Goal: Task Accomplishment & Management: Use online tool/utility

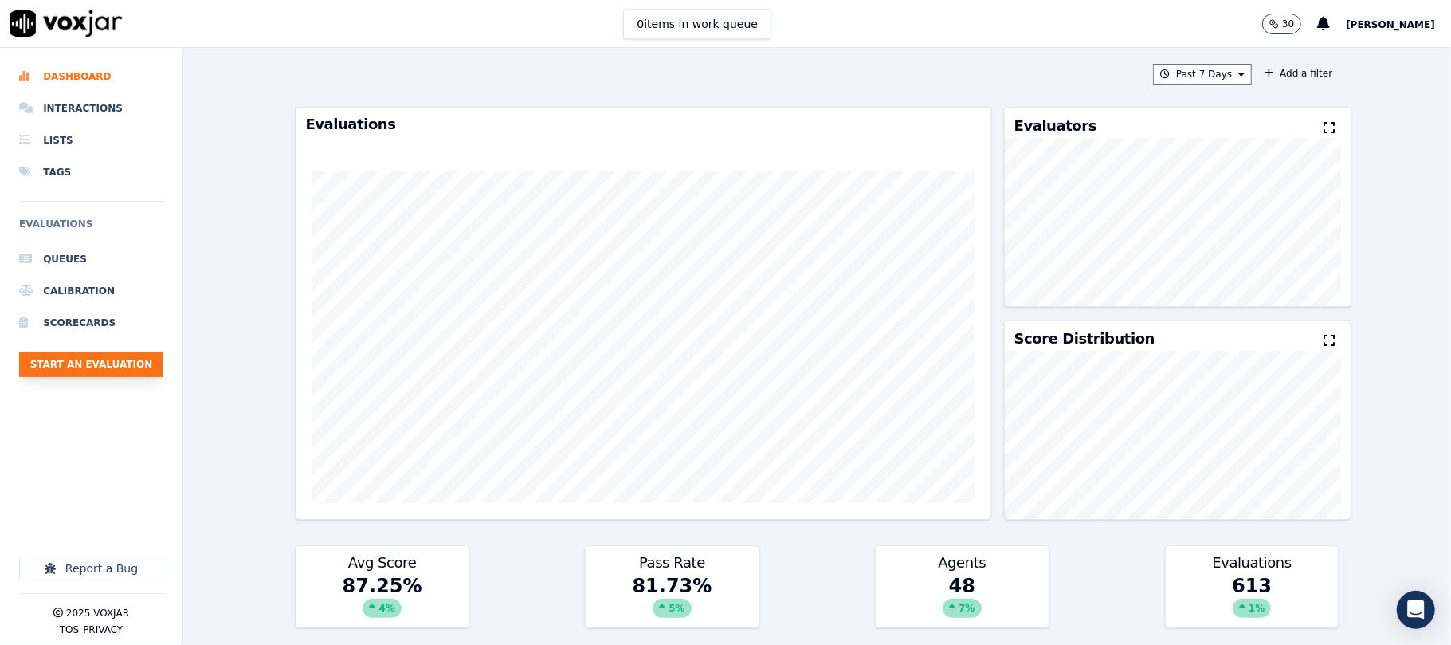
click at [80, 374] on button "Start an Evaluation" at bounding box center [91, 364] width 144 height 26
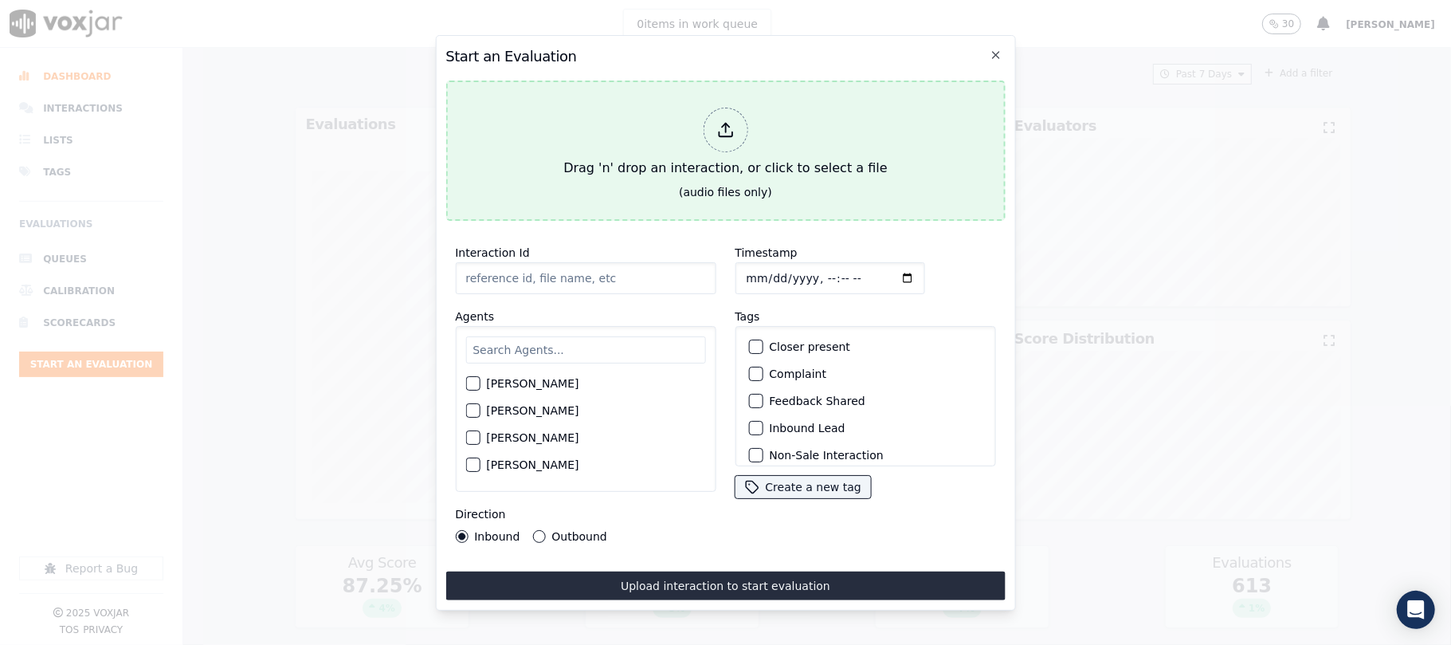
click at [695, 125] on div "Drag 'n' drop an interaction, or click to select a file" at bounding box center [725, 142] width 336 height 83
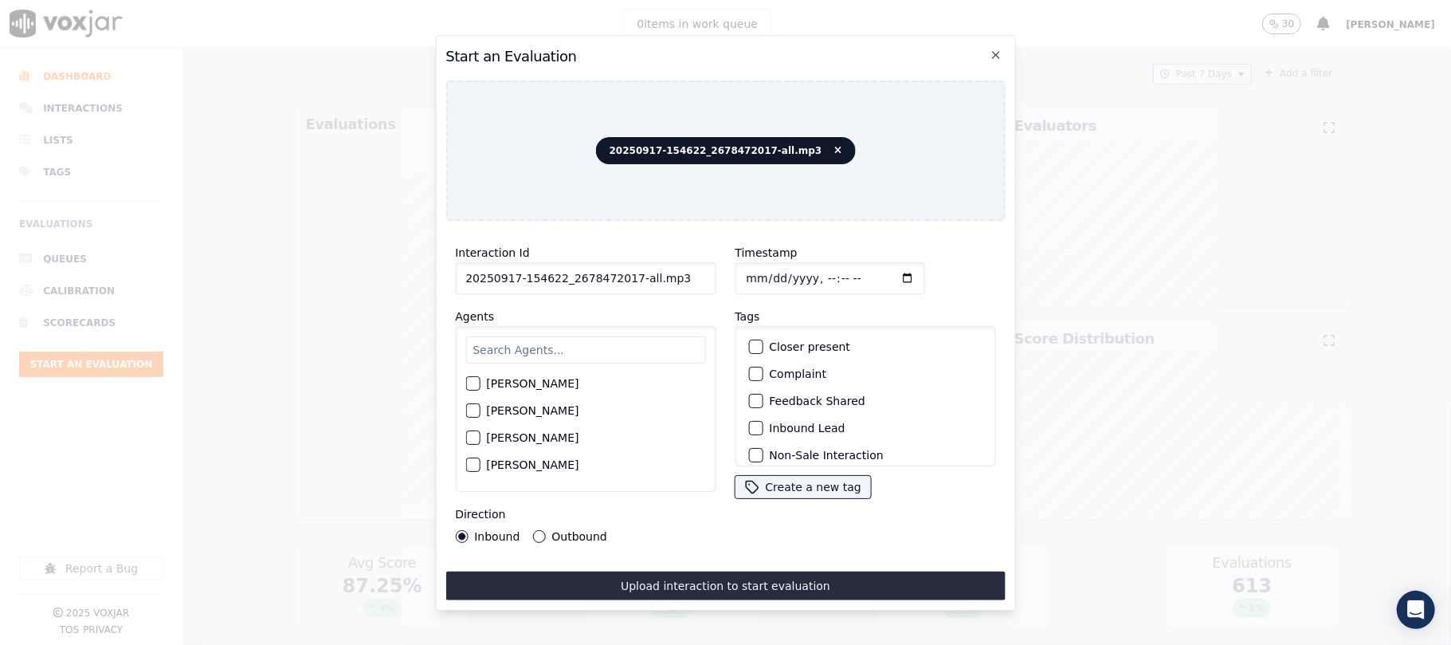
drag, startPoint x: 626, startPoint y: 274, endPoint x: 728, endPoint y: 282, distance: 103.1
click at [728, 282] on div "Interaction Id 20250917-154622_2678472017-all.mp3 Agents [PERSON_NAME] [PERSON_…" at bounding box center [724, 392] width 559 height 319
type input "20250917-154622_2678472017-C1"
click at [759, 273] on input "Timestamp" at bounding box center [830, 278] width 190 height 32
type input "[DATE]T18:03"
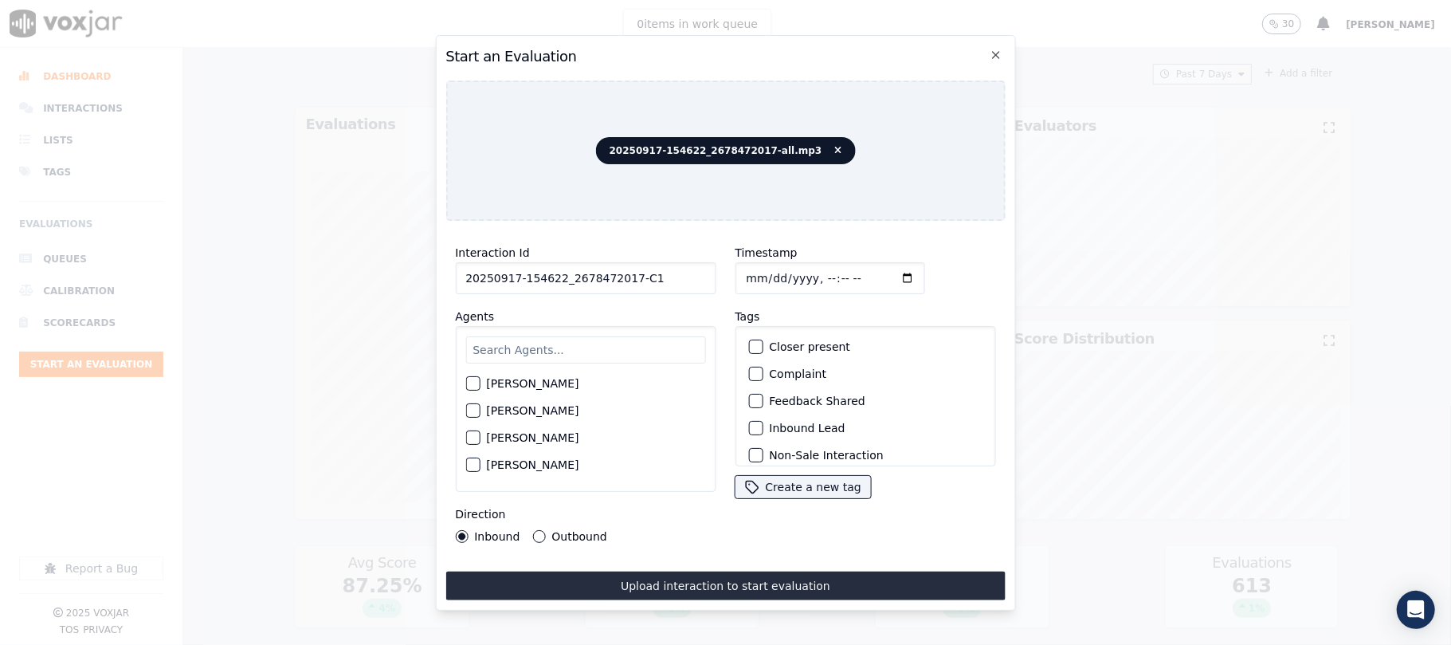
click at [596, 352] on input "text" at bounding box center [585, 349] width 240 height 27
type input "[PERSON_NAME]"
click at [477, 410] on div "button" at bounding box center [471, 415] width 11 height 11
click at [749, 422] on div "button" at bounding box center [754, 427] width 11 height 11
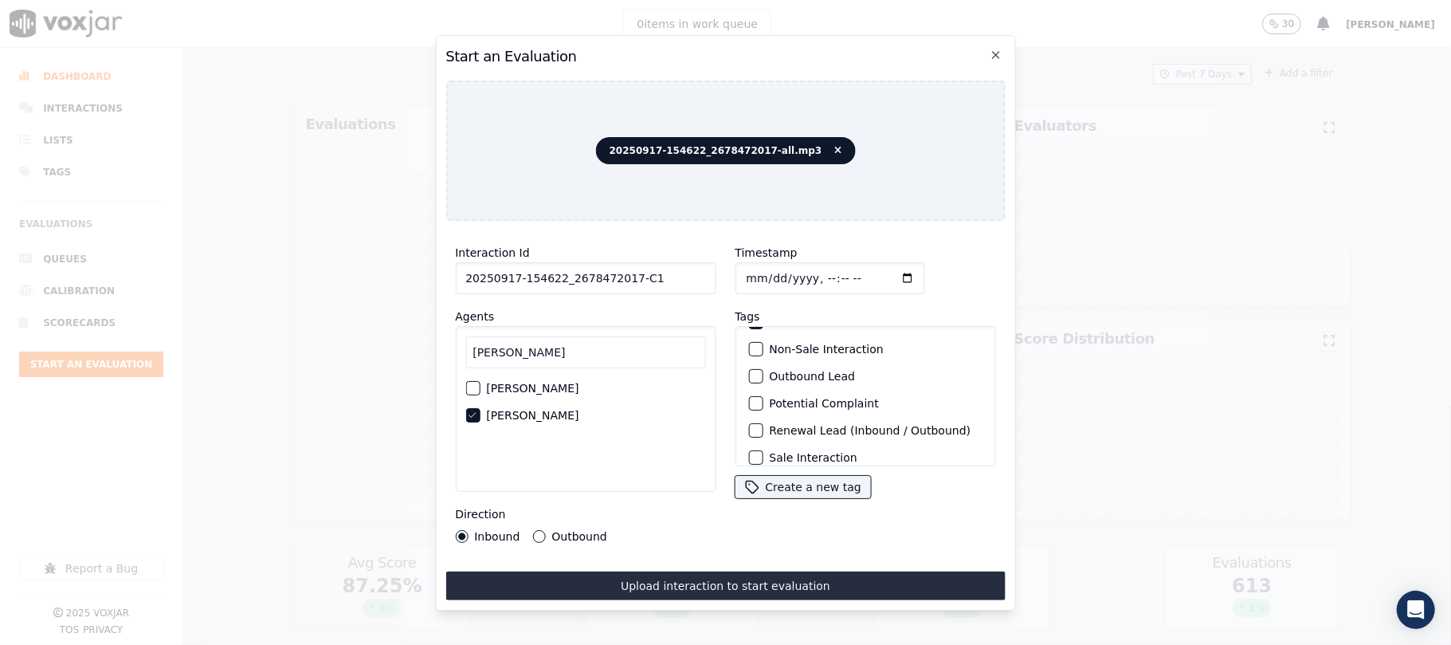
scroll to position [139, 0]
click at [749, 440] on div "button" at bounding box center [754, 445] width 11 height 11
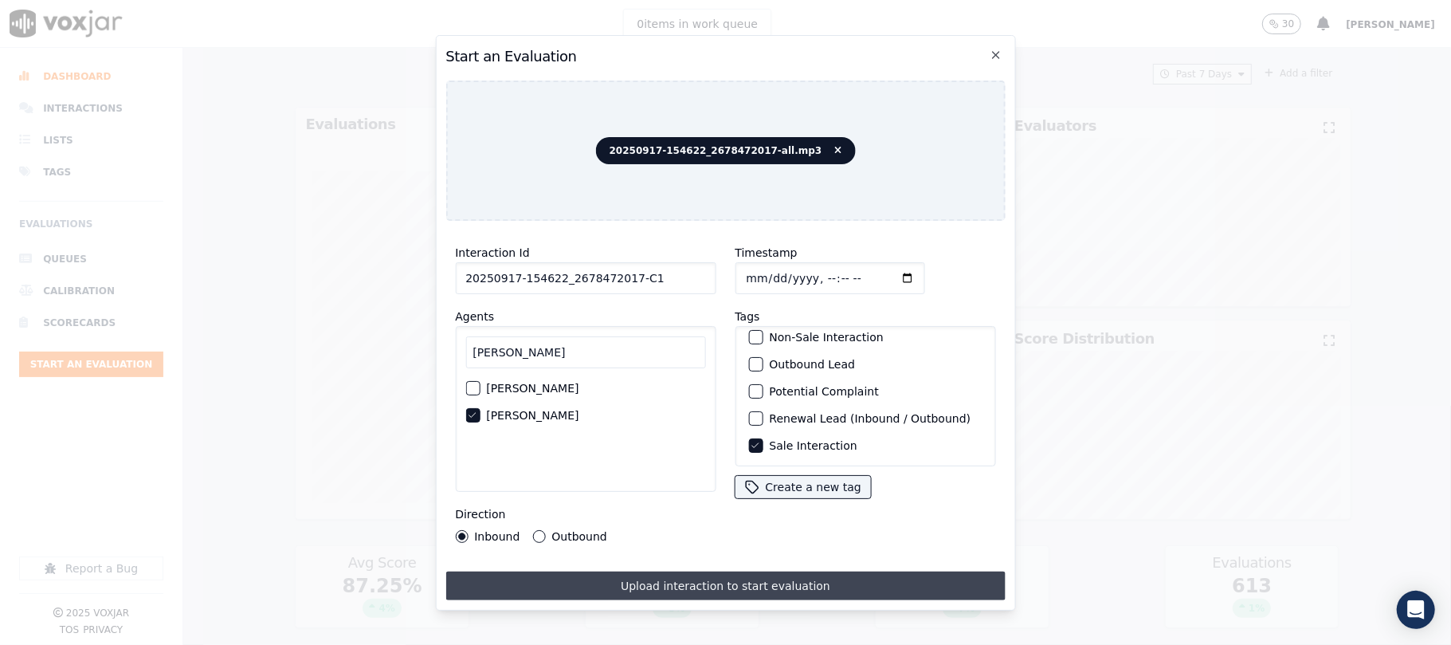
click at [619, 571] on button "Upload interaction to start evaluation" at bounding box center [724, 585] width 559 height 29
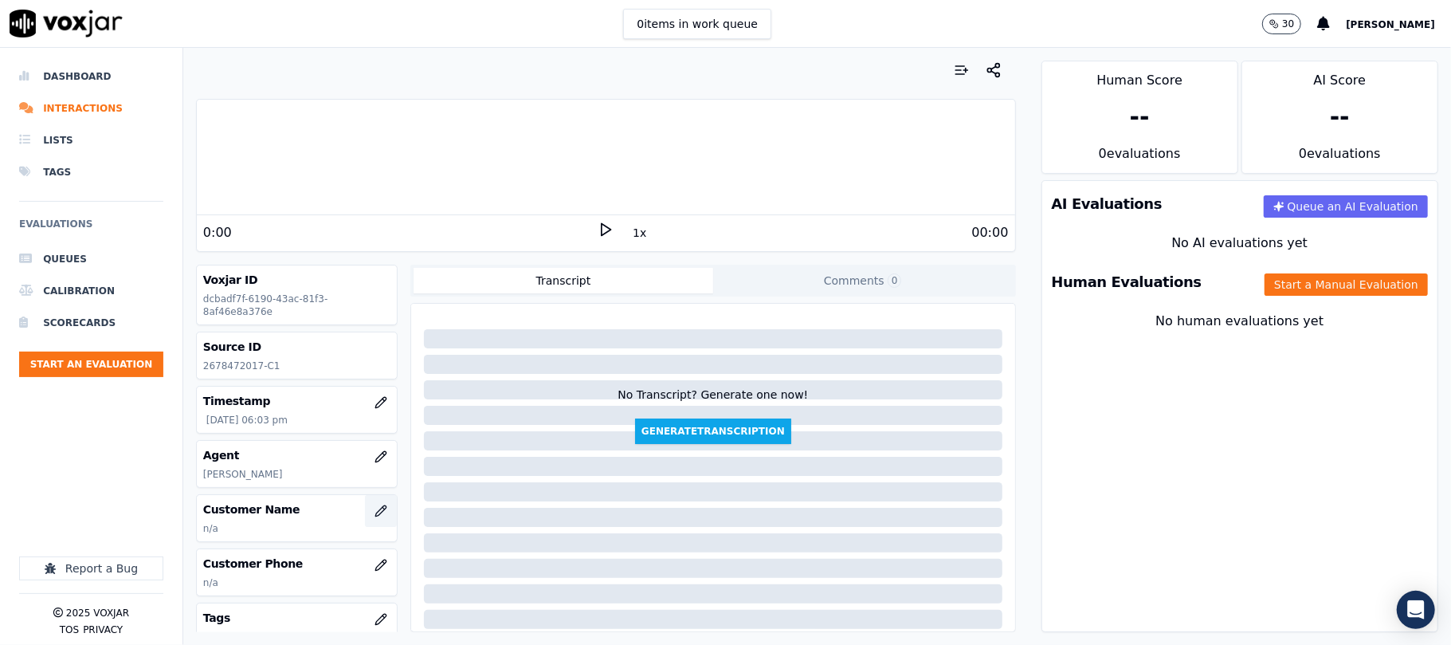
click at [375, 512] on icon "button" at bounding box center [380, 510] width 10 height 10
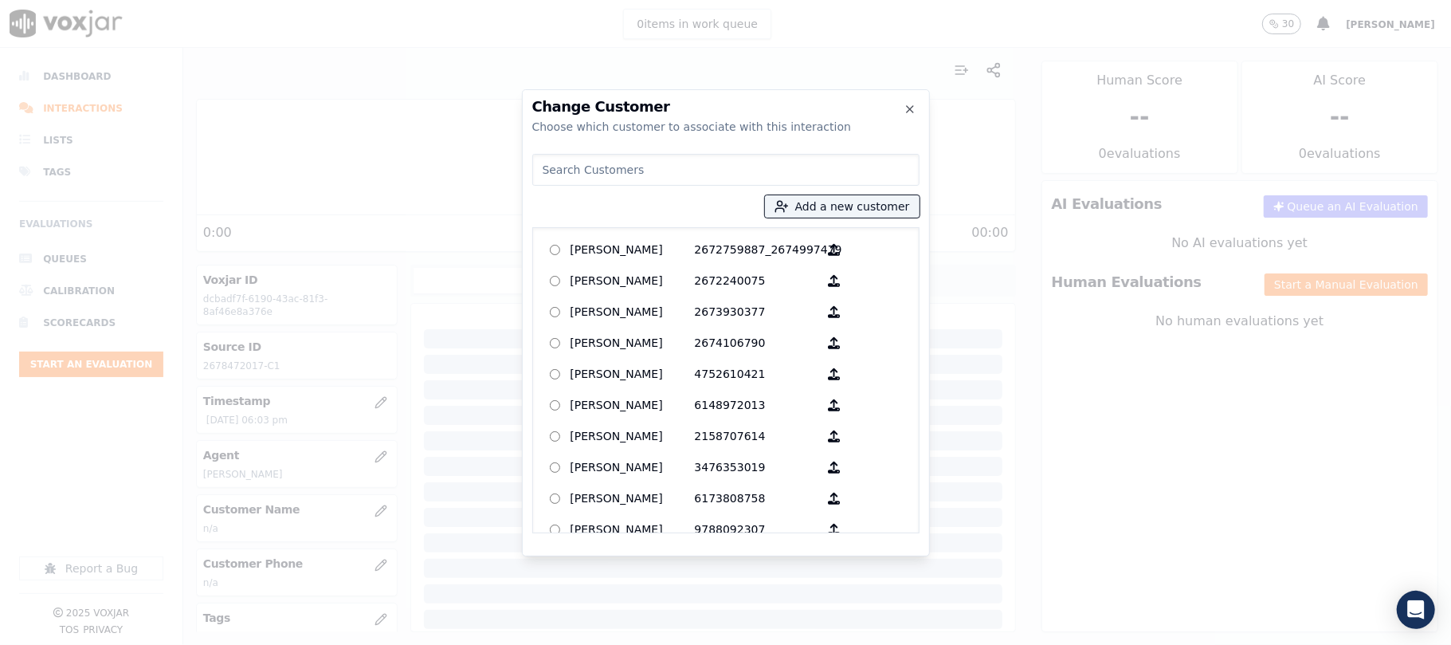
type input "[PERSON_NAME]"
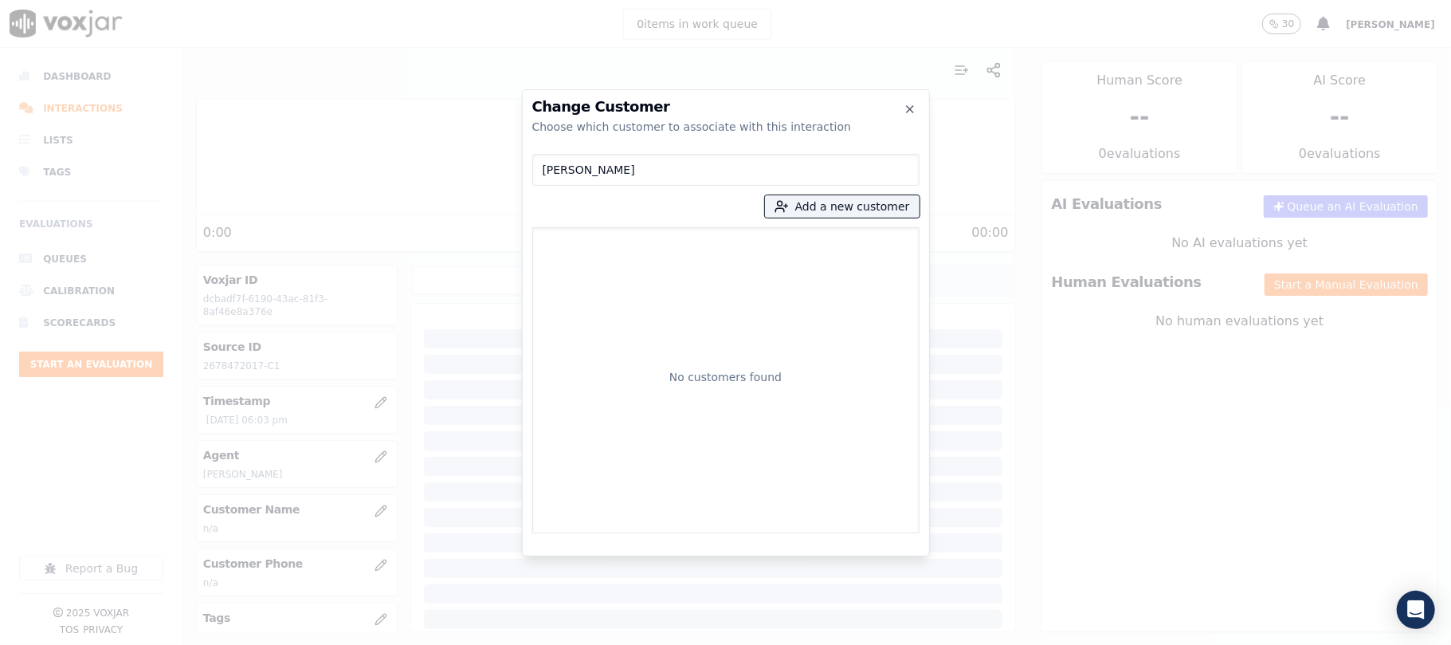
drag, startPoint x: 649, startPoint y: 171, endPoint x: 482, endPoint y: 173, distance: 166.6
click at [482, 644] on div "Change Customer Choose which customer to associate with this interaction [PERSO…" at bounding box center [725, 645] width 1451 height 0
click at [804, 202] on button "Add a new customer" at bounding box center [842, 206] width 155 height 22
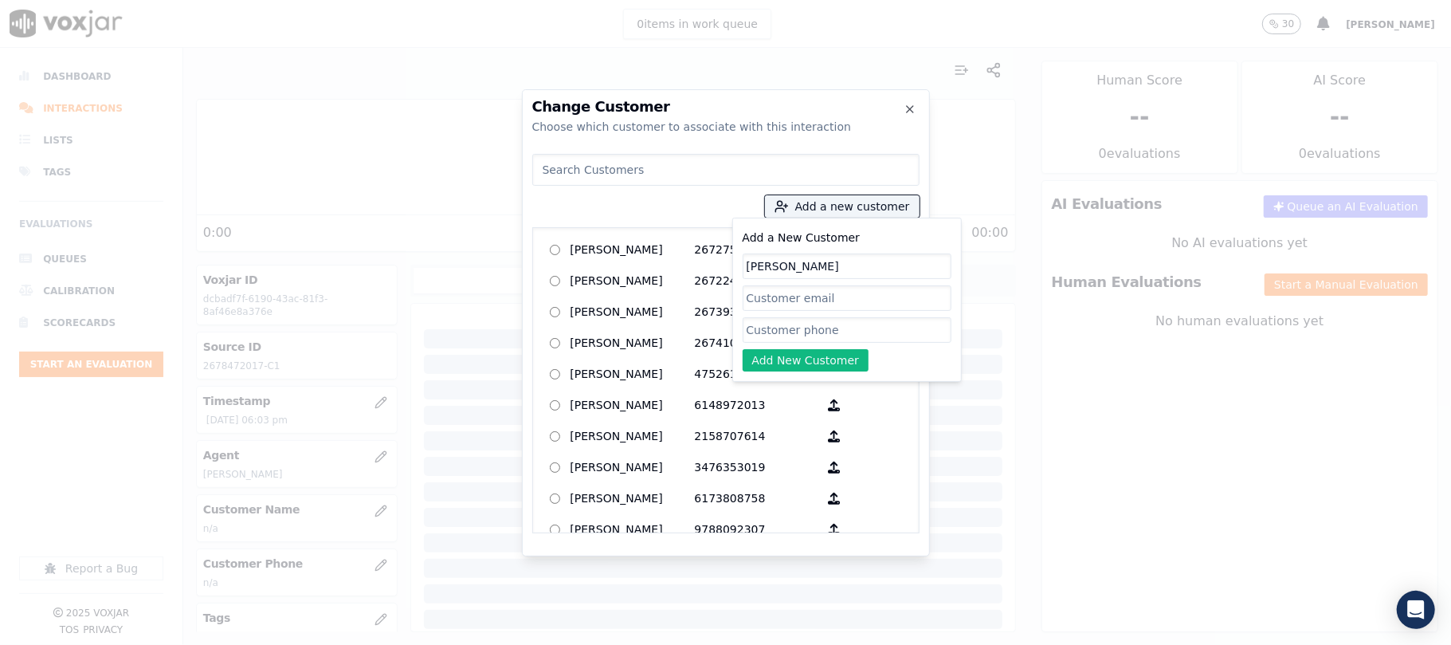
type input "[PERSON_NAME]"
click at [763, 332] on input "Add a New Customer" at bounding box center [847, 330] width 209 height 26
paste input "2678472017"
click at [792, 339] on input "2678472017" at bounding box center [847, 330] width 209 height 26
drag, startPoint x: 823, startPoint y: 332, endPoint x: 667, endPoint y: 332, distance: 156.2
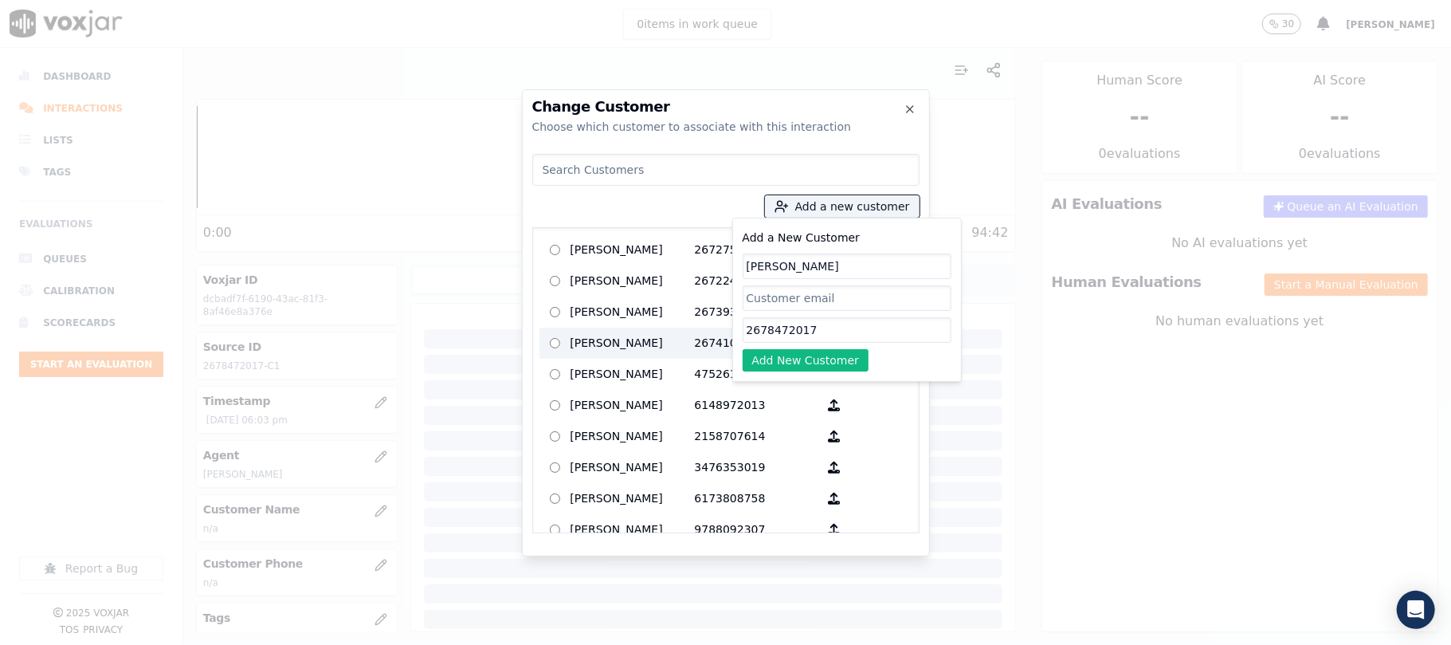
click at [667, 332] on div "Add a new customer Add a New Customer [PERSON_NAME] OGBORO 2678472017 Add New C…" at bounding box center [725, 340] width 387 height 386
paste input
type input "2678472017"
click at [770, 351] on button "Add New Customer" at bounding box center [806, 360] width 127 height 22
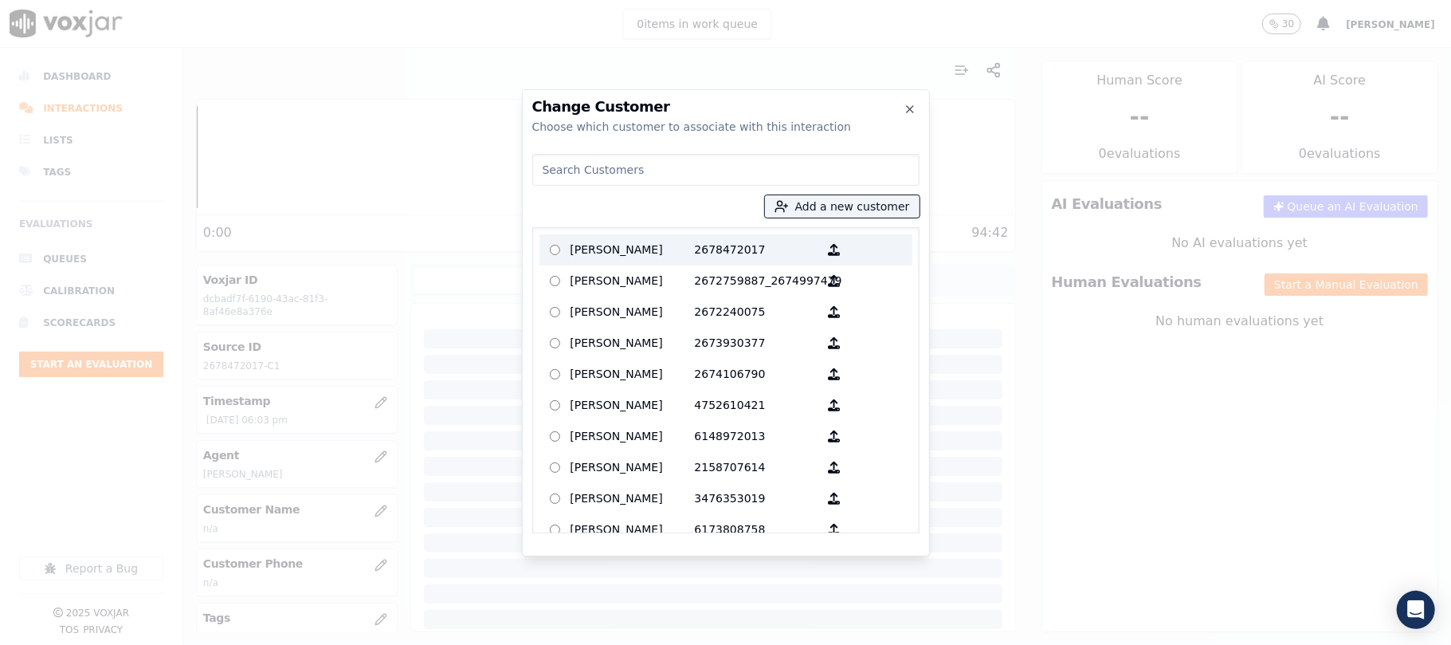
click at [663, 243] on p "[PERSON_NAME]" at bounding box center [633, 249] width 124 height 25
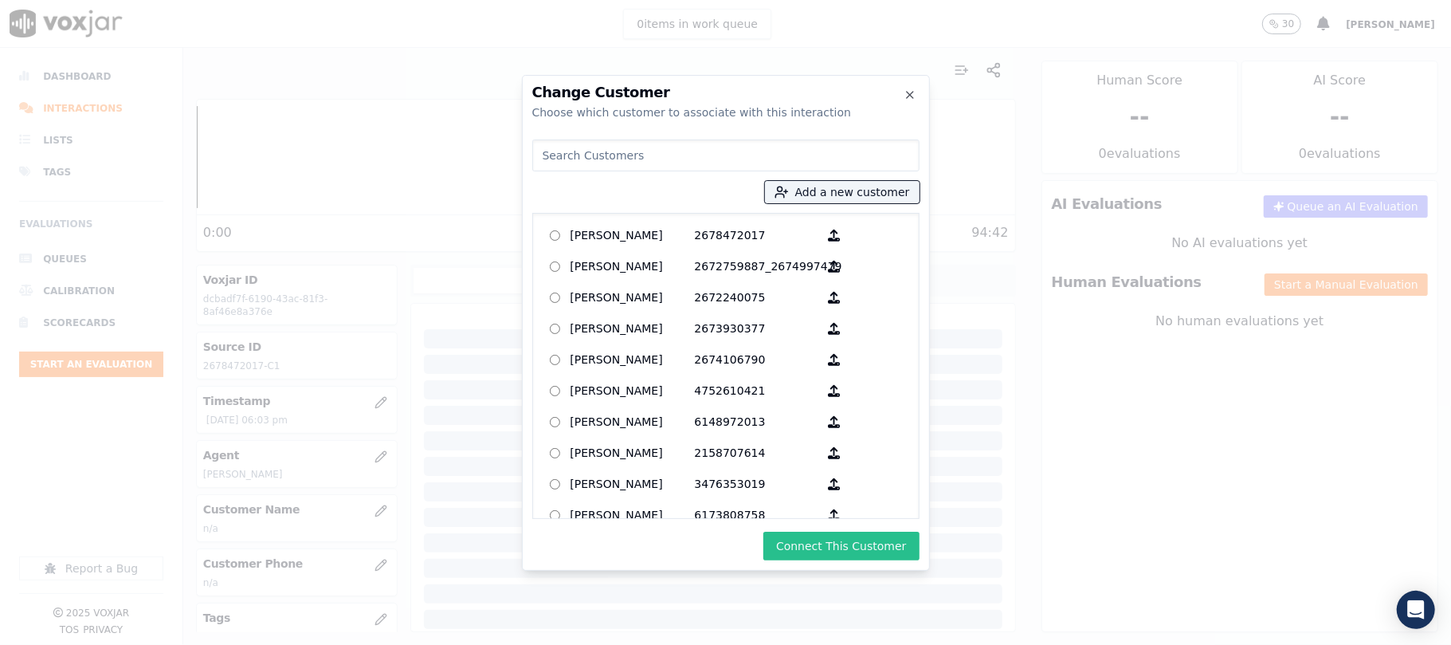
click at [810, 539] on button "Connect This Customer" at bounding box center [840, 546] width 155 height 29
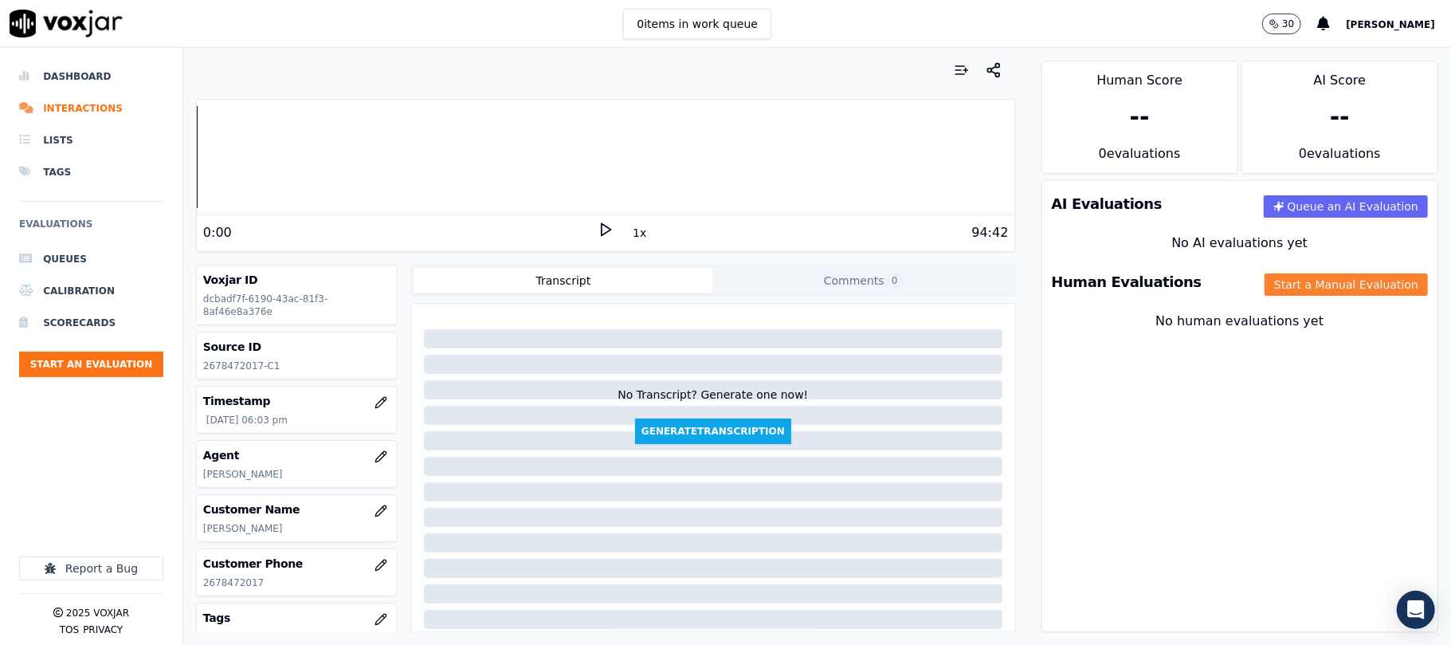
click at [1270, 291] on button "Start a Manual Evaluation" at bounding box center [1346, 284] width 163 height 22
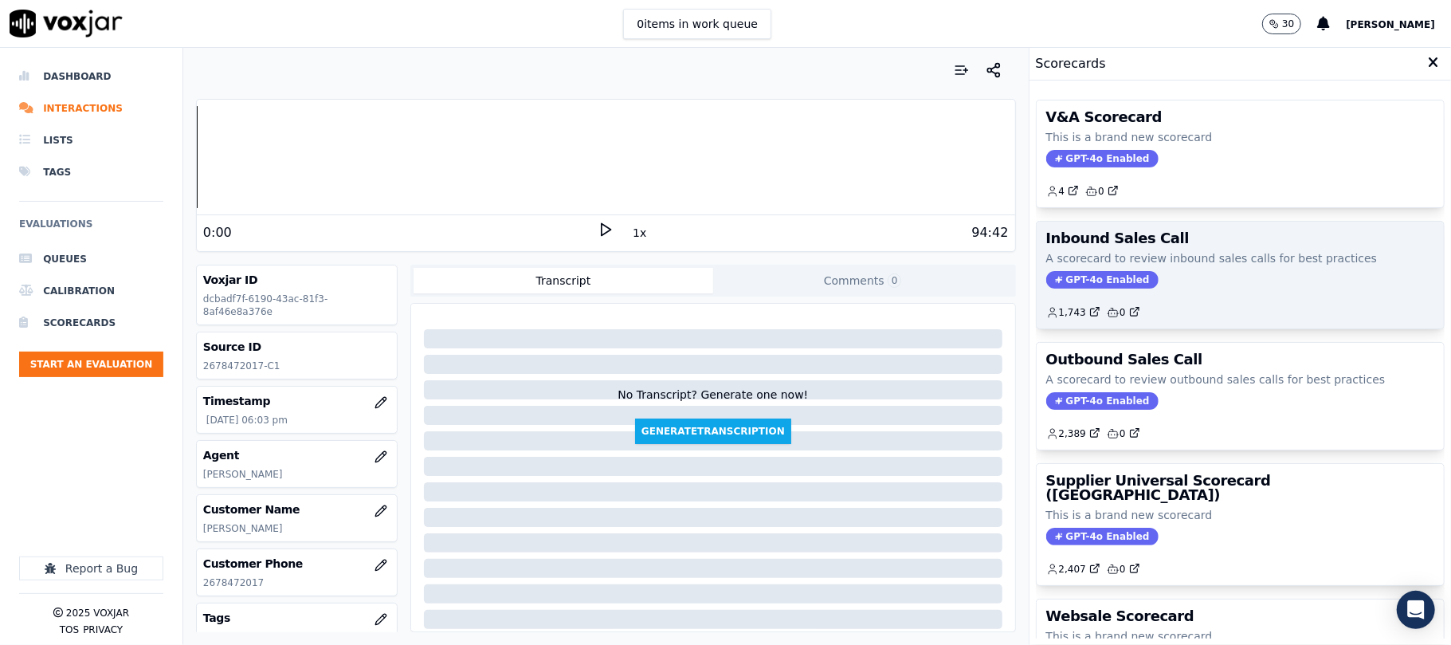
click at [1092, 272] on span "GPT-4o Enabled" at bounding box center [1102, 280] width 112 height 18
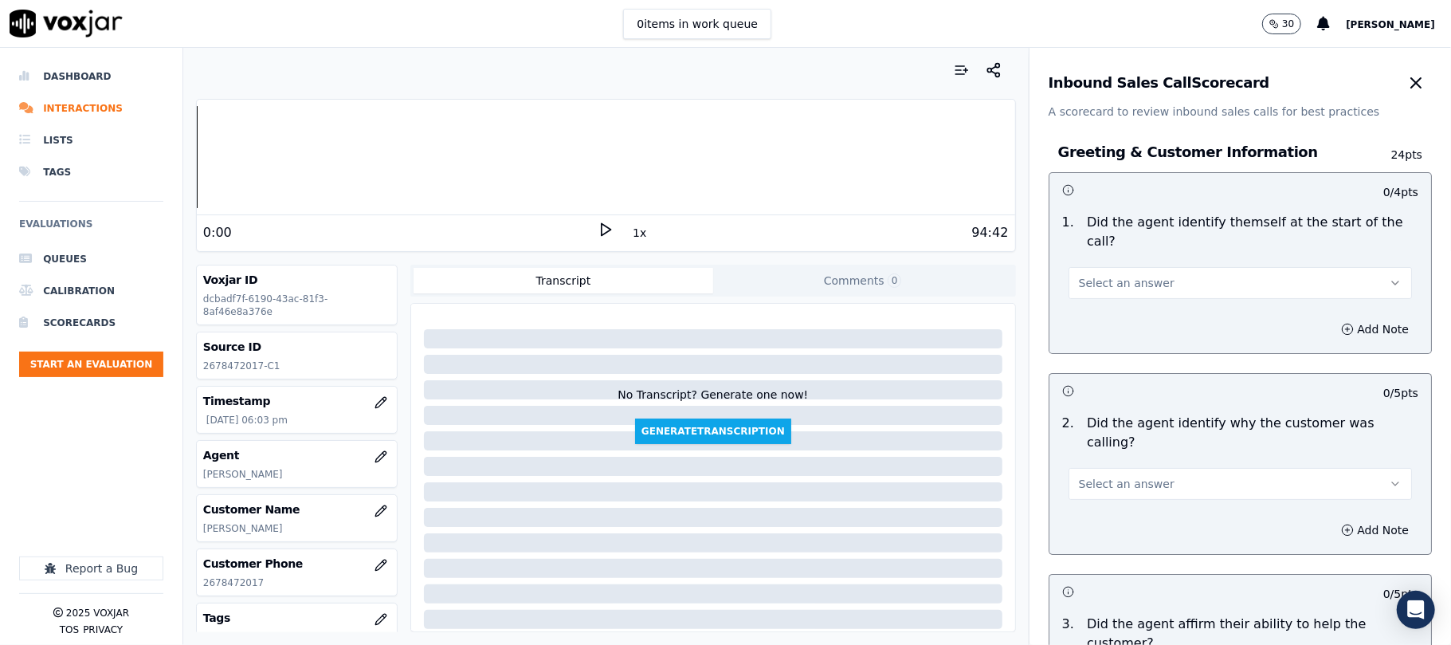
click at [1152, 267] on button "Select an answer" at bounding box center [1240, 283] width 343 height 32
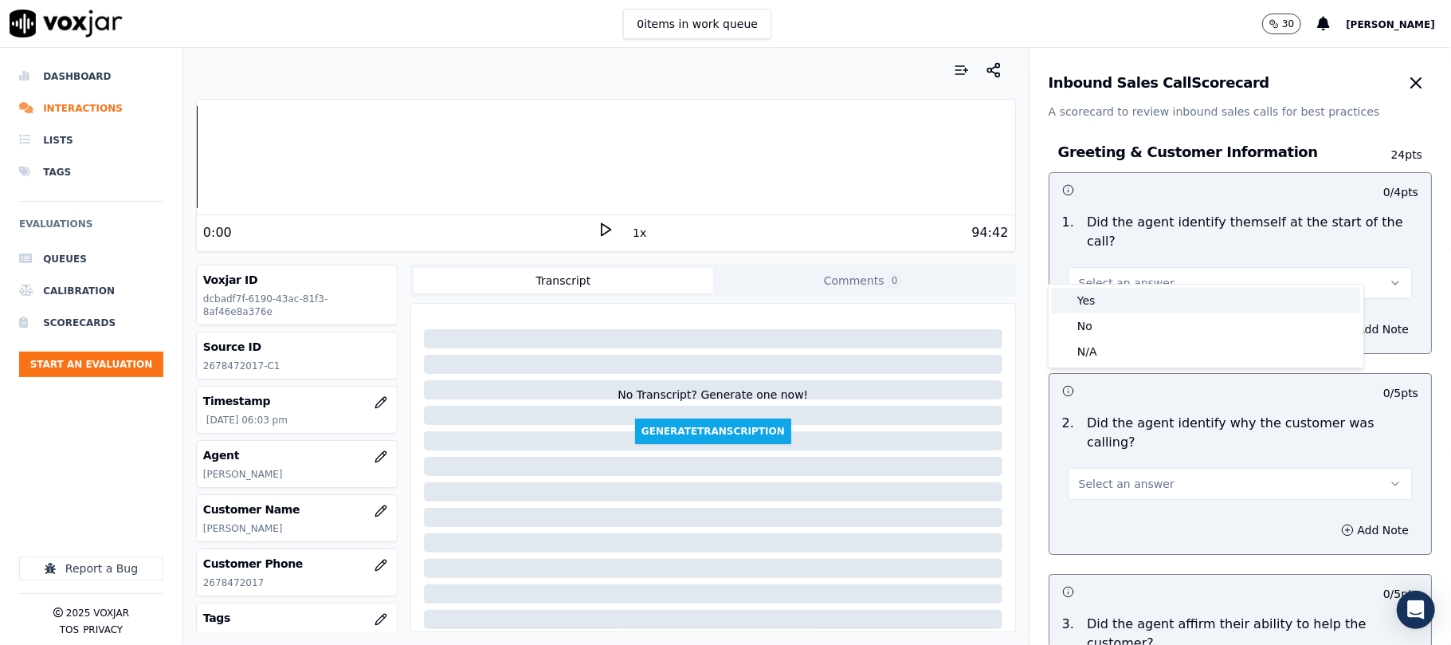
click at [1116, 301] on div "Yes" at bounding box center [1206, 301] width 308 height 26
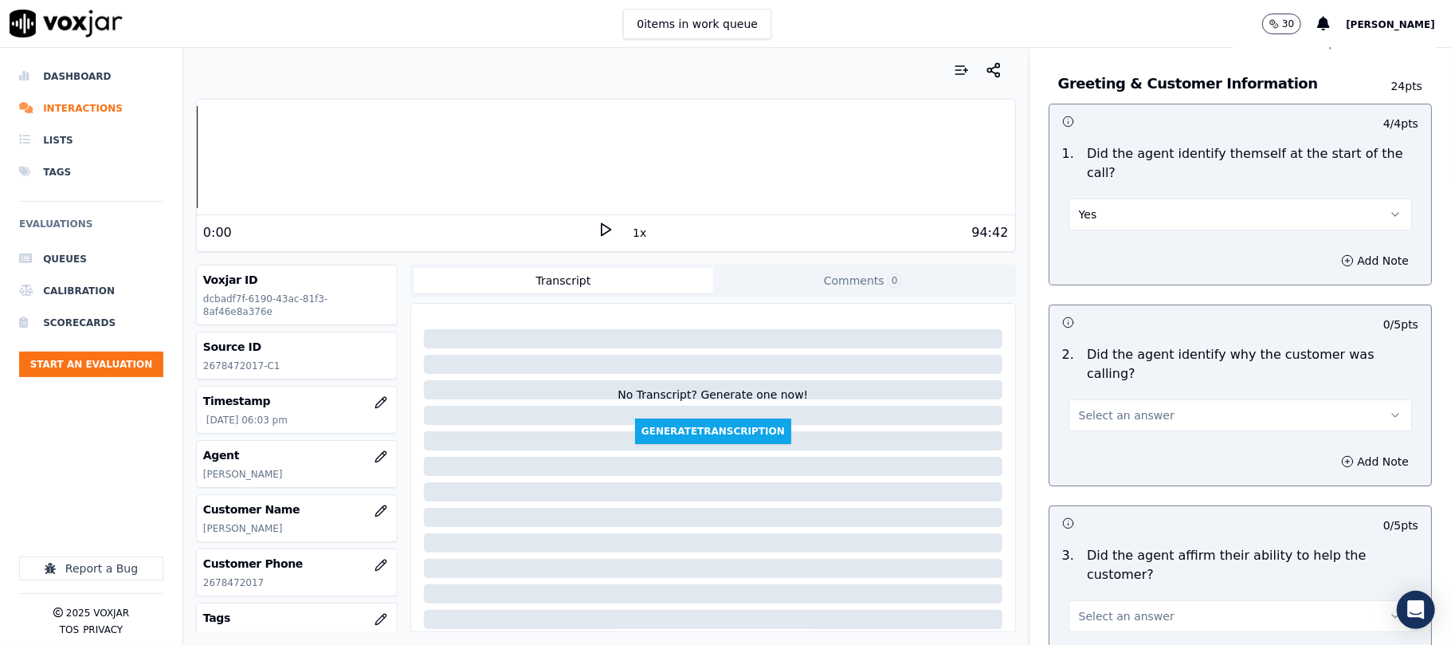
scroll to position [106, 0]
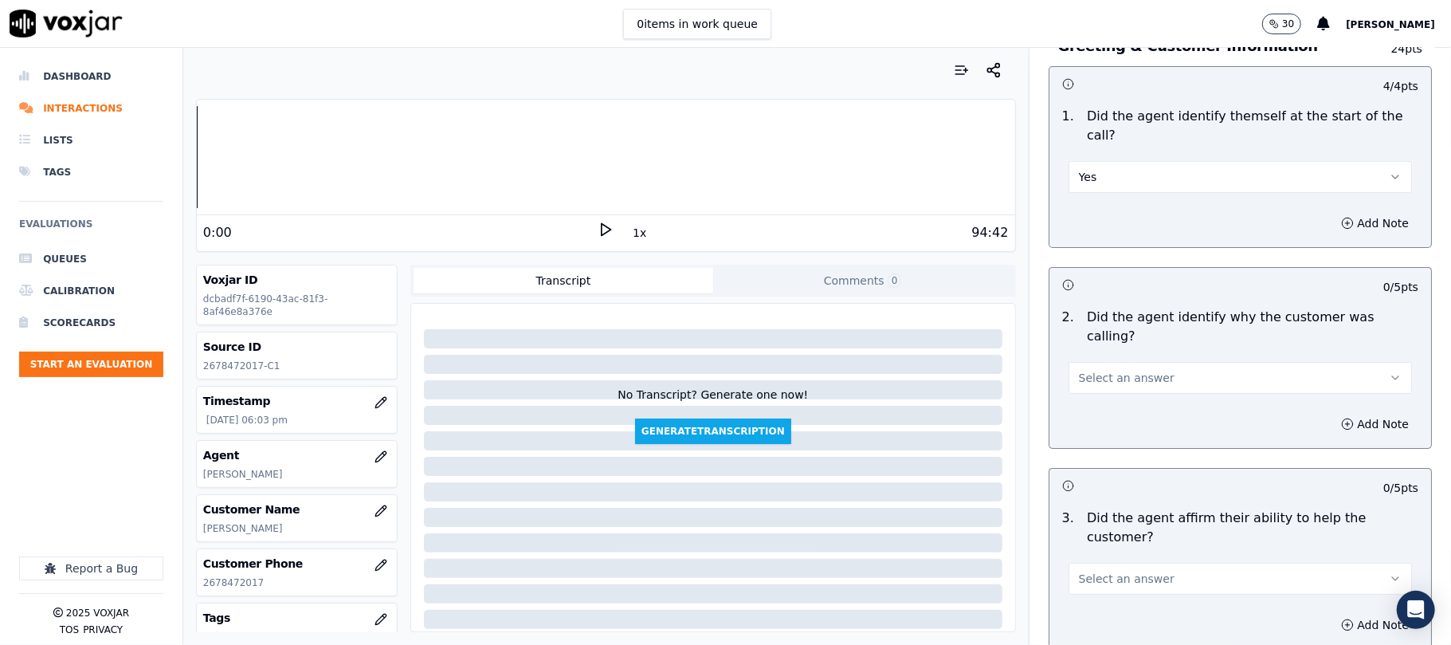
click at [1103, 370] on span "Select an answer" at bounding box center [1127, 378] width 96 height 16
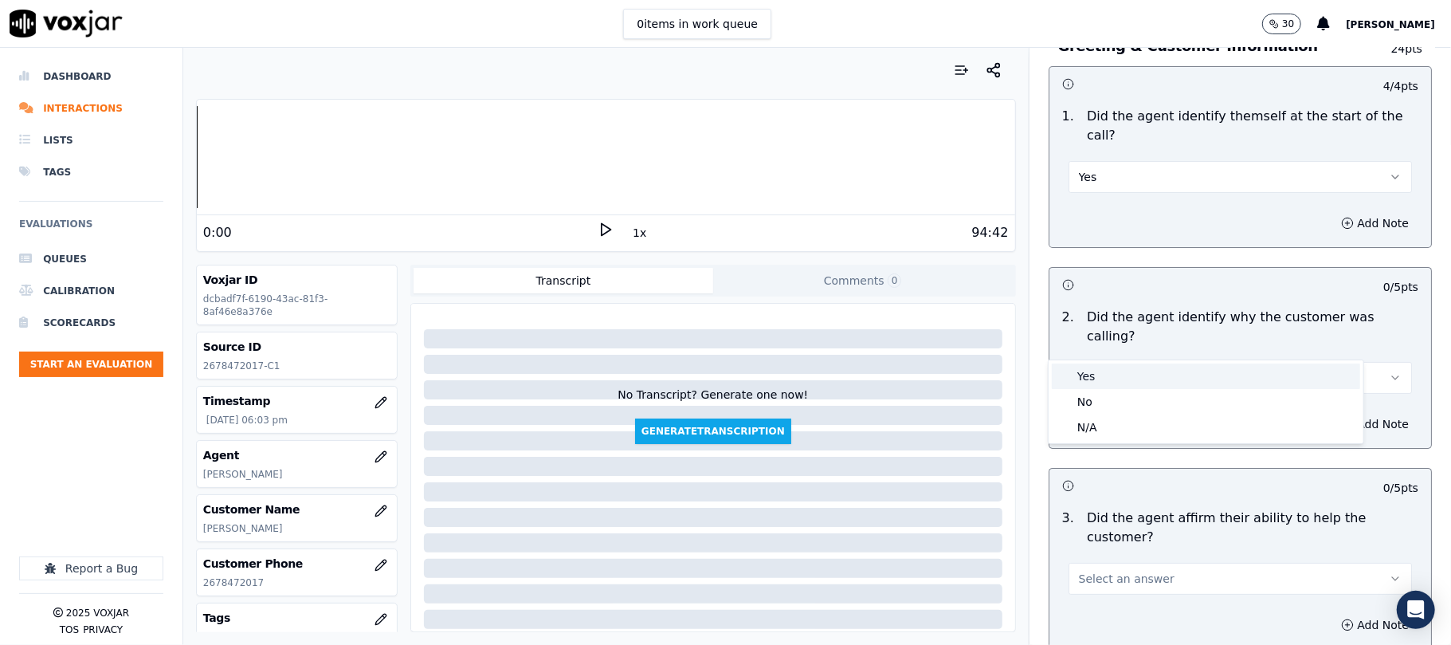
click at [1085, 377] on div "Yes" at bounding box center [1206, 376] width 308 height 26
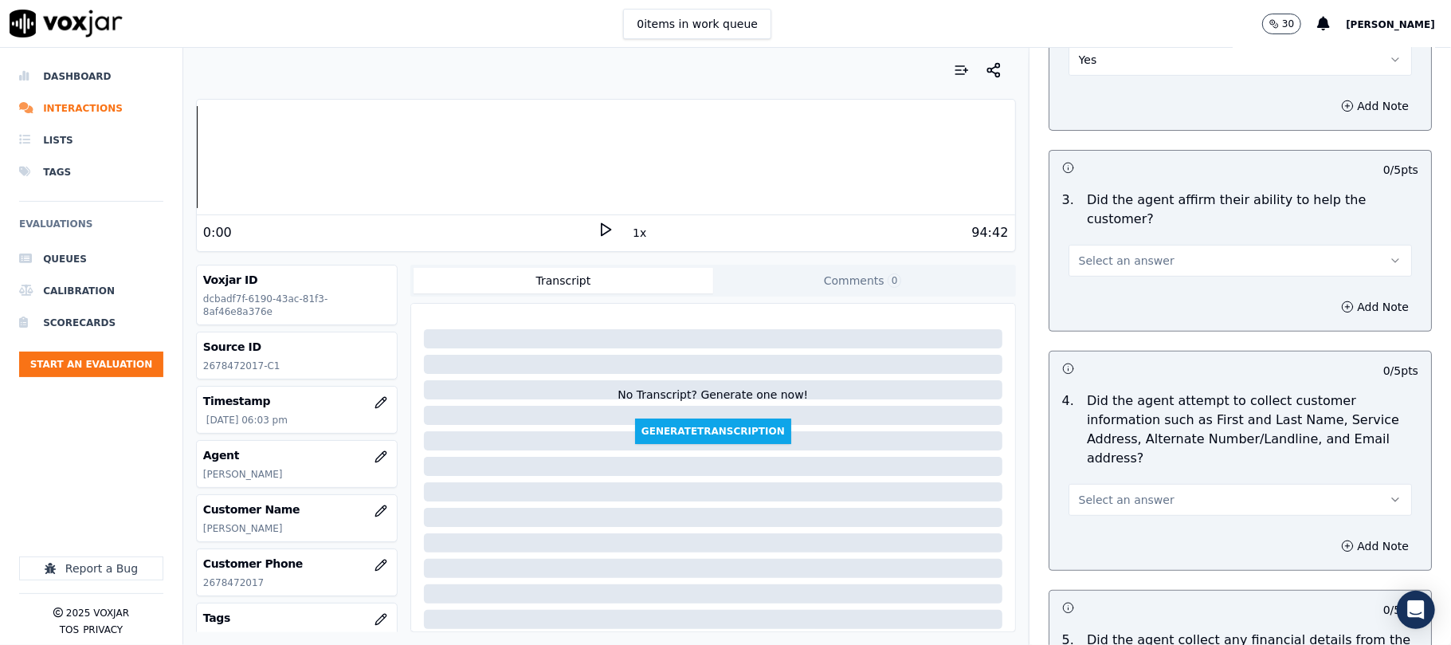
scroll to position [425, 0]
click at [1116, 252] on span "Select an answer" at bounding box center [1127, 260] width 96 height 16
click at [1095, 242] on div "Yes" at bounding box center [1206, 240] width 308 height 26
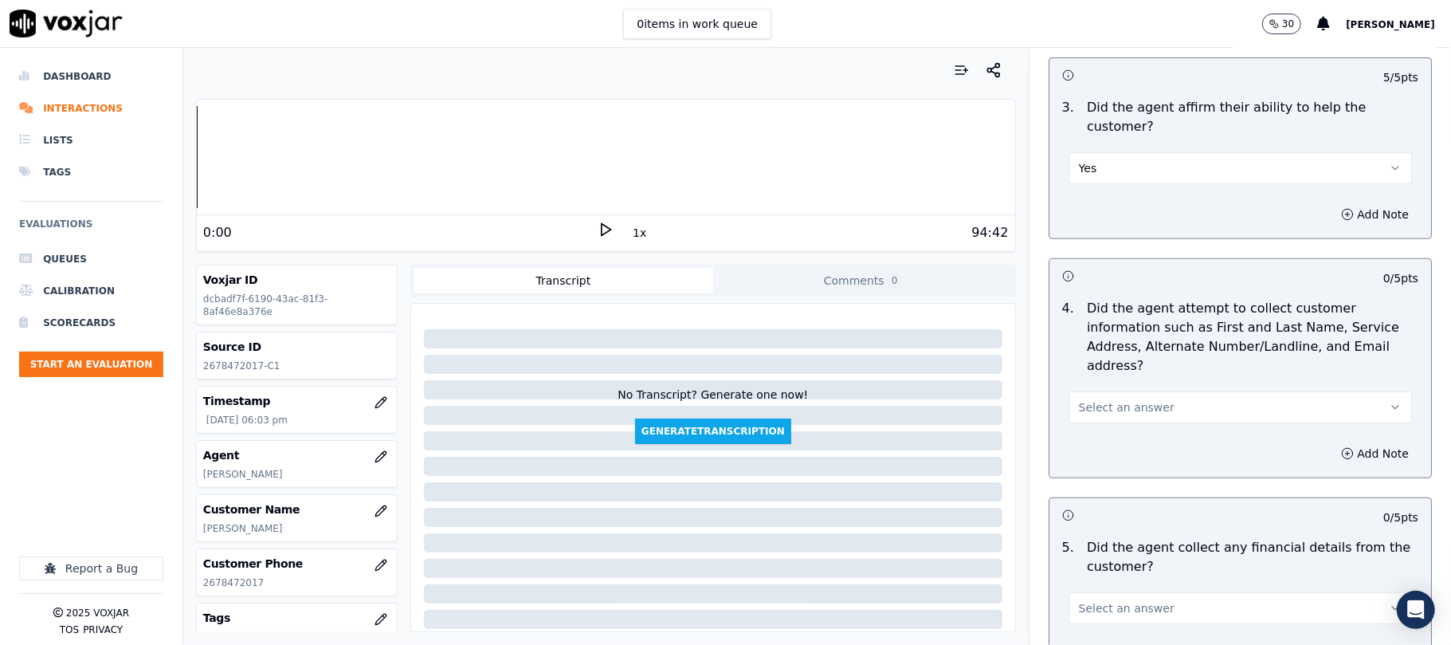
scroll to position [638, 0]
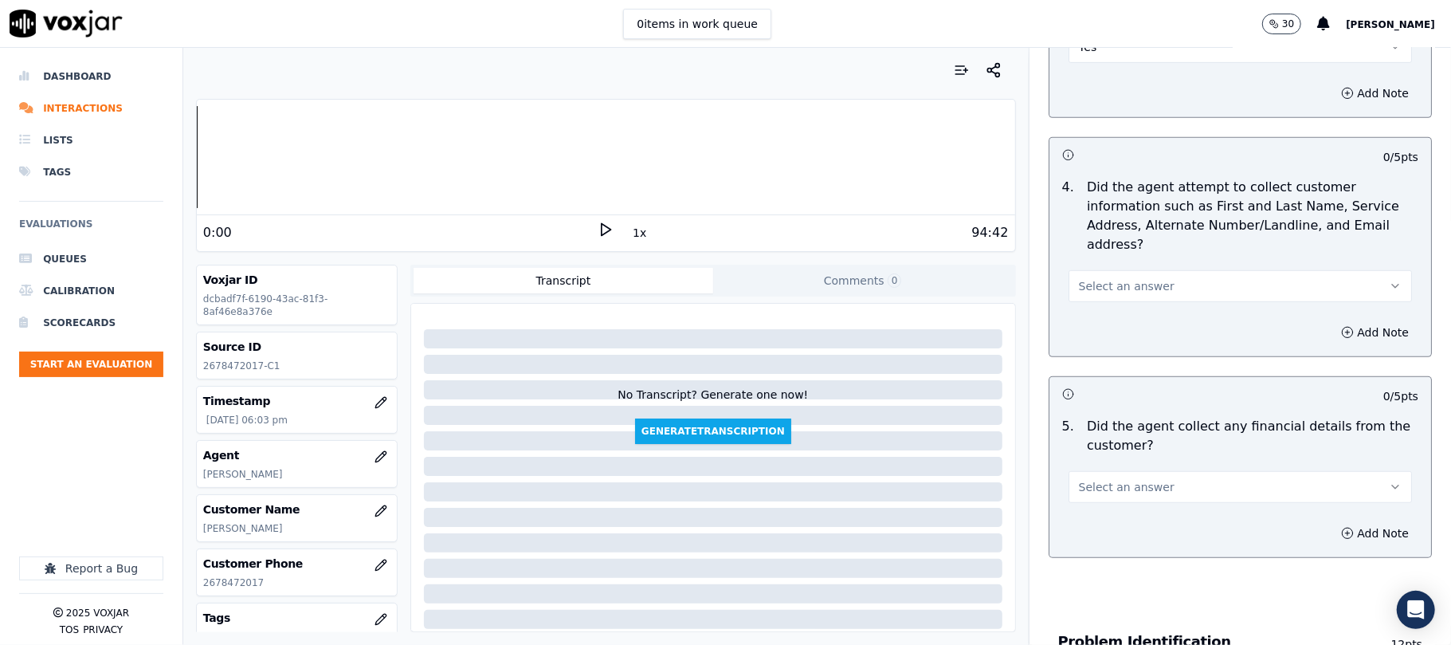
click at [1127, 278] on span "Select an answer" at bounding box center [1127, 286] width 96 height 16
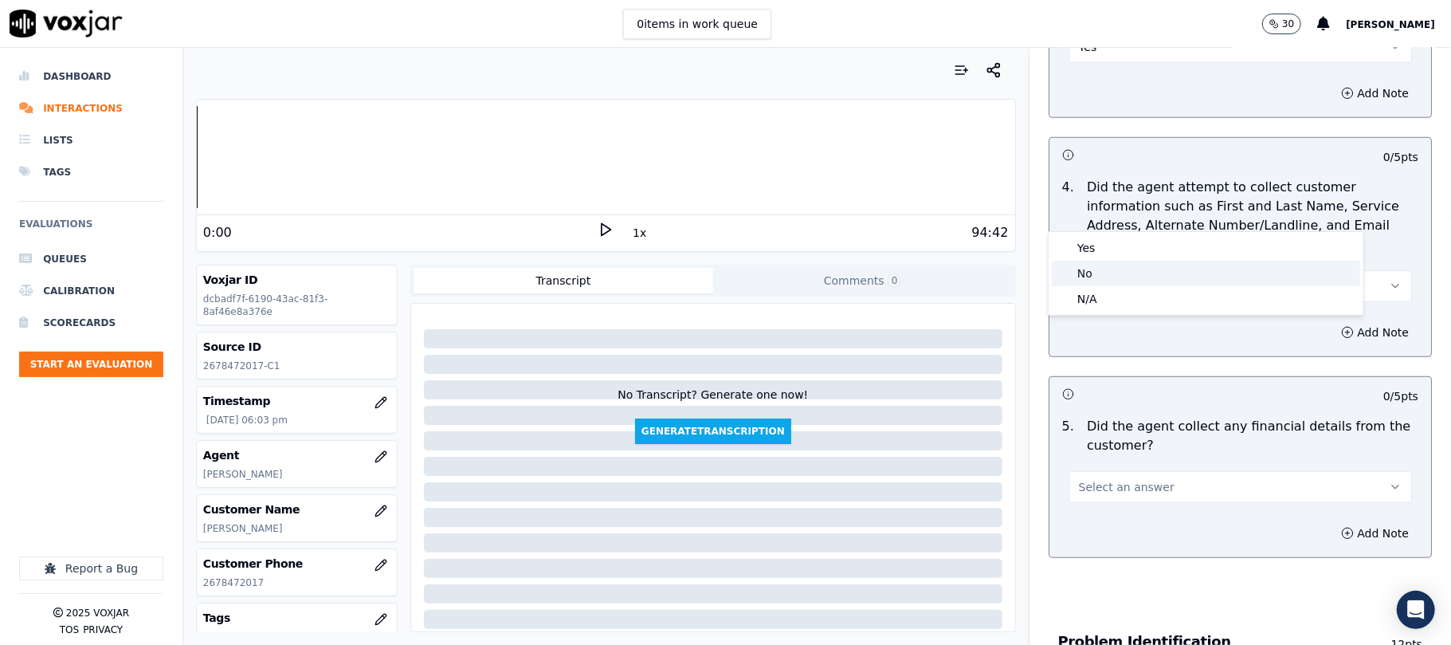
click at [1112, 266] on div "No" at bounding box center [1206, 274] width 308 height 26
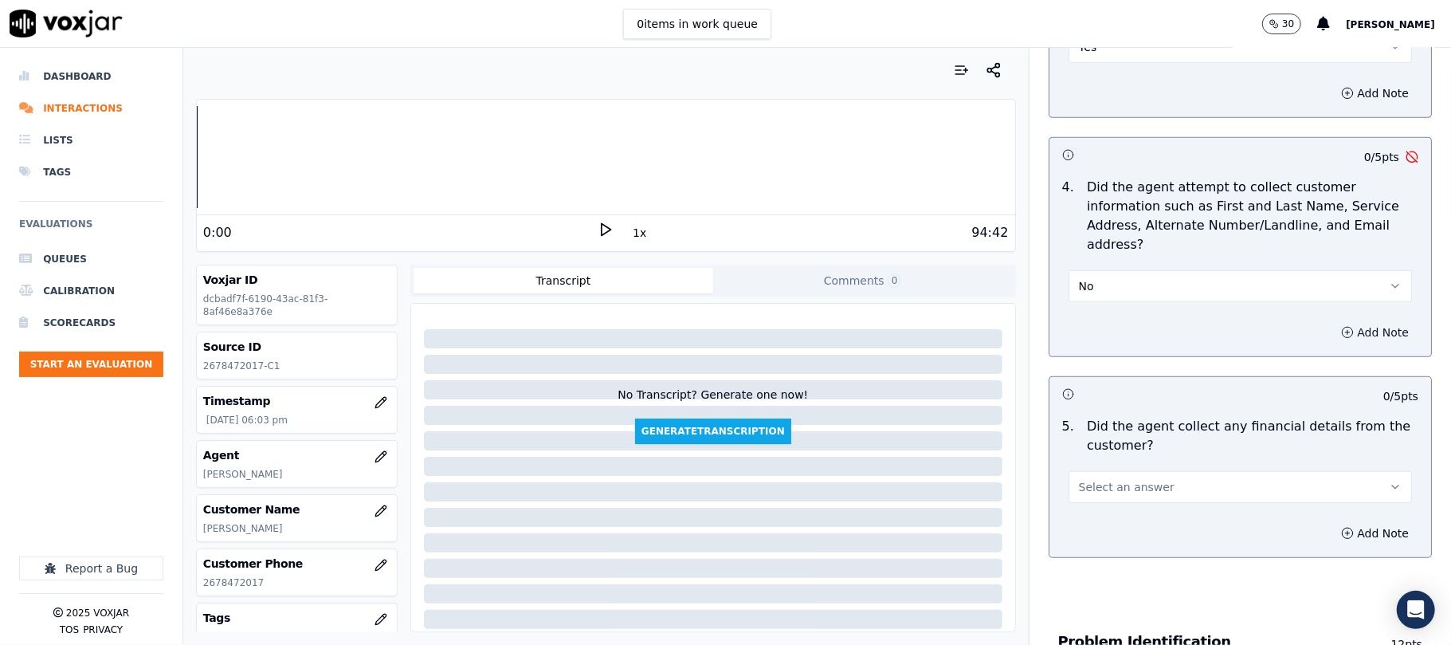
click at [1332, 321] on button "Add Note" at bounding box center [1375, 332] width 87 height 22
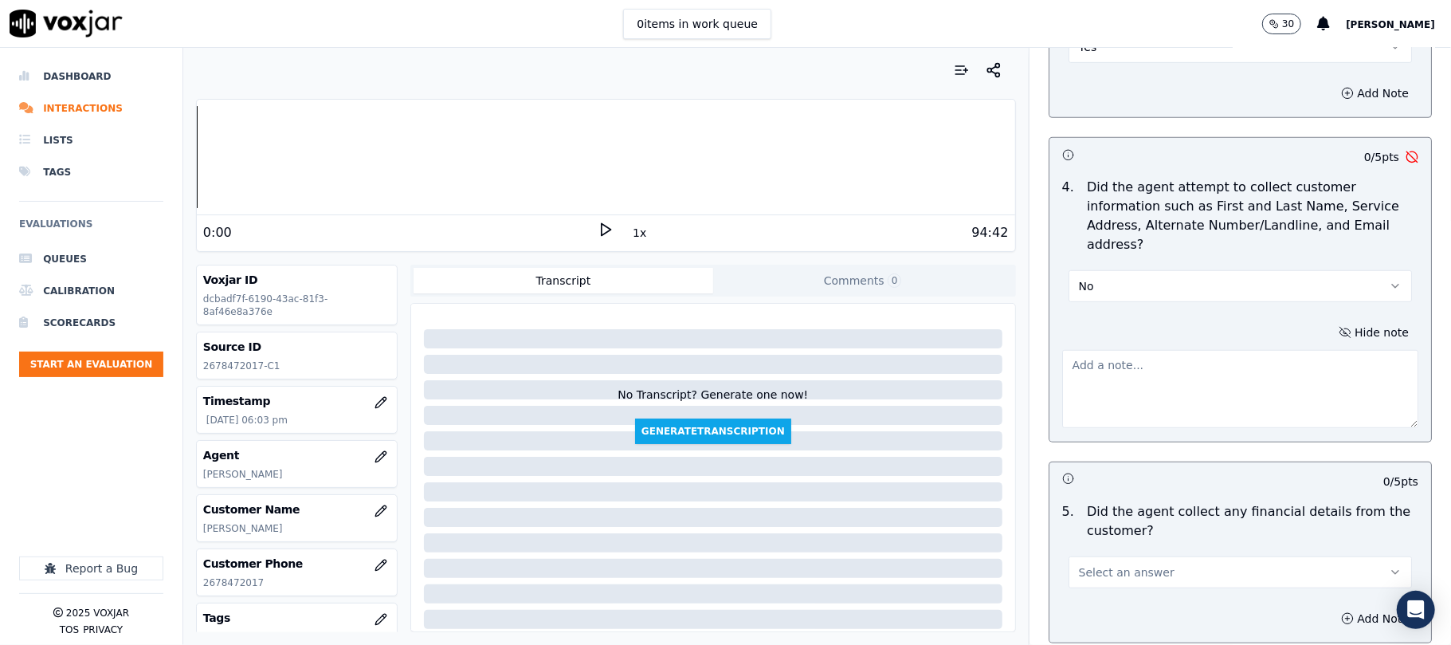
click at [1151, 350] on textarea at bounding box center [1240, 389] width 356 height 78
click at [1257, 350] on textarea "Failed to confirm customer alternative nu,ber" at bounding box center [1240, 389] width 356 height 78
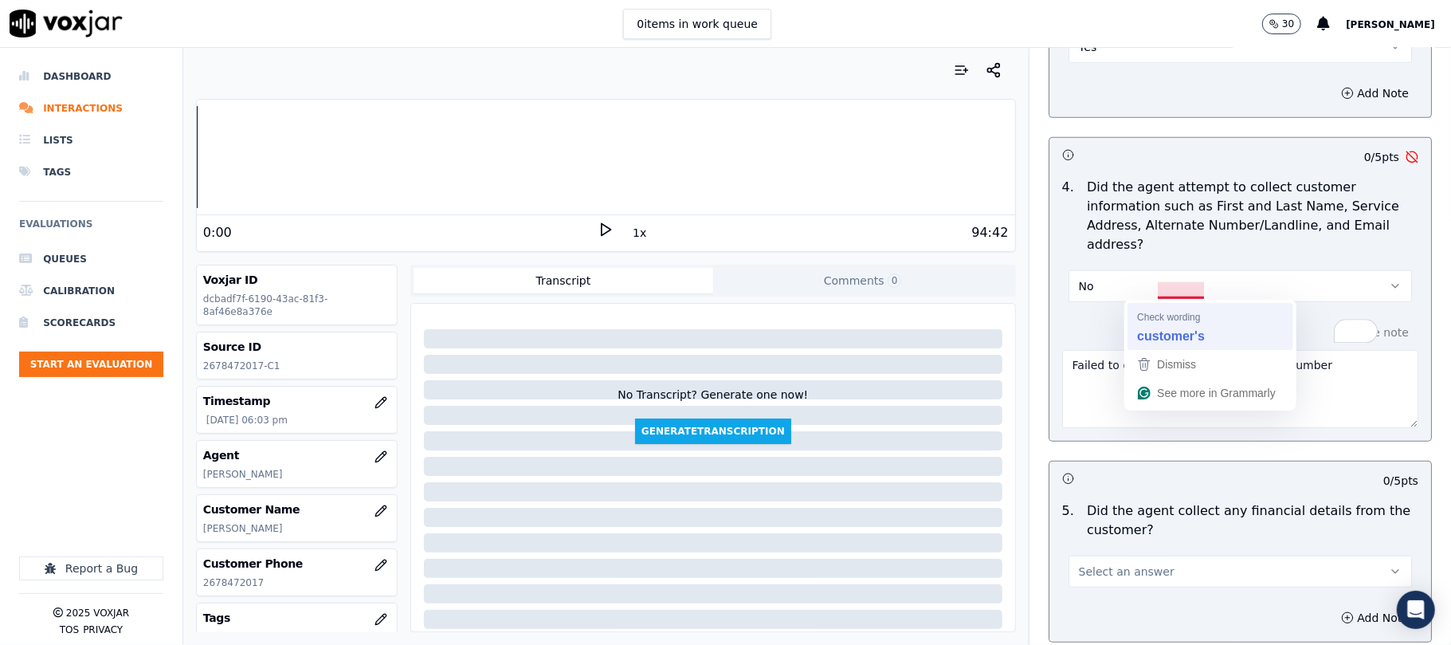
type textarea "Failed to confirm customer alternative number"
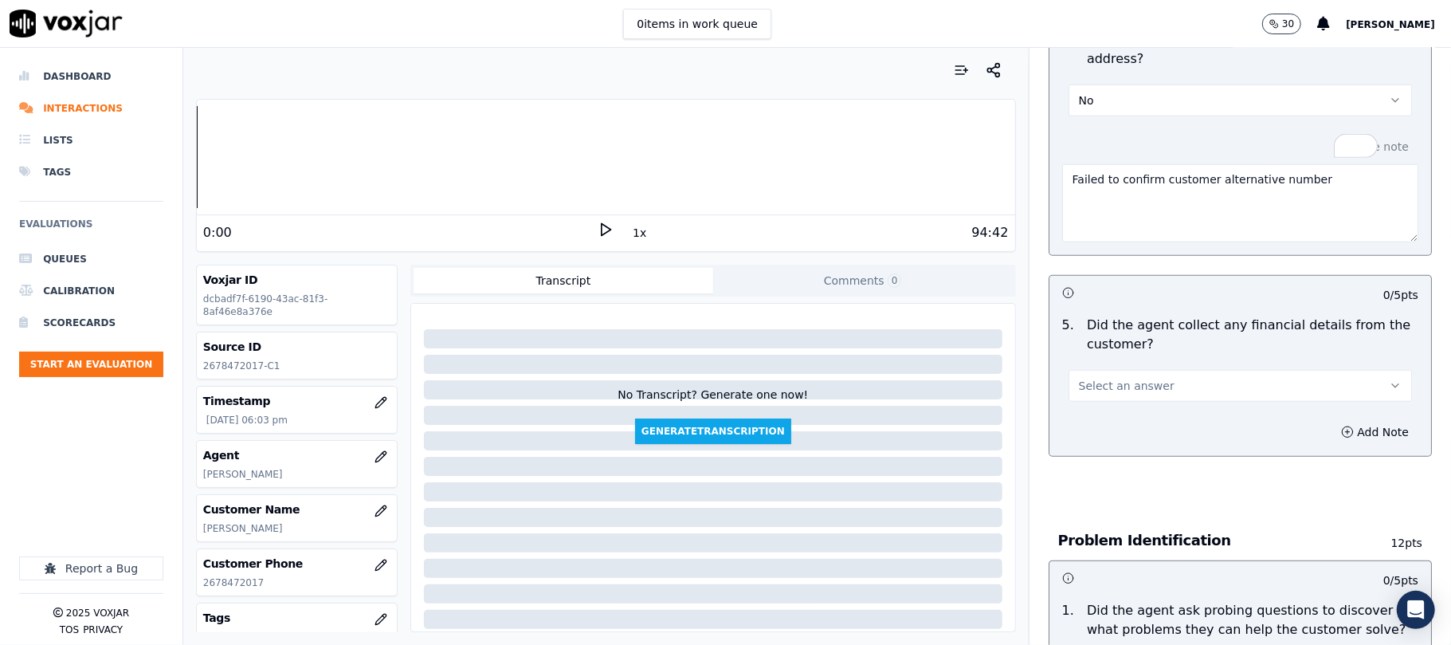
scroll to position [956, 0]
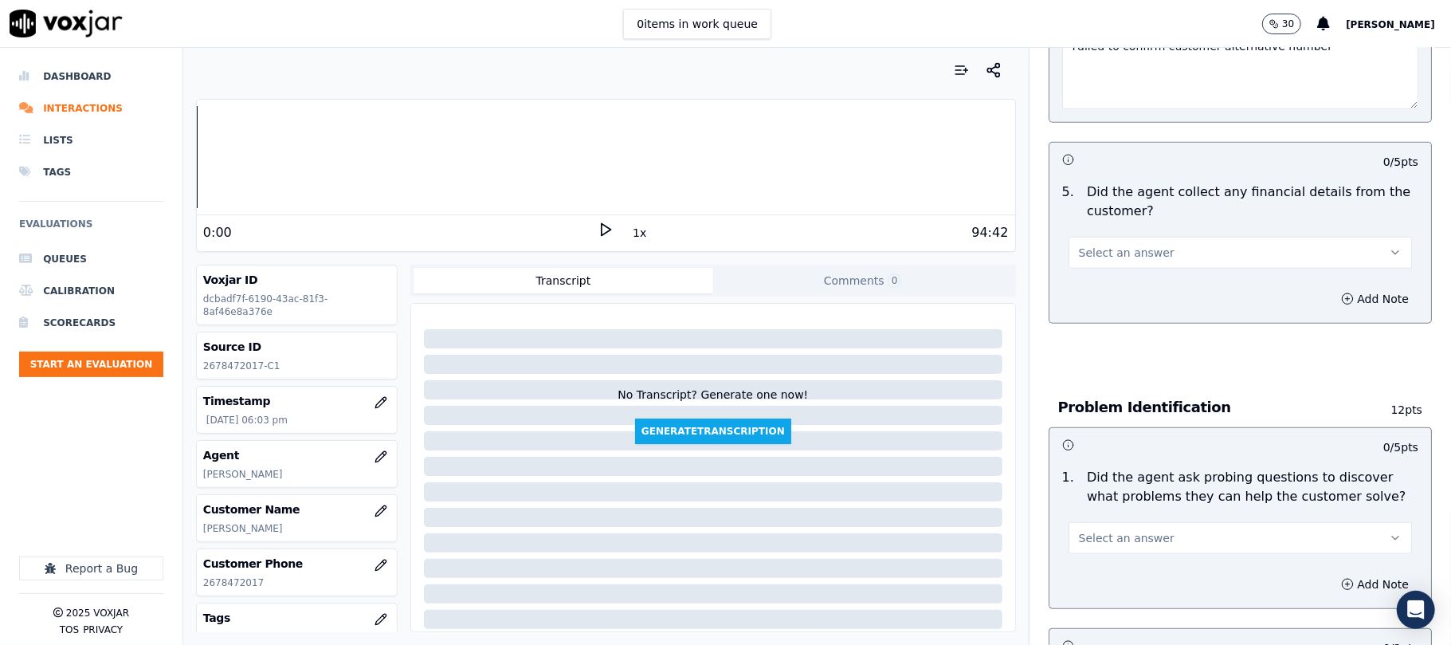
click at [1120, 245] on span "Select an answer" at bounding box center [1127, 253] width 96 height 16
click at [1100, 233] on div "No" at bounding box center [1206, 241] width 308 height 26
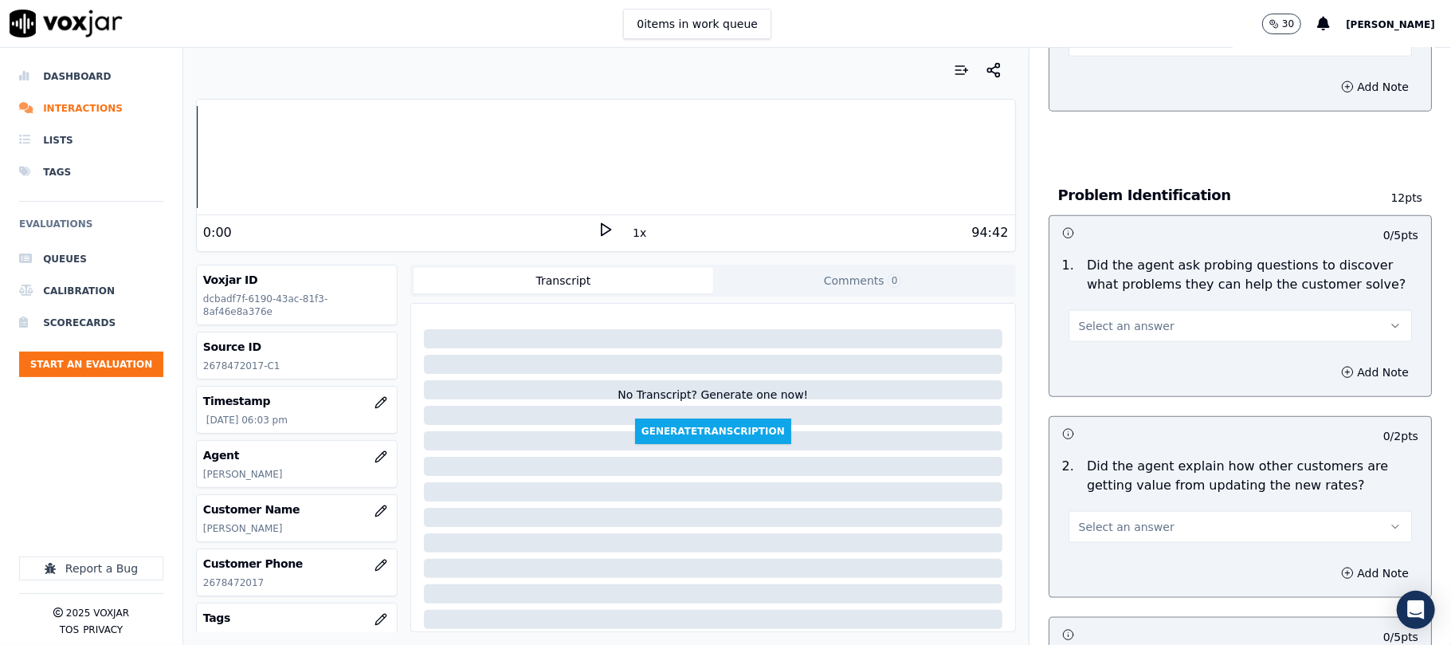
scroll to position [1275, 0]
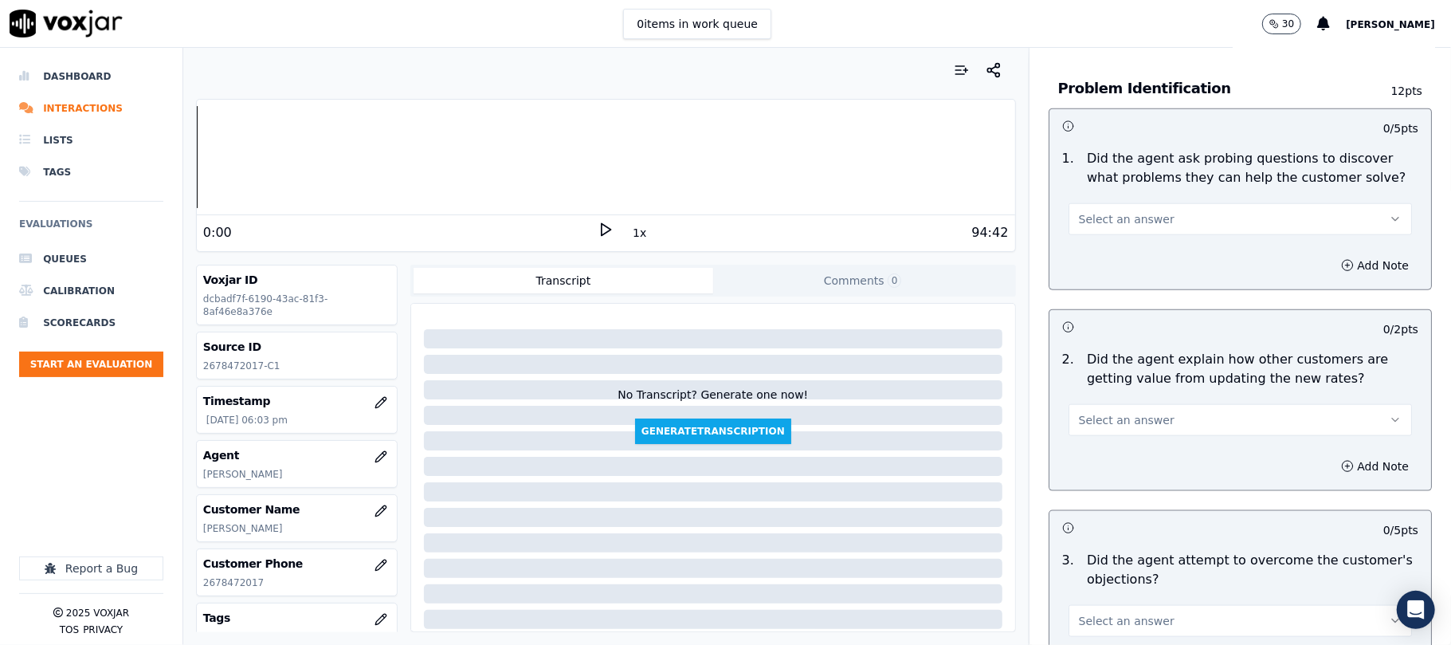
click at [1170, 203] on button "Select an answer" at bounding box center [1240, 219] width 343 height 32
click at [1126, 176] on div "Yes" at bounding box center [1206, 183] width 308 height 26
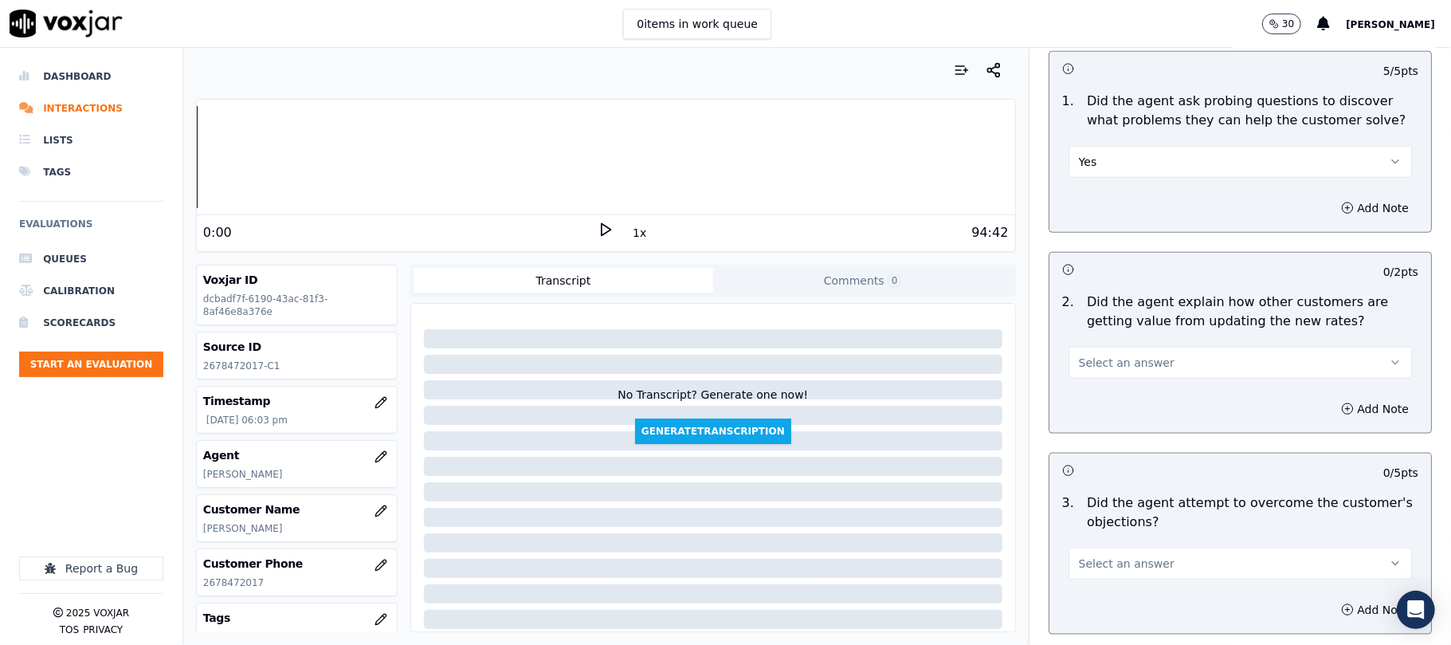
scroll to position [1381, 0]
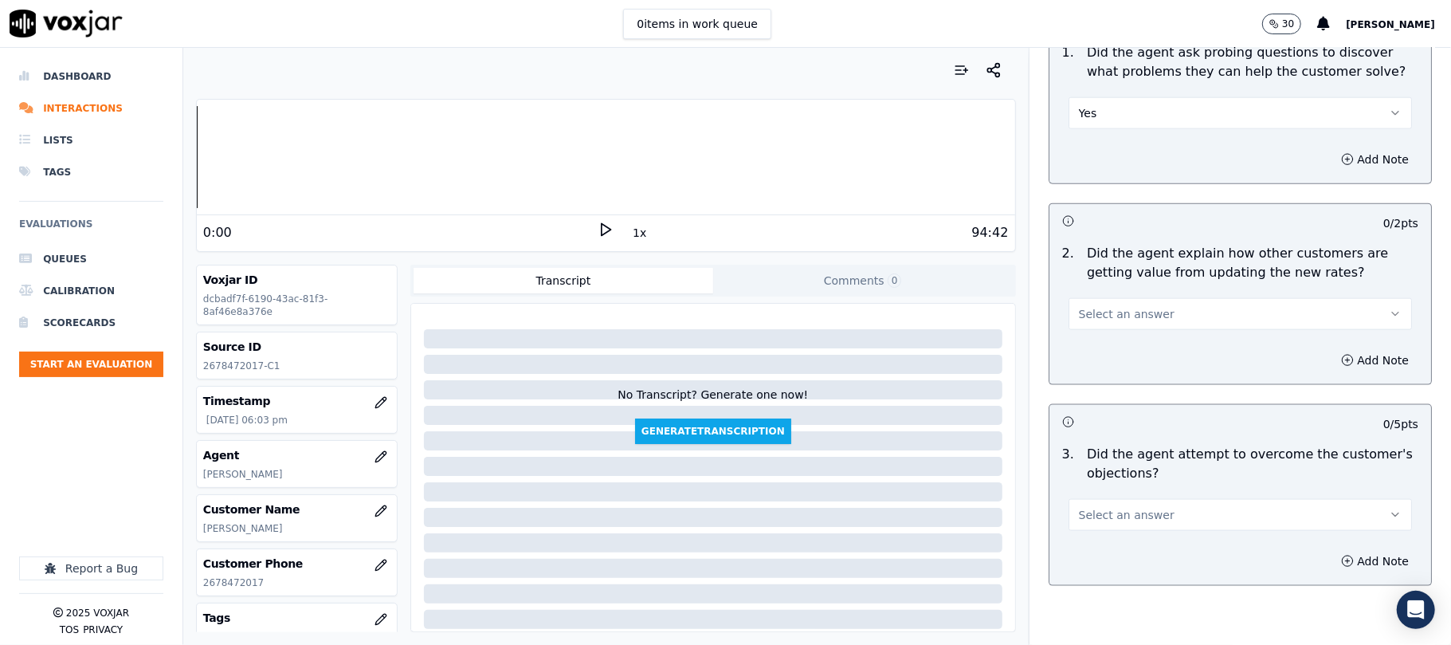
click at [1140, 306] on span "Select an answer" at bounding box center [1127, 314] width 96 height 16
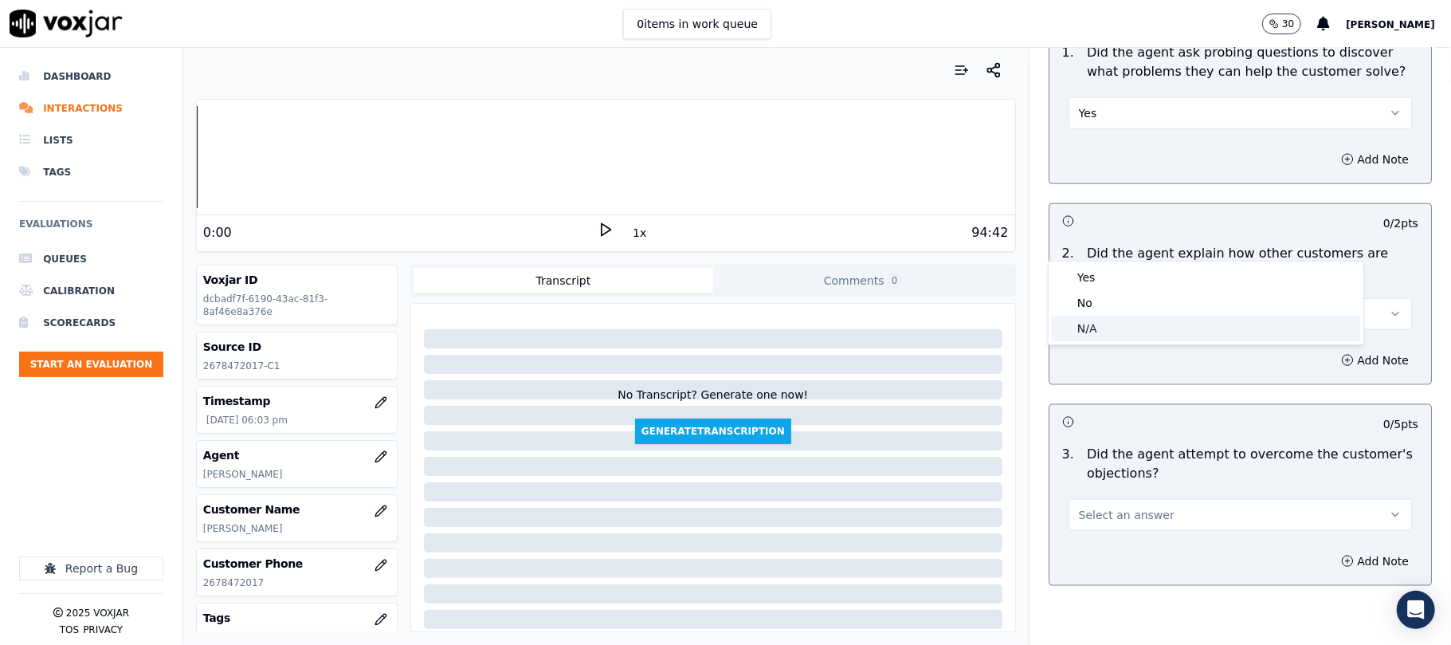
click at [1089, 323] on div "N/A" at bounding box center [1206, 329] width 308 height 26
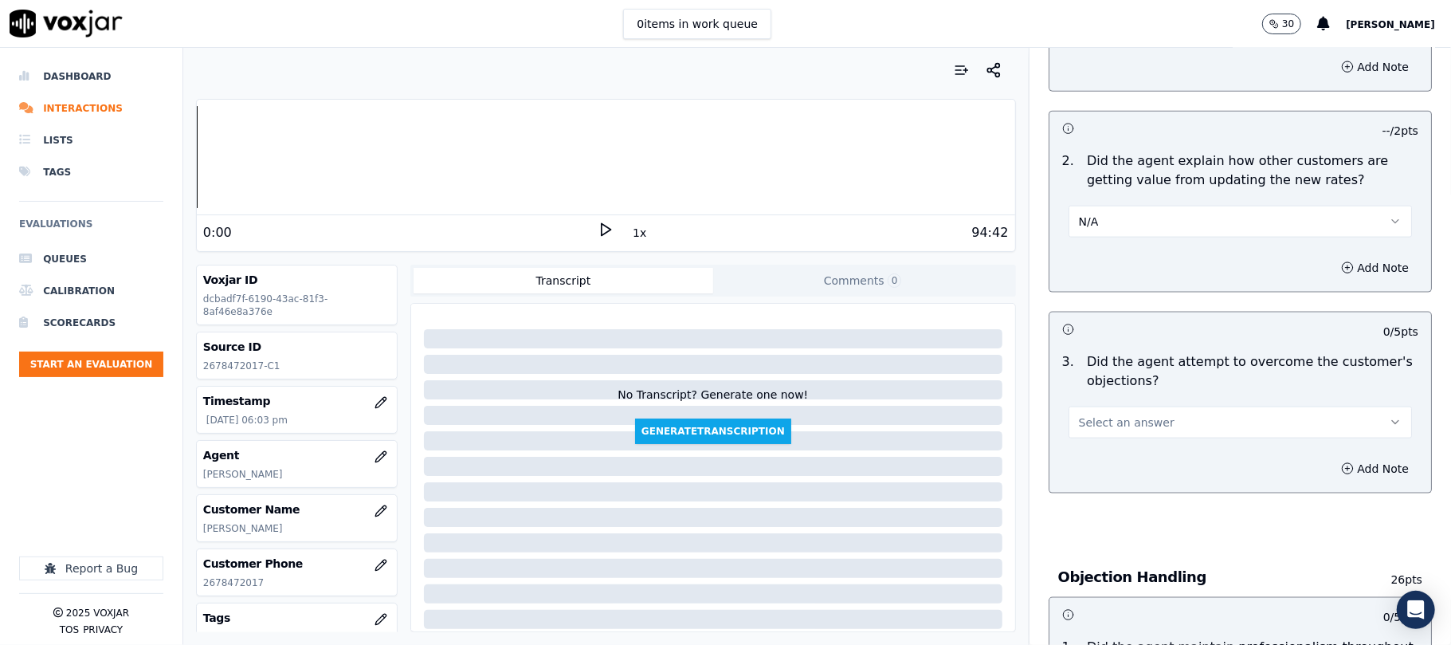
scroll to position [1594, 0]
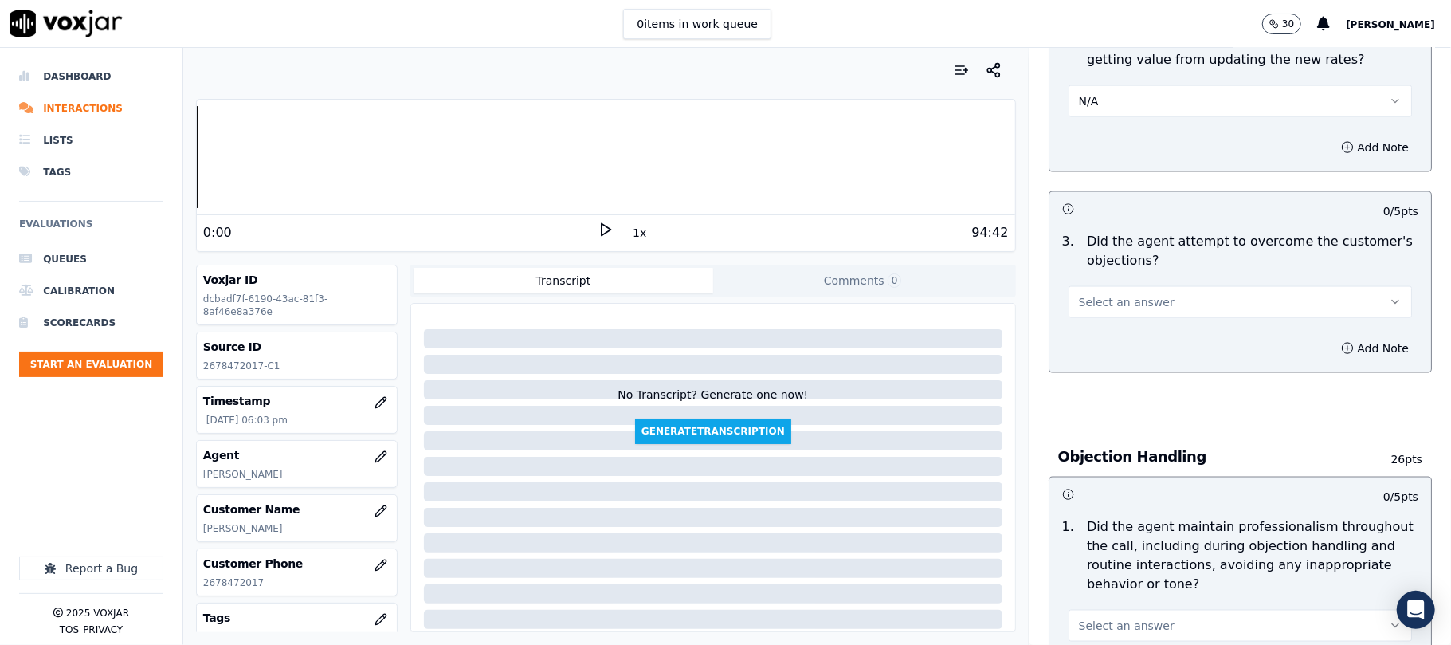
click at [1106, 294] on span "Select an answer" at bounding box center [1127, 302] width 96 height 16
click at [1097, 259] on div "Yes" at bounding box center [1206, 266] width 308 height 26
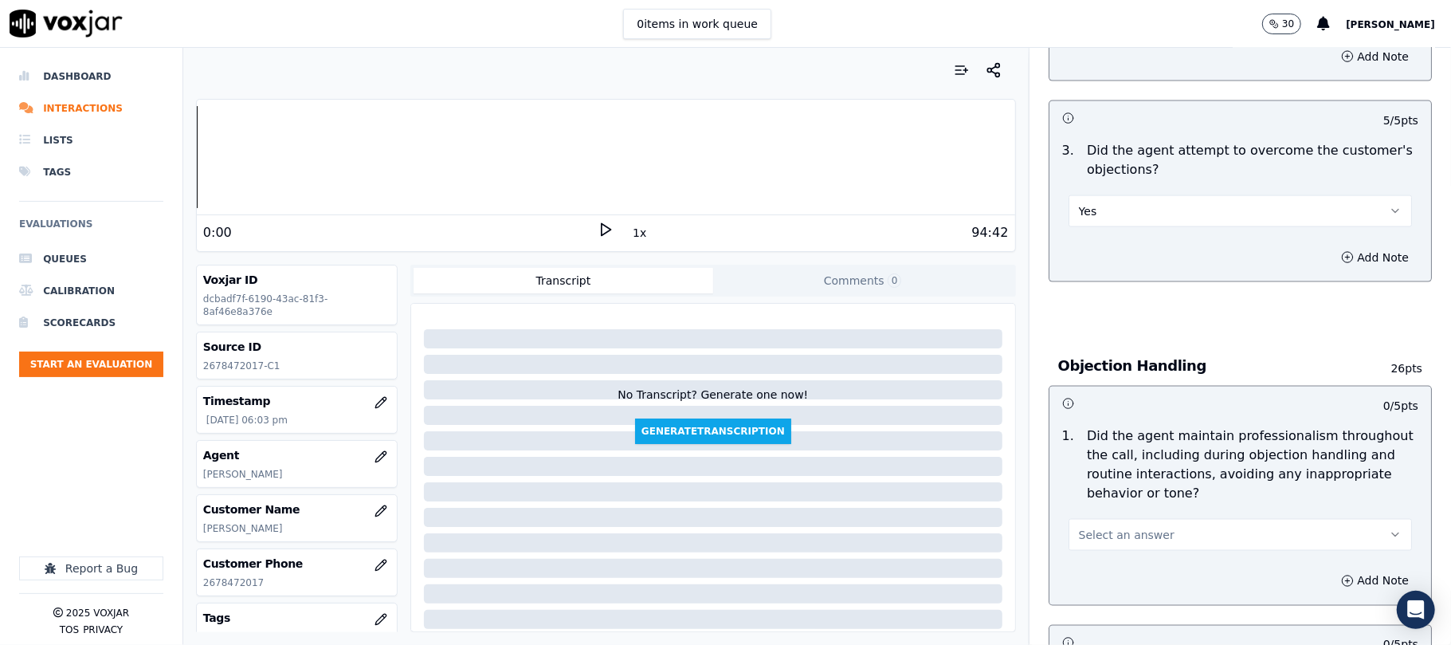
scroll to position [1806, 0]
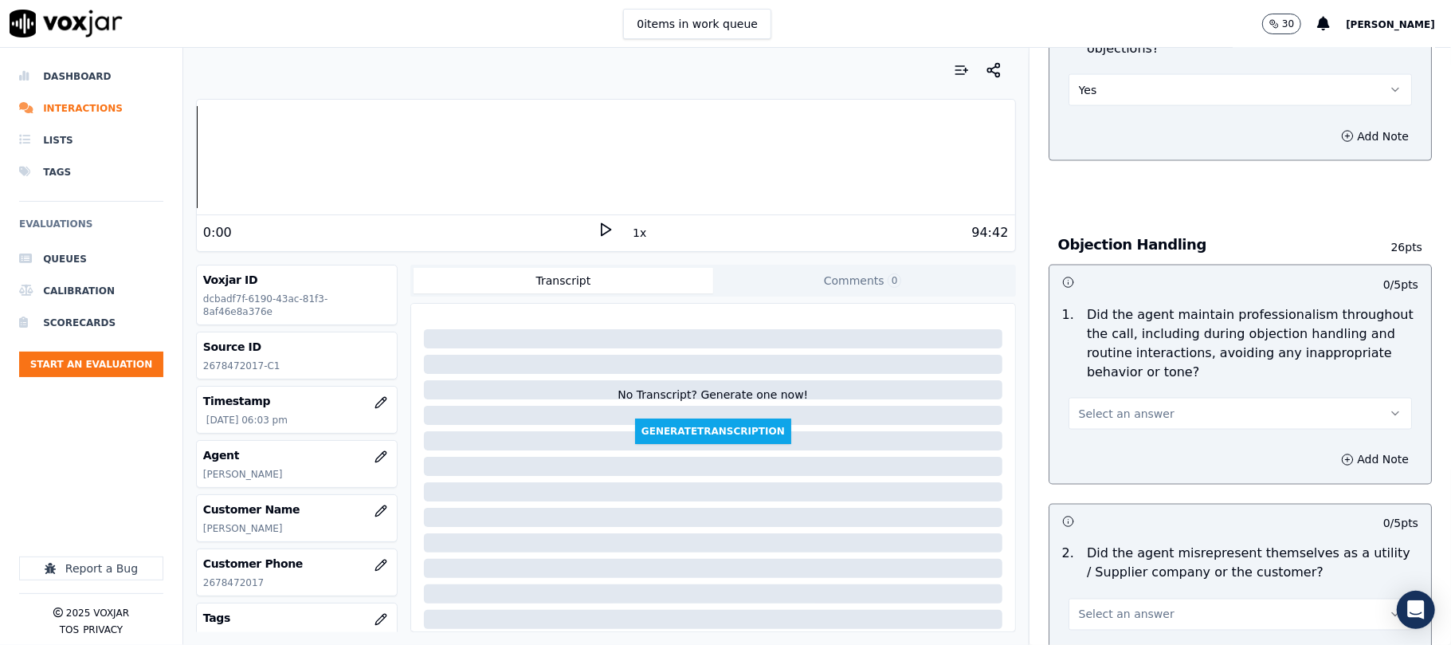
click at [1110, 398] on button "Select an answer" at bounding box center [1240, 414] width 343 height 32
click at [1095, 374] on div "Yes" at bounding box center [1206, 378] width 308 height 26
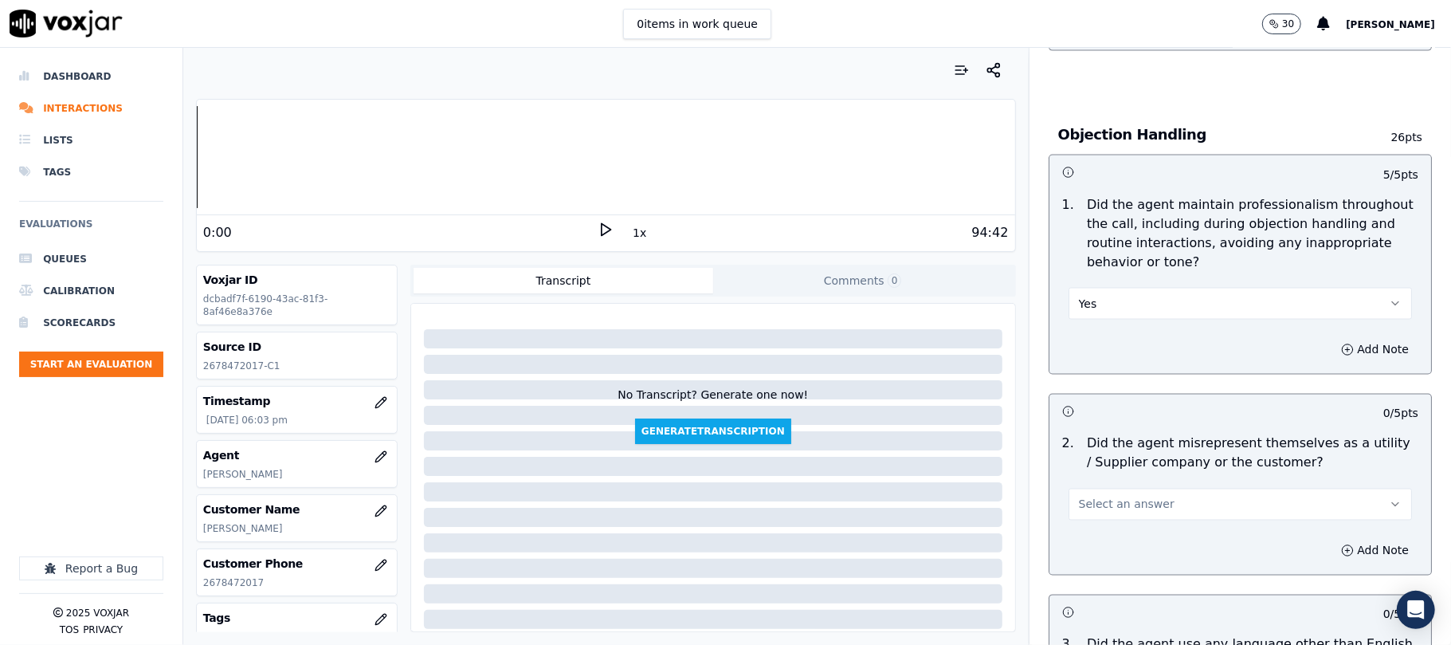
scroll to position [2018, 0]
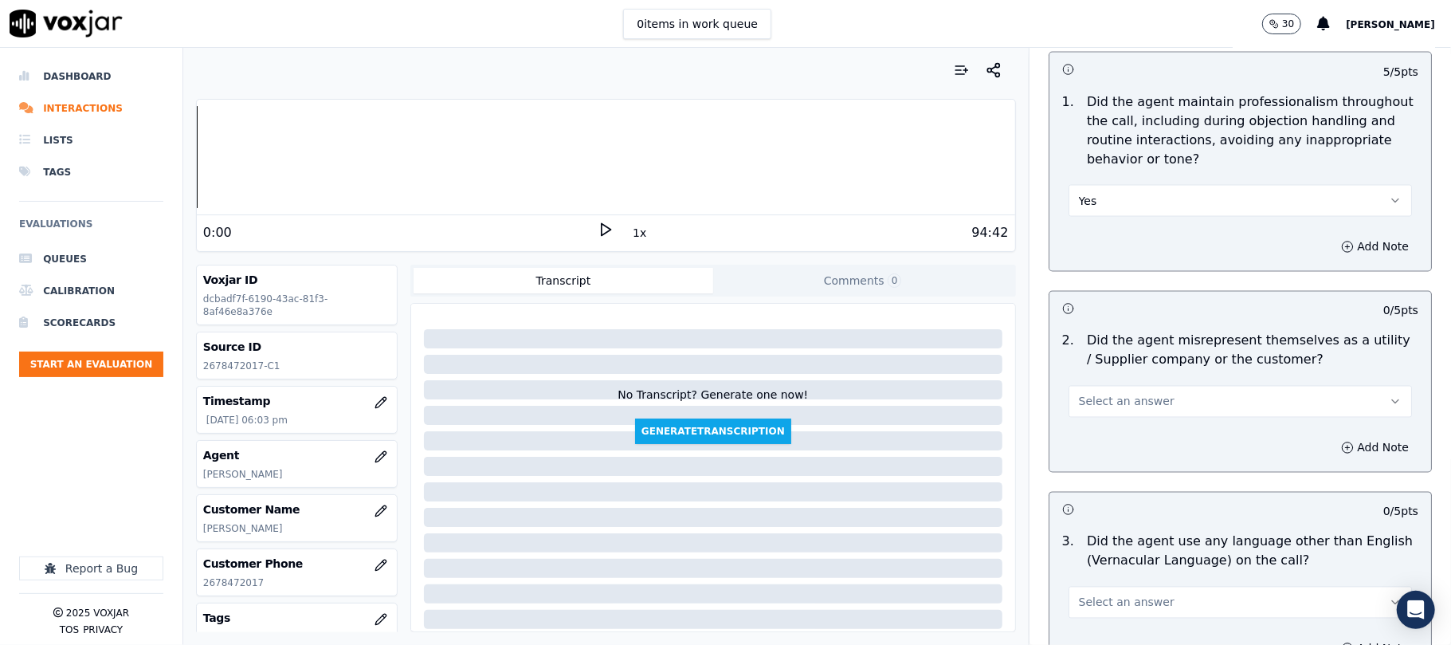
click at [1123, 394] on span "Select an answer" at bounding box center [1127, 402] width 96 height 16
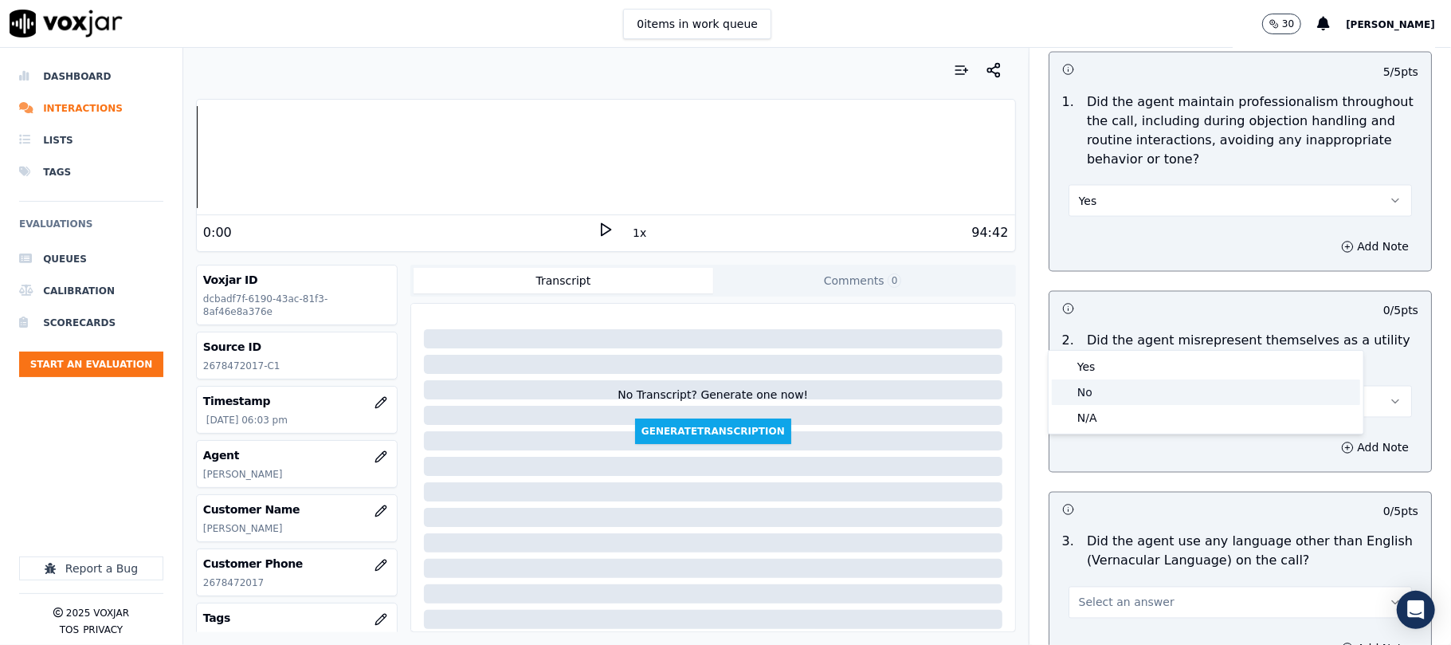
click at [1109, 392] on div "No" at bounding box center [1206, 392] width 308 height 26
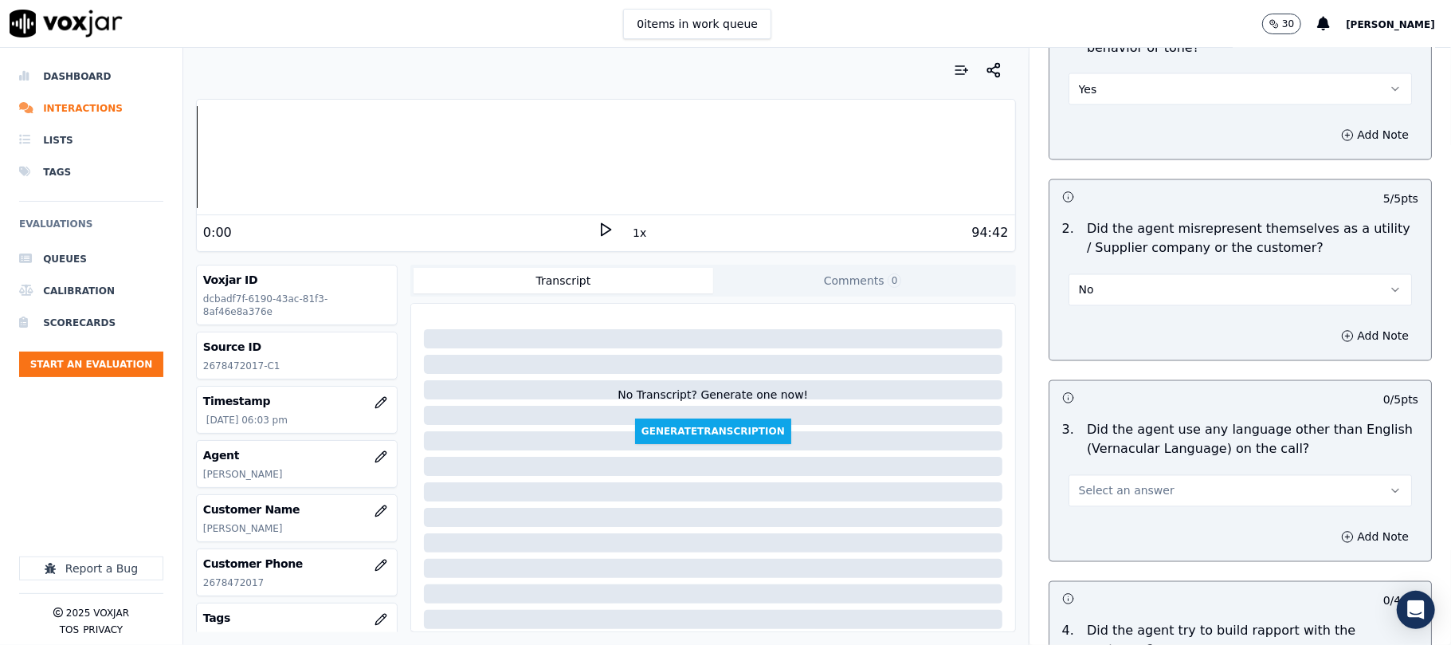
scroll to position [2231, 0]
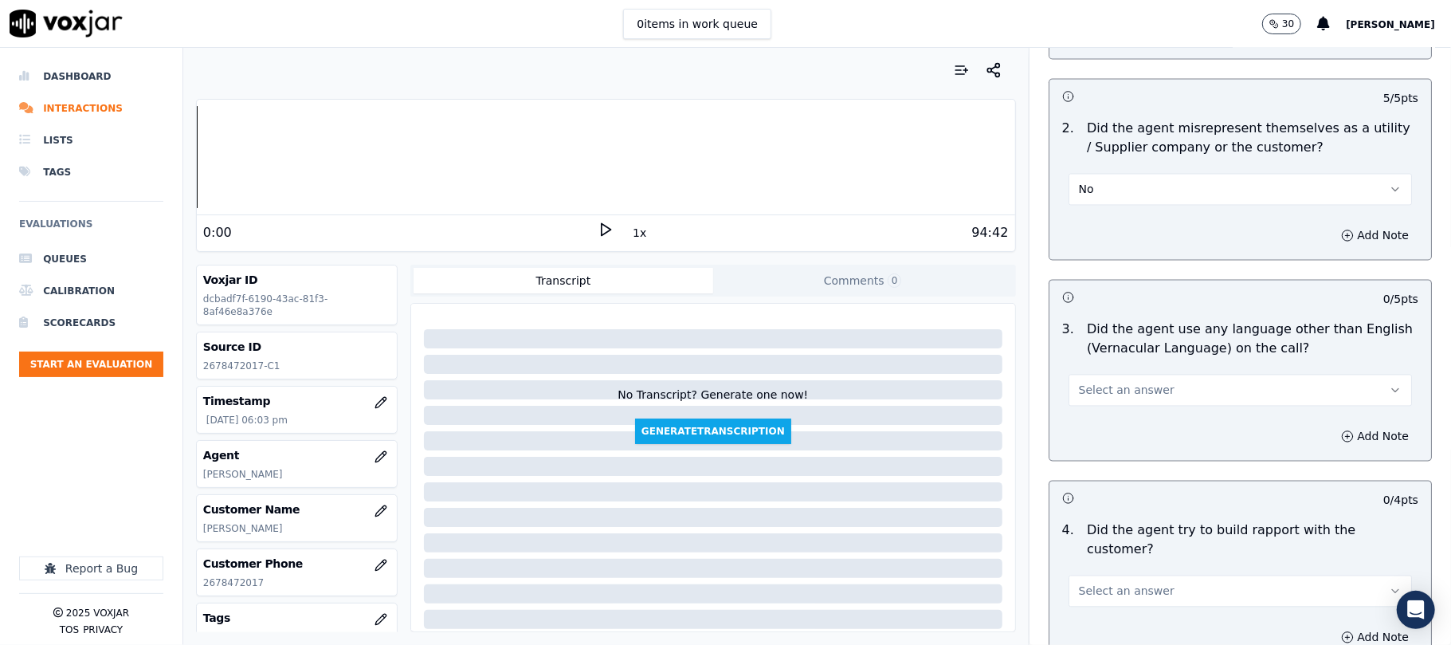
click at [1123, 382] on span "Select an answer" at bounding box center [1127, 390] width 96 height 16
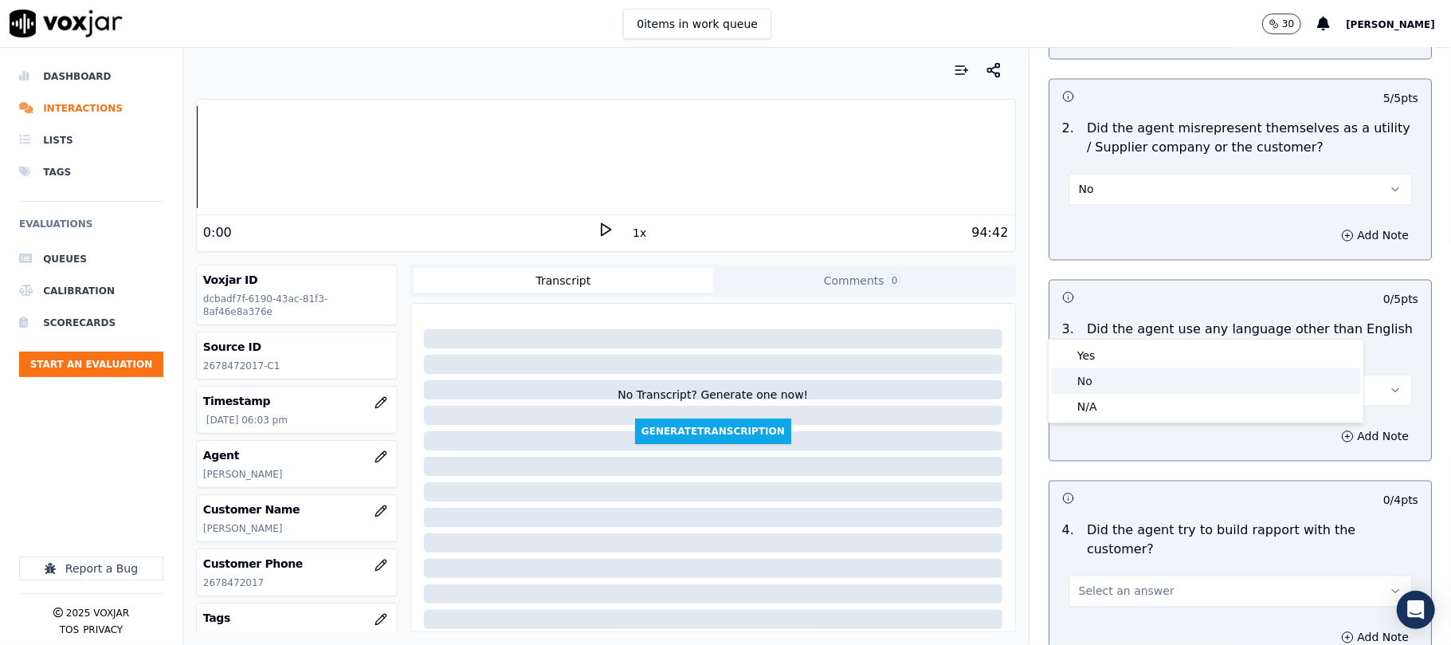
click at [1092, 375] on div "No" at bounding box center [1206, 381] width 308 height 26
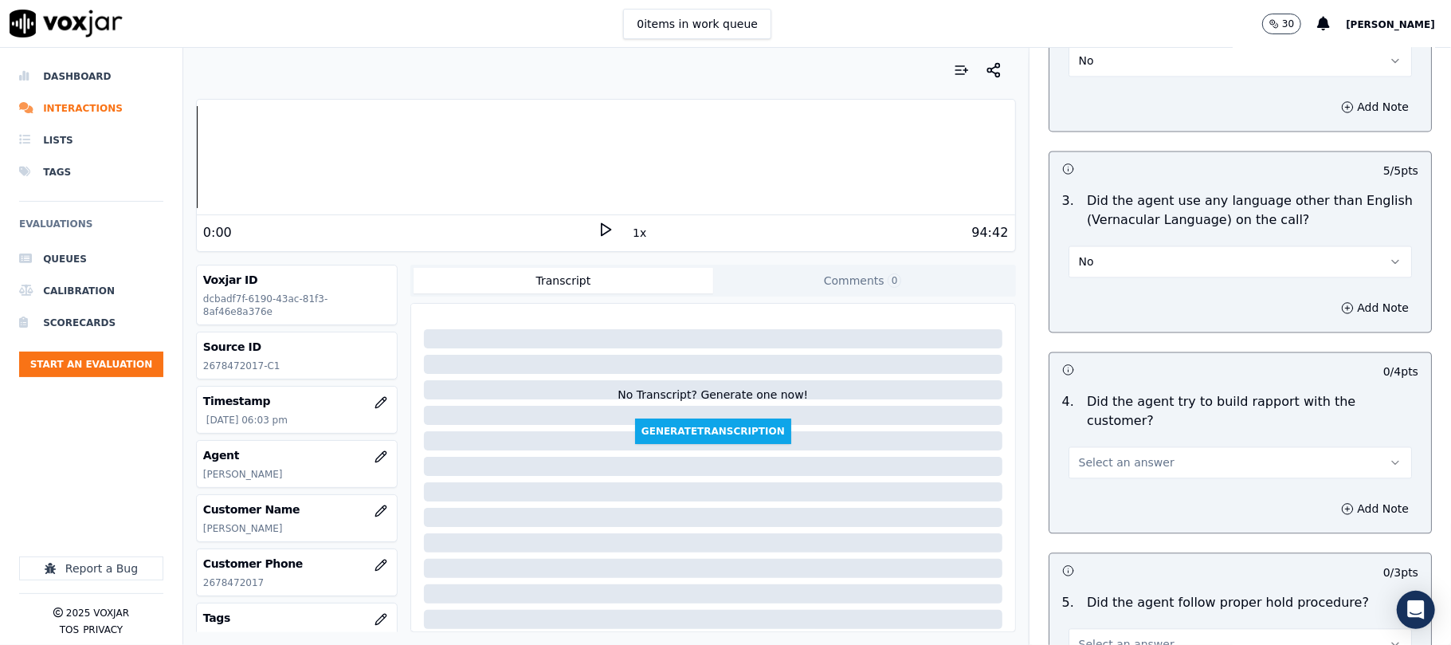
scroll to position [2550, 0]
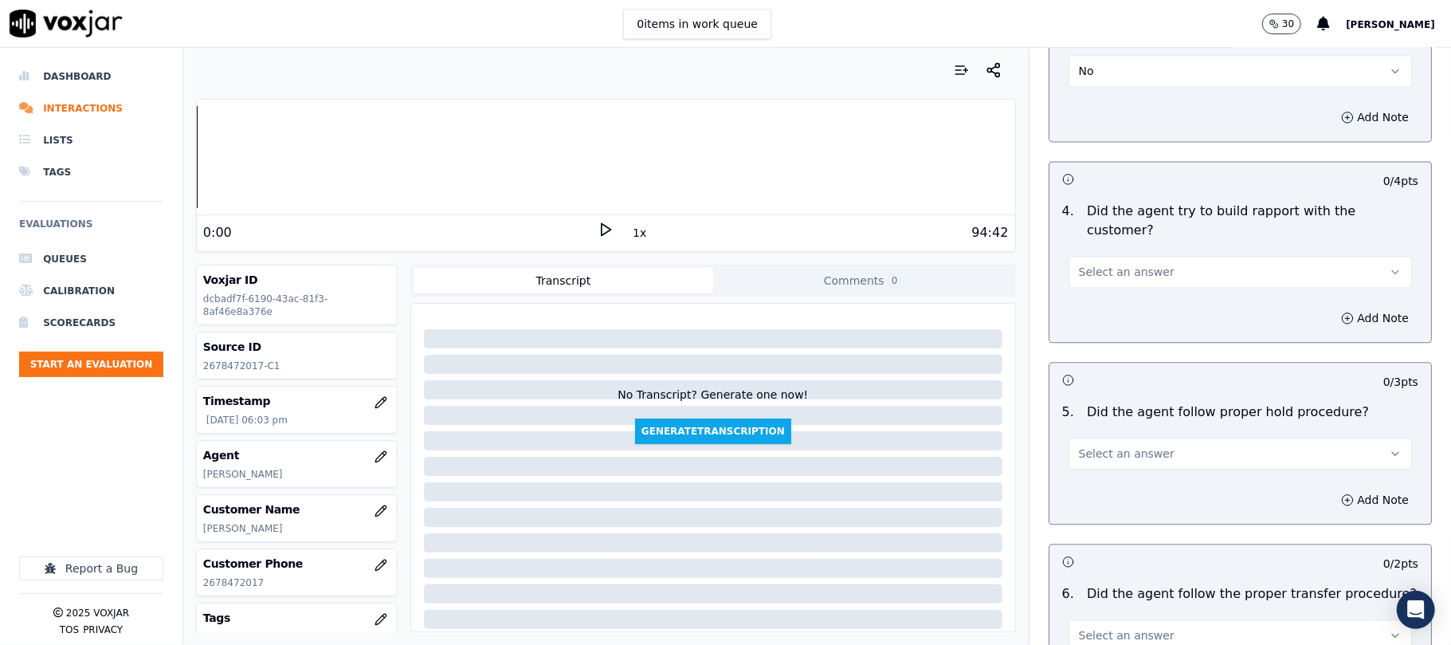
click at [1130, 264] on span "Select an answer" at bounding box center [1127, 272] width 96 height 16
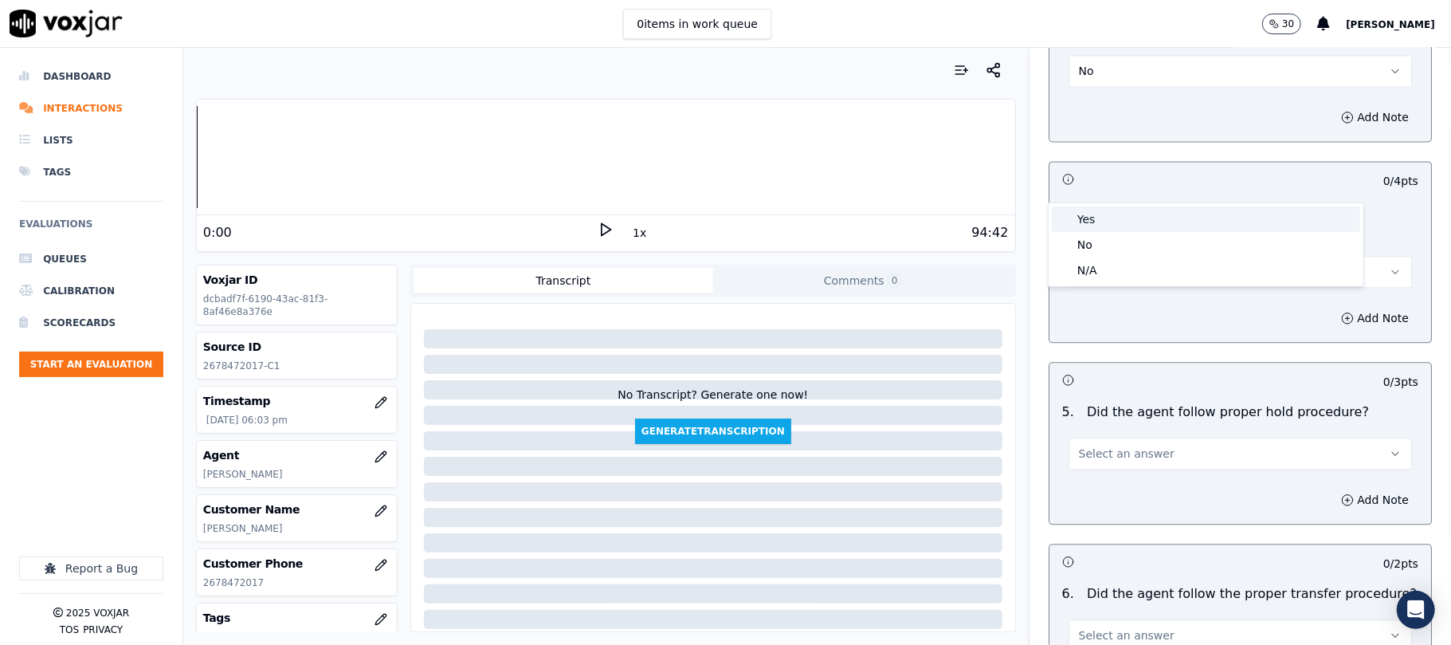
click at [1111, 215] on div "Yes" at bounding box center [1206, 219] width 308 height 26
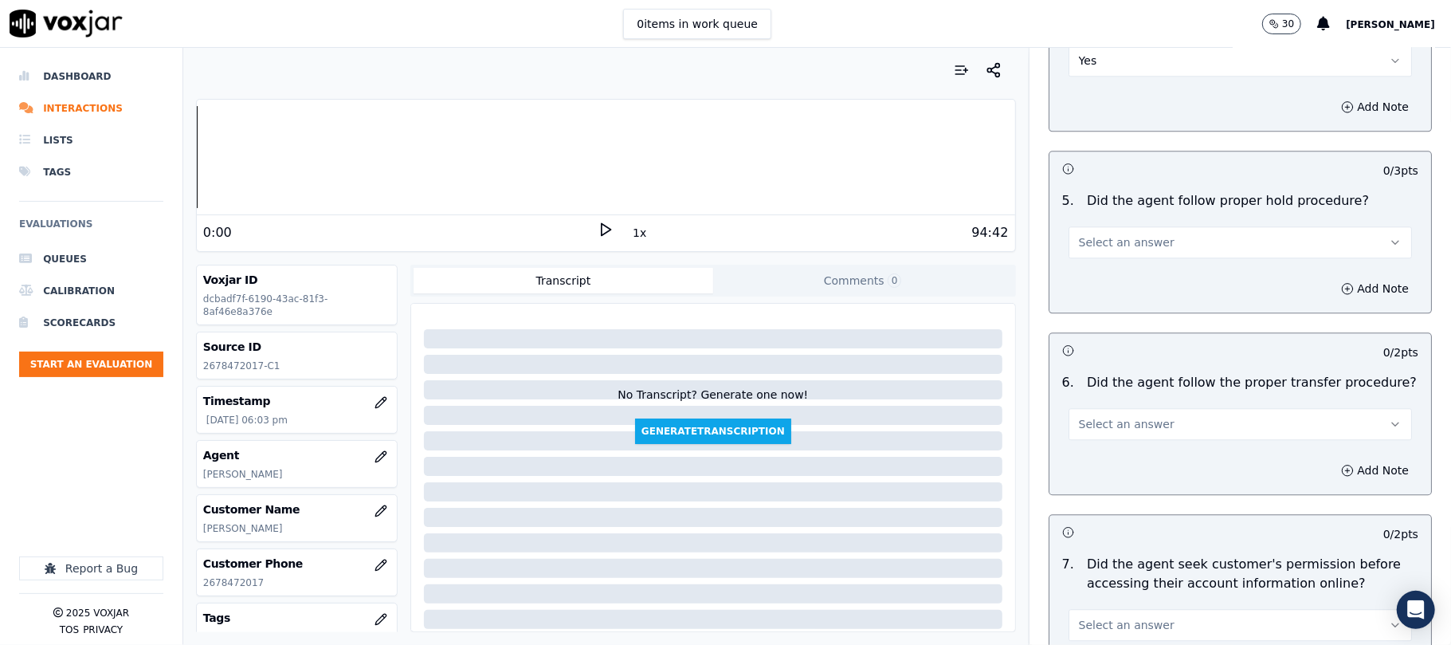
scroll to position [2762, 0]
click at [1108, 226] on button "Select an answer" at bounding box center [1240, 242] width 343 height 32
click at [1104, 194] on div "Yes" at bounding box center [1206, 189] width 308 height 26
click at [1139, 407] on button "Select an answer" at bounding box center [1240, 423] width 343 height 32
click at [1108, 371] on div "Yes" at bounding box center [1206, 371] width 308 height 26
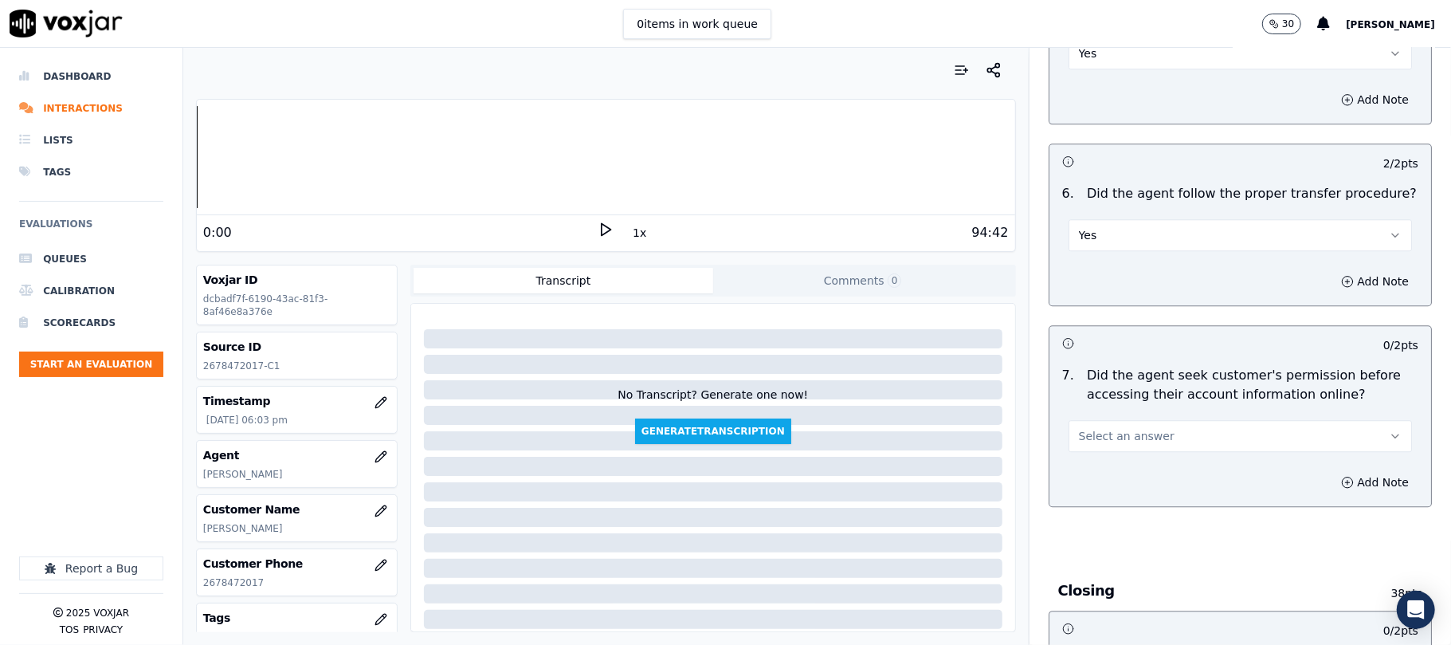
scroll to position [3081, 0]
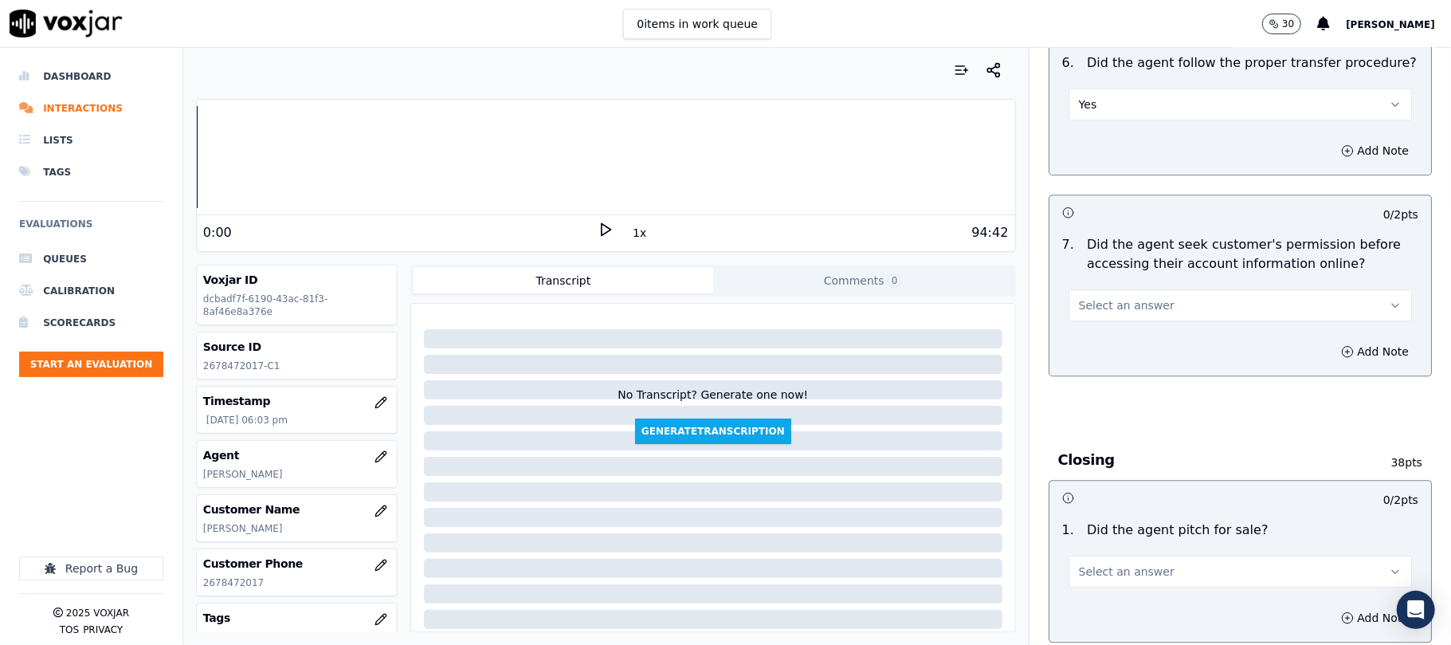
click at [1130, 289] on button "Select an answer" at bounding box center [1240, 305] width 343 height 32
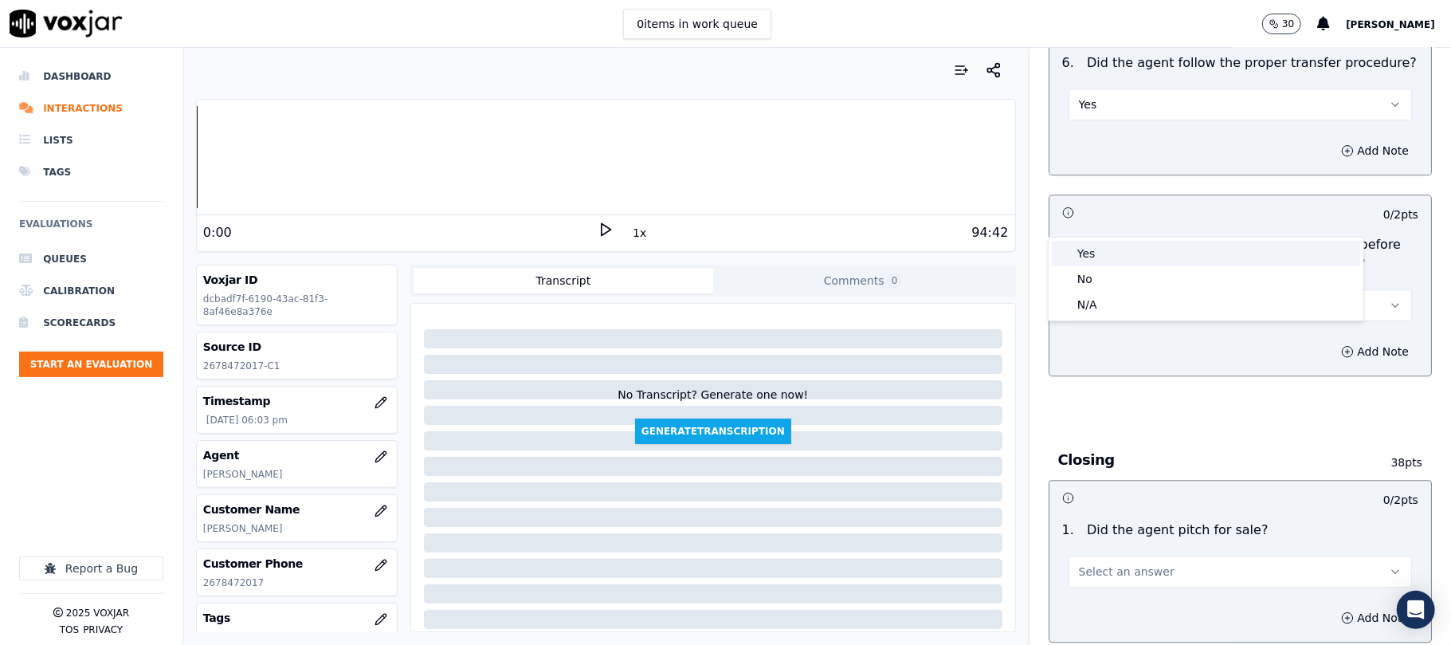
click at [1112, 258] on div "Yes" at bounding box center [1206, 254] width 308 height 26
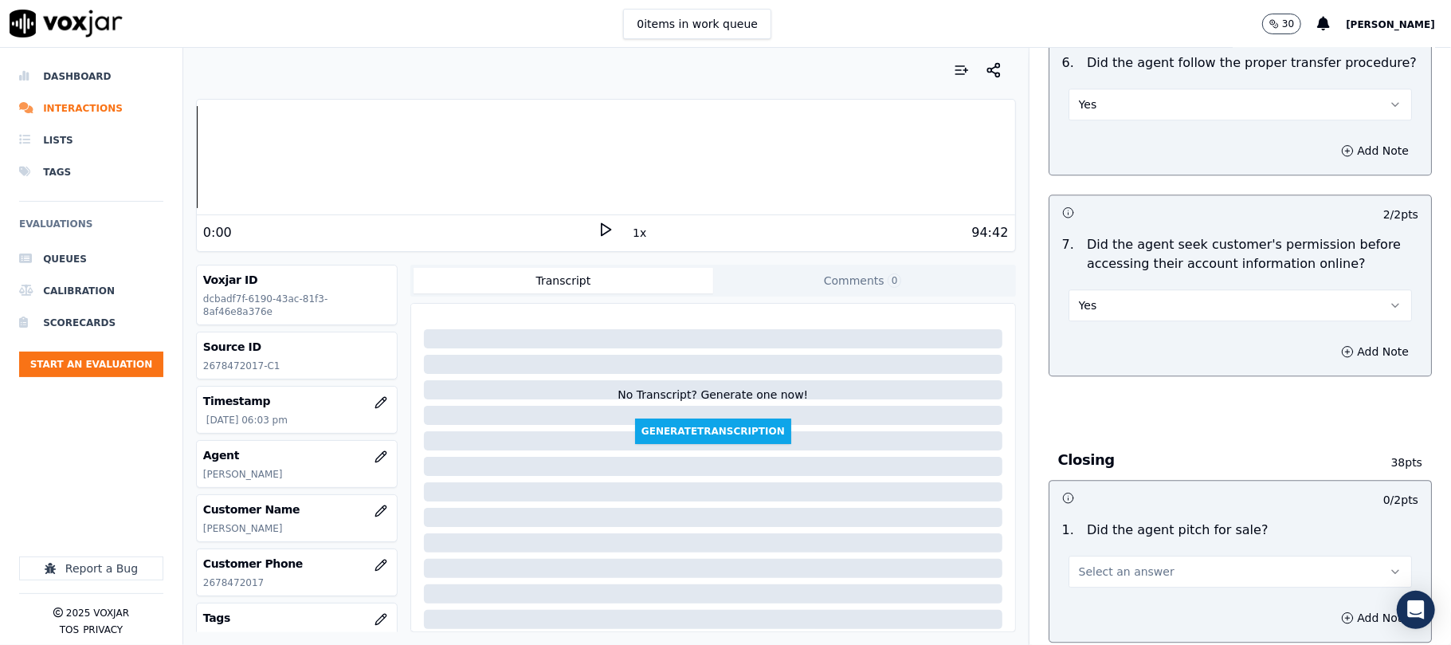
scroll to position [3293, 0]
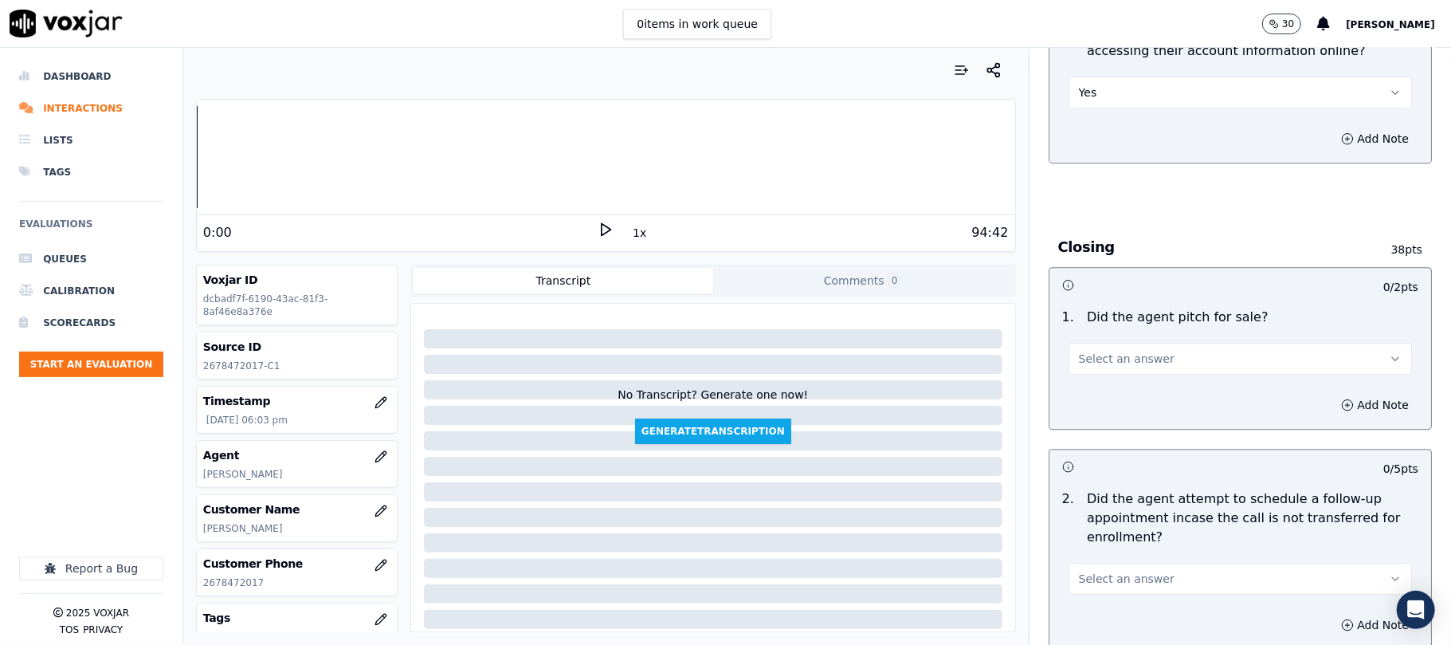
click at [1111, 351] on span "Select an answer" at bounding box center [1127, 359] width 96 height 16
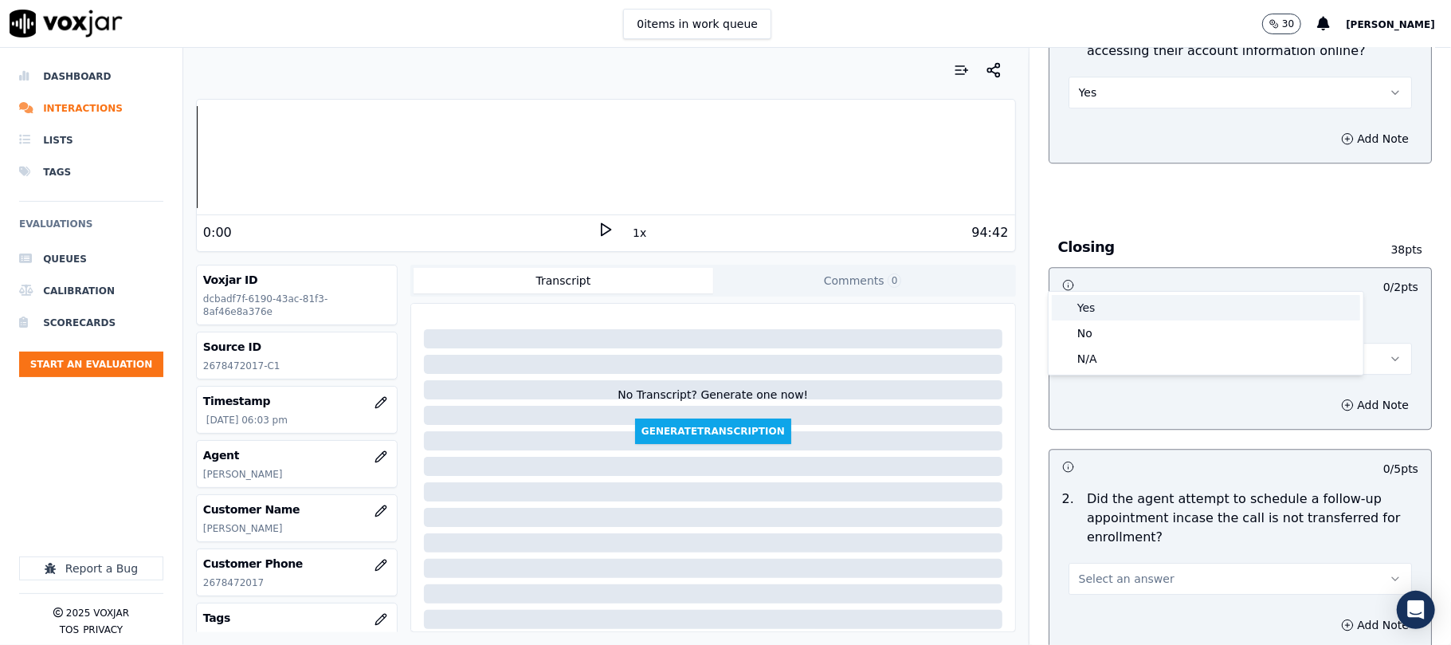
click at [1108, 306] on div "Yes" at bounding box center [1206, 308] width 308 height 26
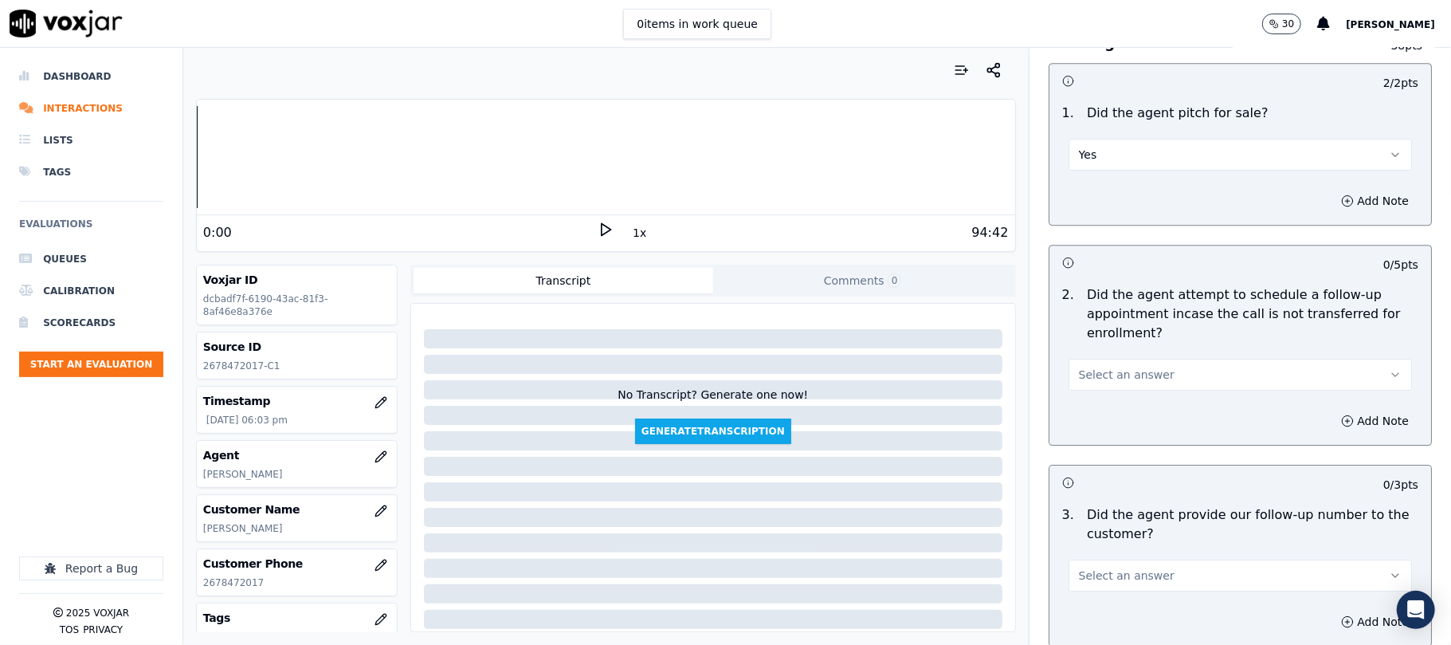
scroll to position [3506, 0]
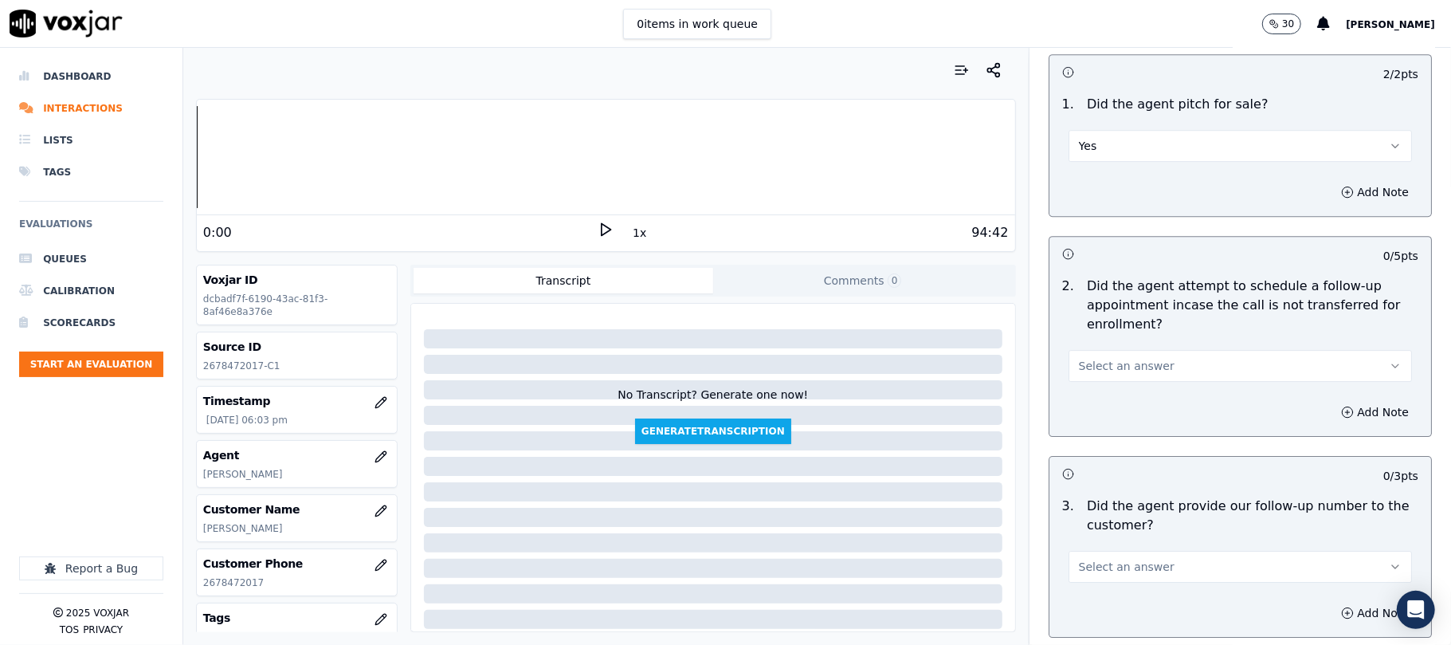
click at [1120, 358] on span "Select an answer" at bounding box center [1127, 366] width 96 height 16
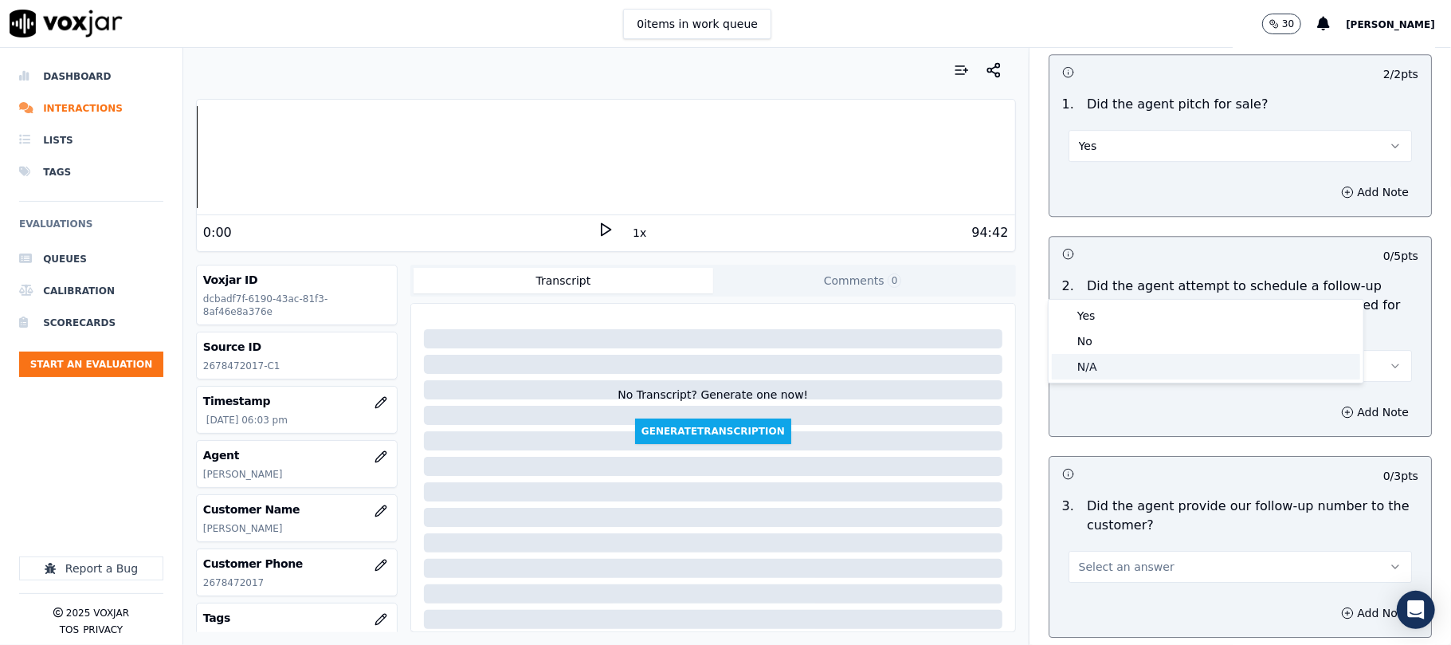
drag, startPoint x: 1090, startPoint y: 363, endPoint x: 1084, endPoint y: 339, distance: 25.5
click at [1089, 365] on div "N/A" at bounding box center [1206, 367] width 308 height 26
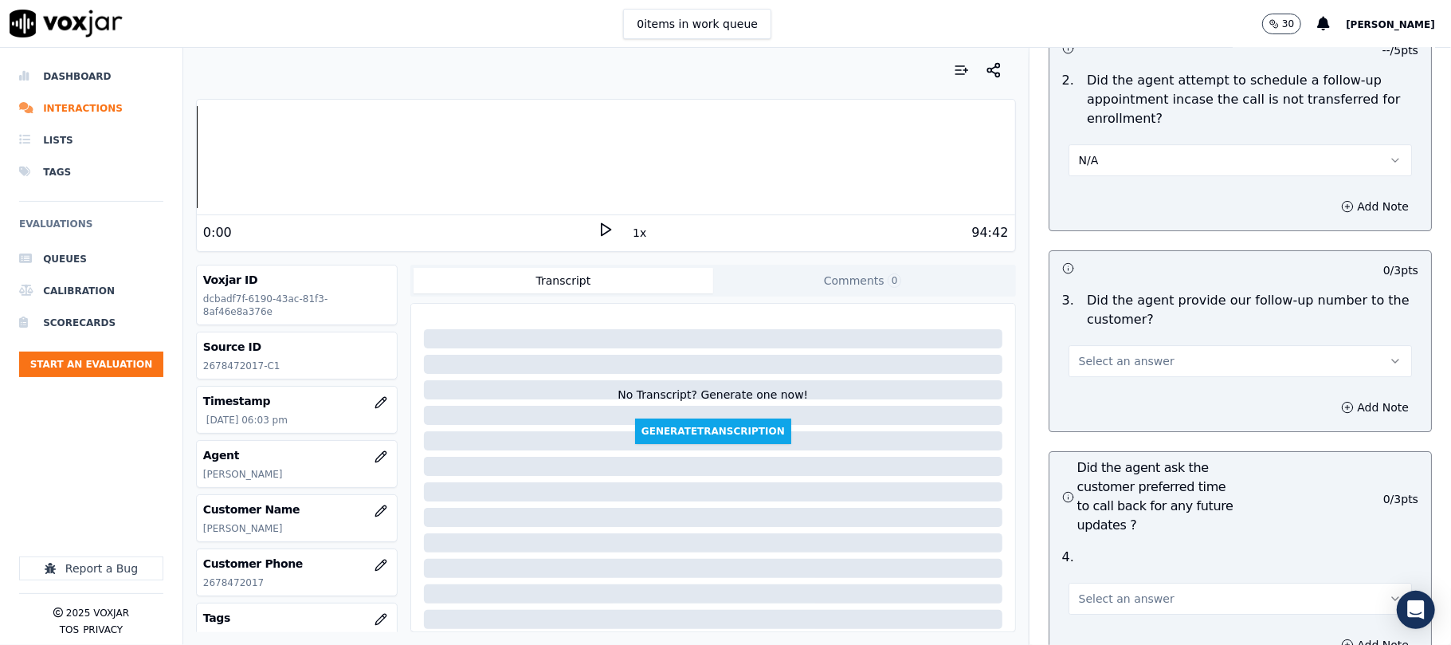
scroll to position [3718, 0]
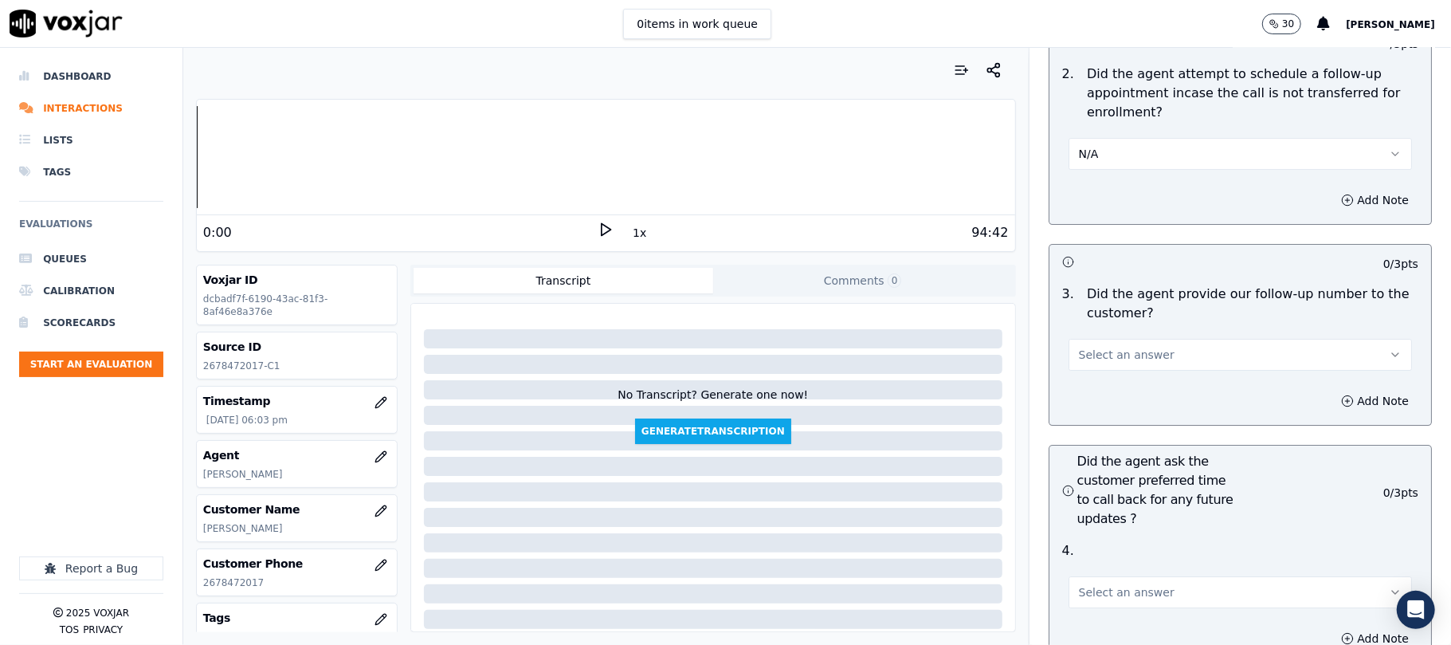
click at [1145, 339] on button "Select an answer" at bounding box center [1240, 355] width 343 height 32
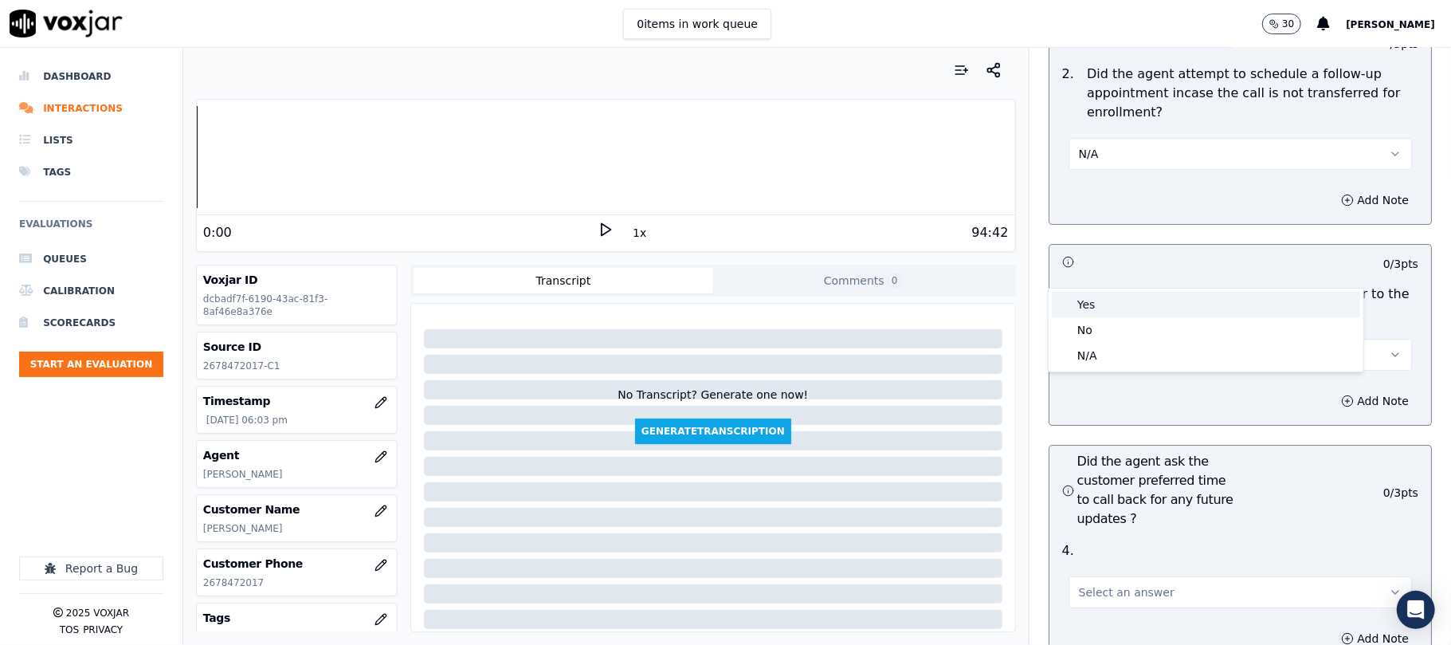
click at [1116, 301] on div "Yes" at bounding box center [1206, 305] width 308 height 26
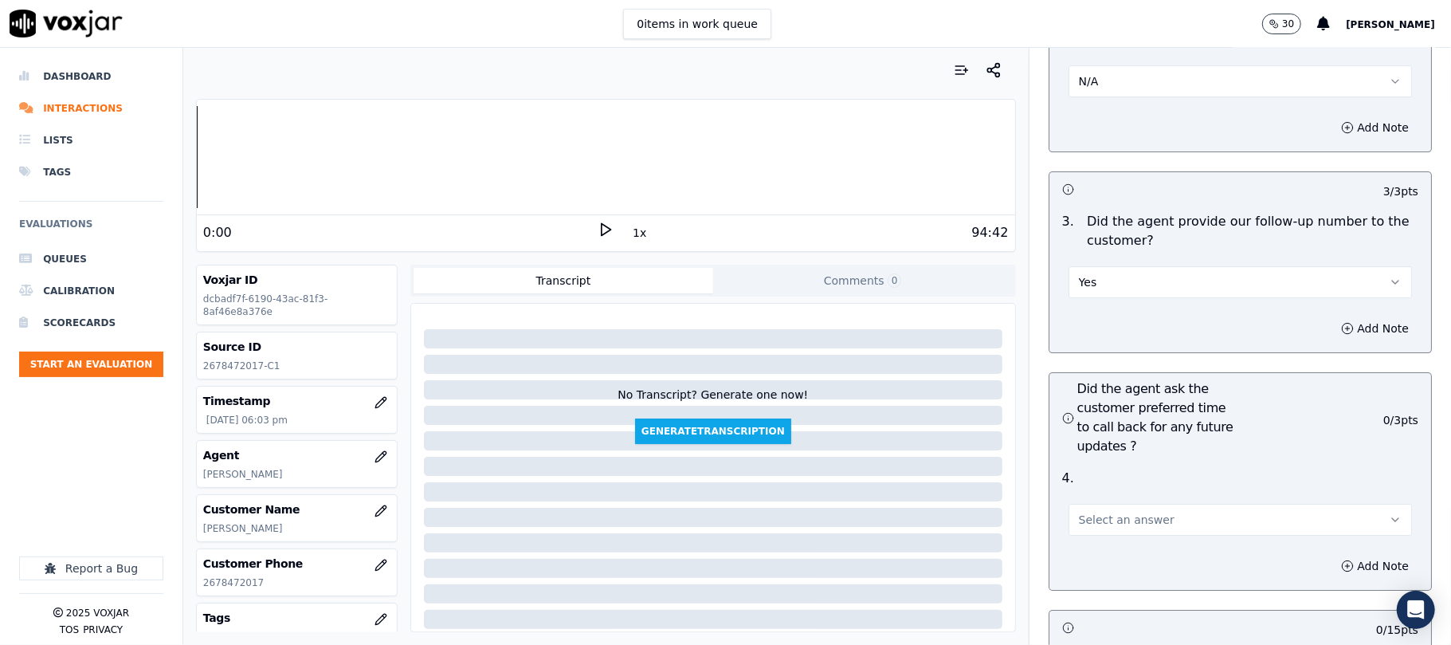
scroll to position [3825, 0]
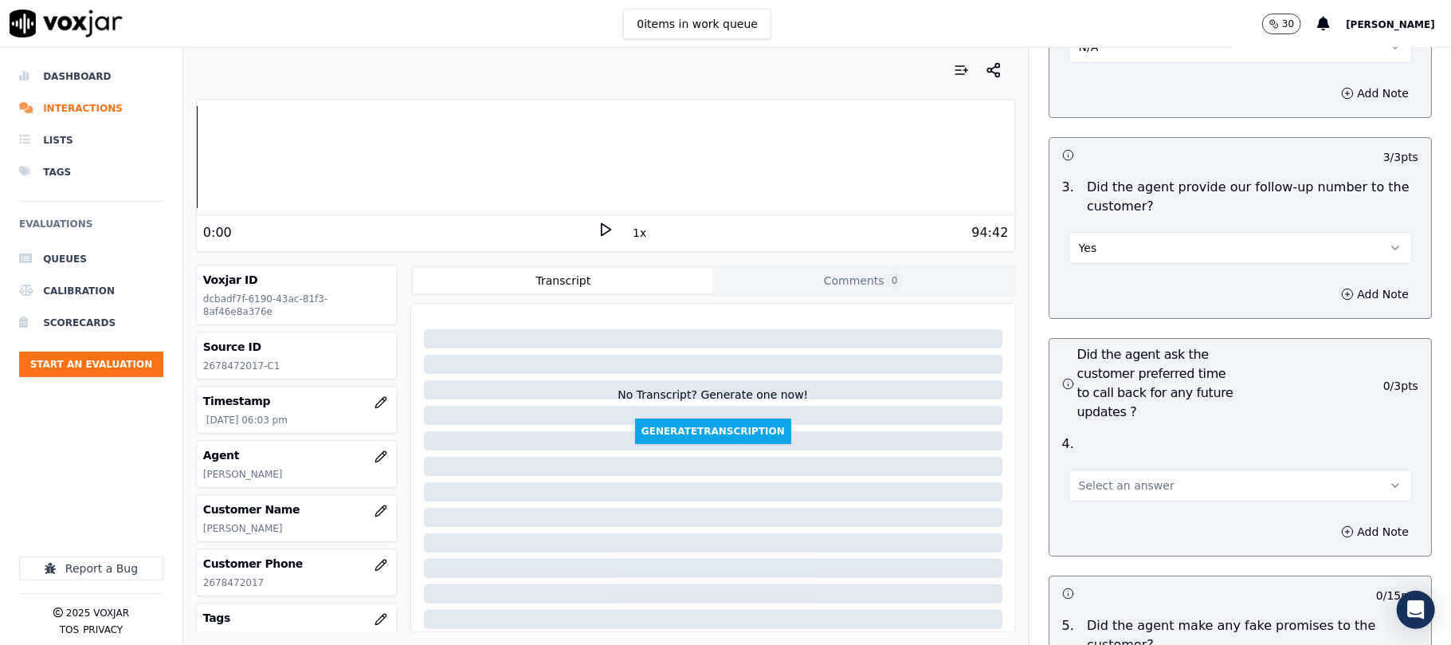
click at [1110, 477] on span "Select an answer" at bounding box center [1127, 485] width 96 height 16
click at [1092, 426] on div "Yes" at bounding box center [1206, 436] width 308 height 26
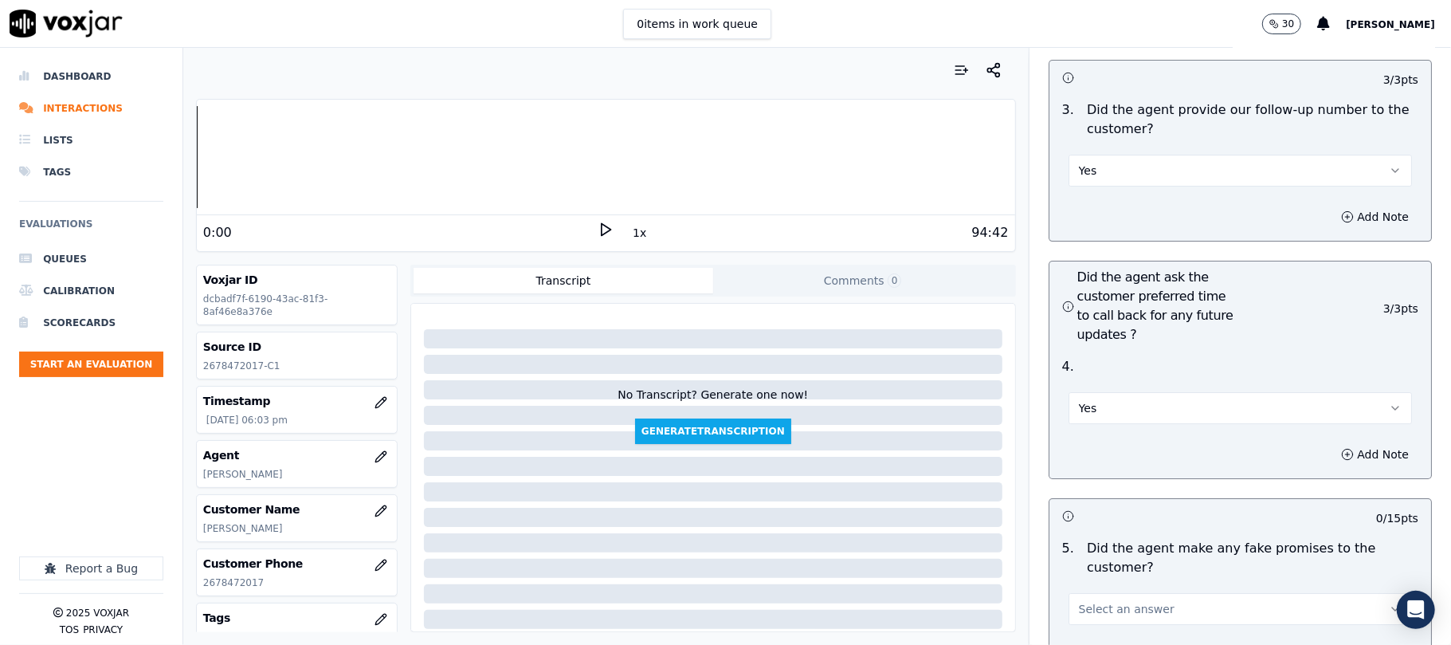
scroll to position [4144, 0]
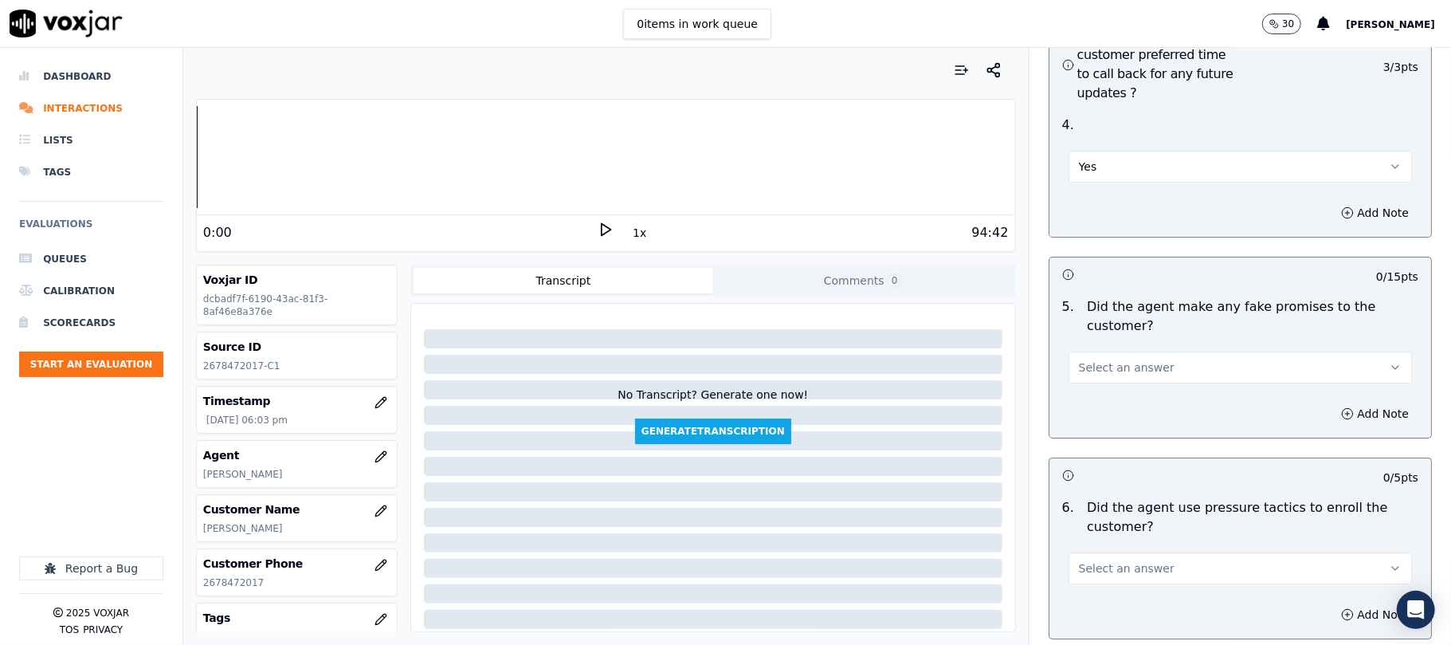
click at [1161, 351] on button "Select an answer" at bounding box center [1240, 367] width 343 height 32
click at [1093, 348] on div "No" at bounding box center [1206, 345] width 308 height 26
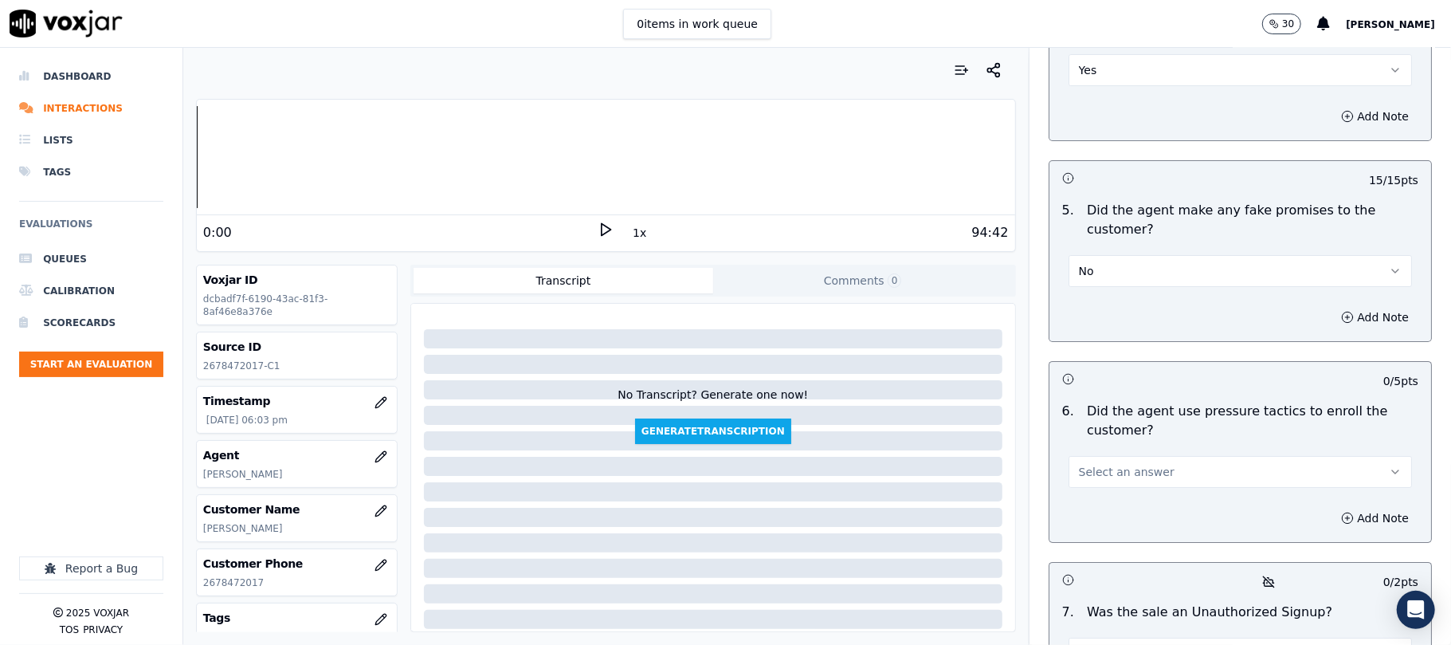
scroll to position [4356, 0]
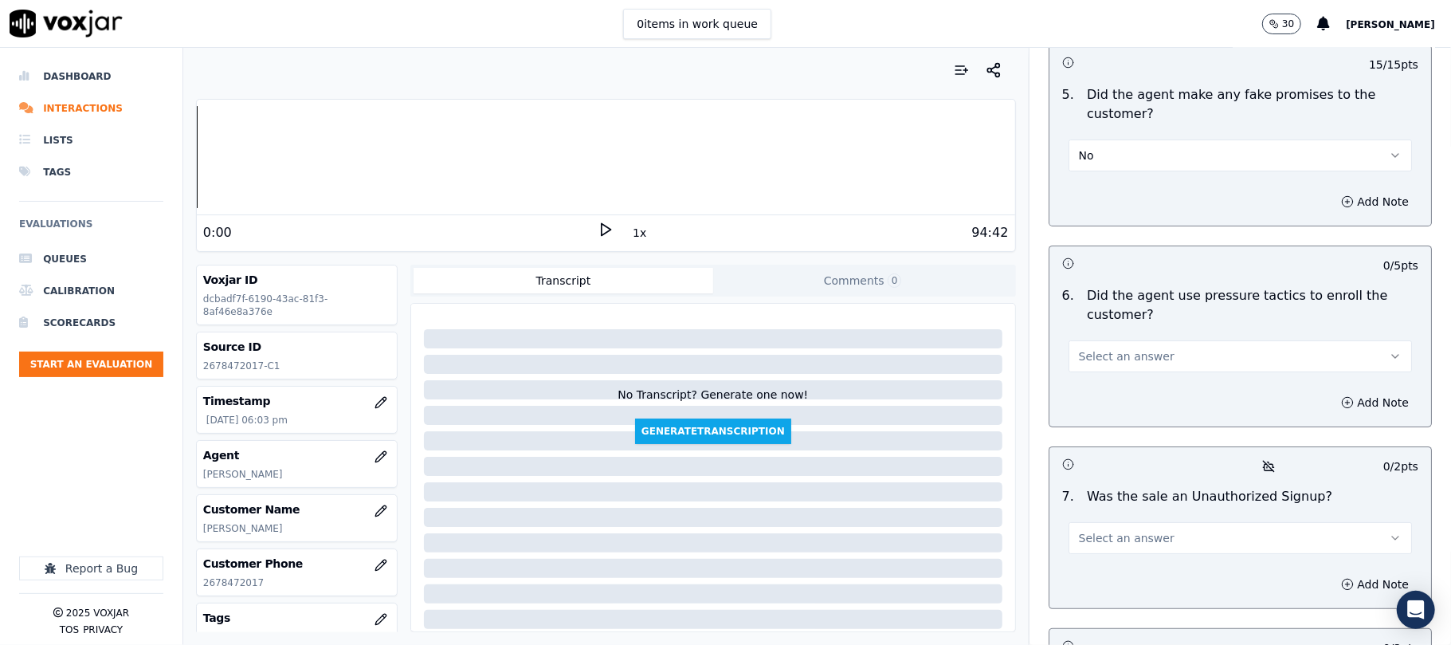
click at [1109, 340] on button "Select an answer" at bounding box center [1240, 356] width 343 height 32
click at [1090, 330] on div "No" at bounding box center [1206, 333] width 308 height 26
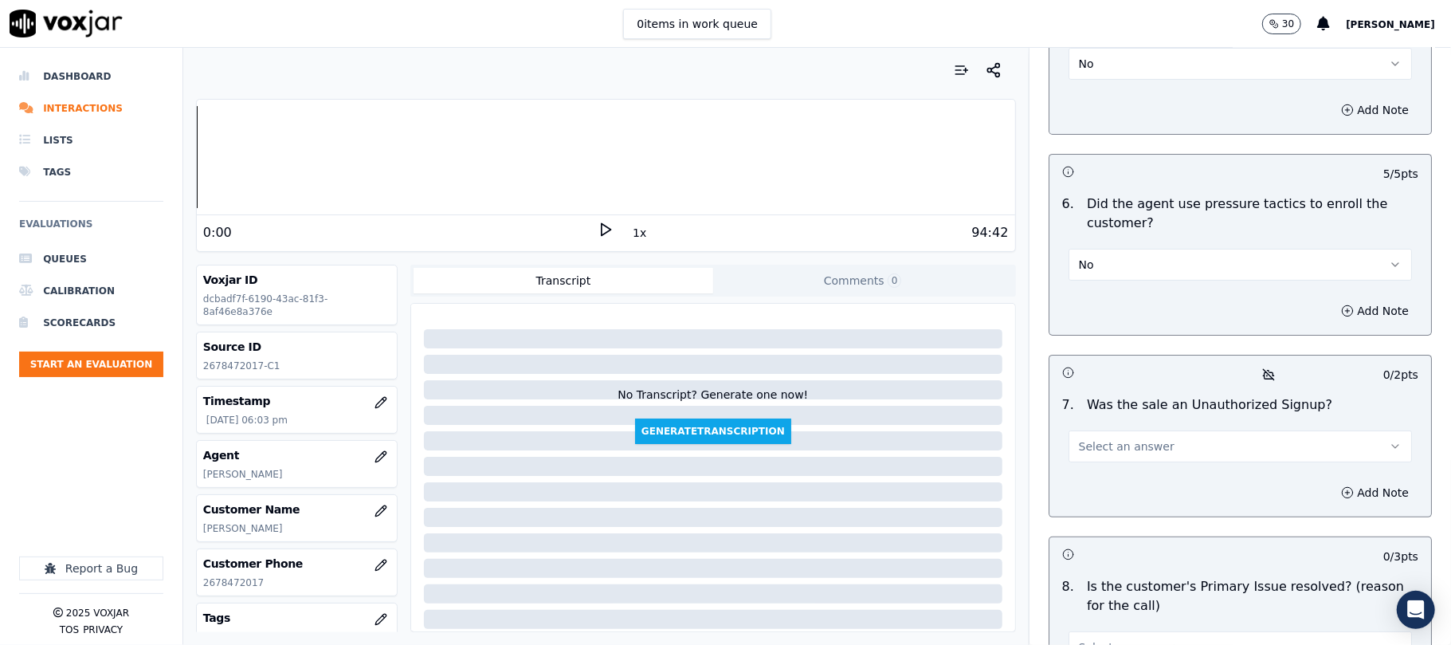
scroll to position [4569, 0]
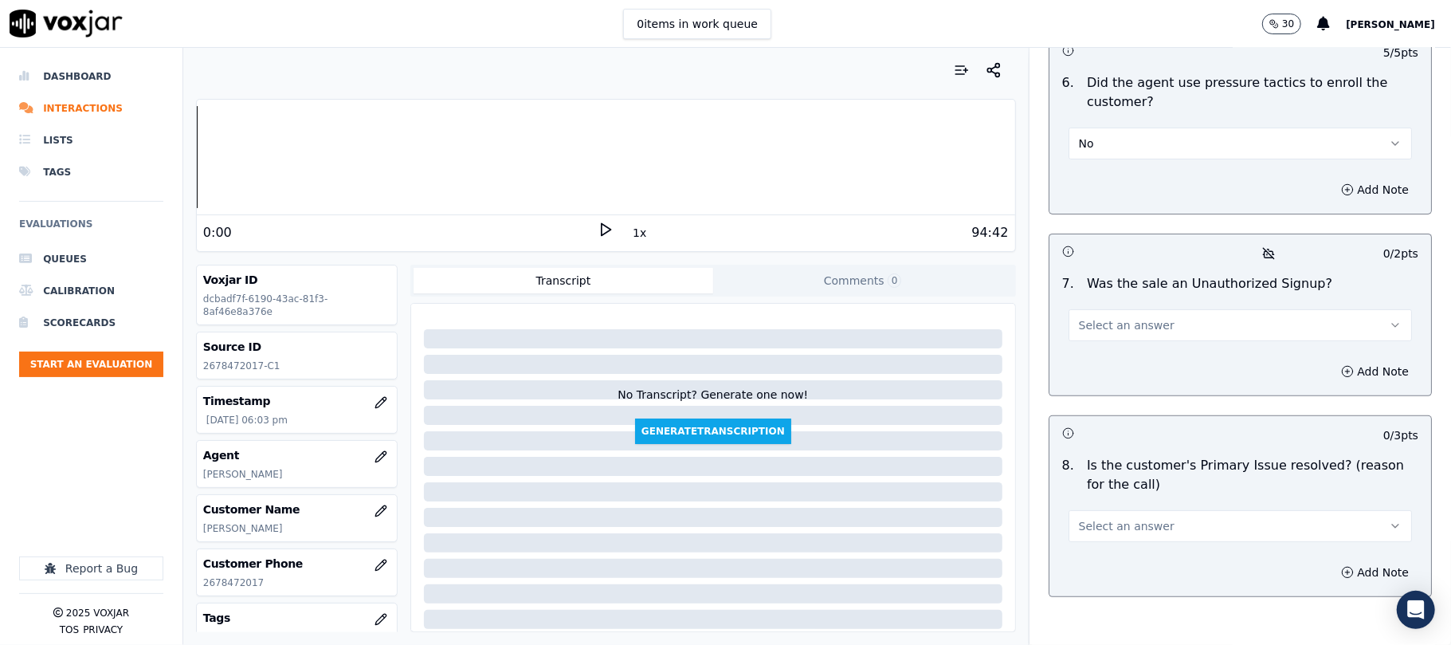
click at [1114, 317] on span "Select an answer" at bounding box center [1127, 325] width 96 height 16
click at [1098, 293] on div "No" at bounding box center [1206, 303] width 308 height 26
click at [1145, 510] on button "Select an answer" at bounding box center [1240, 526] width 343 height 32
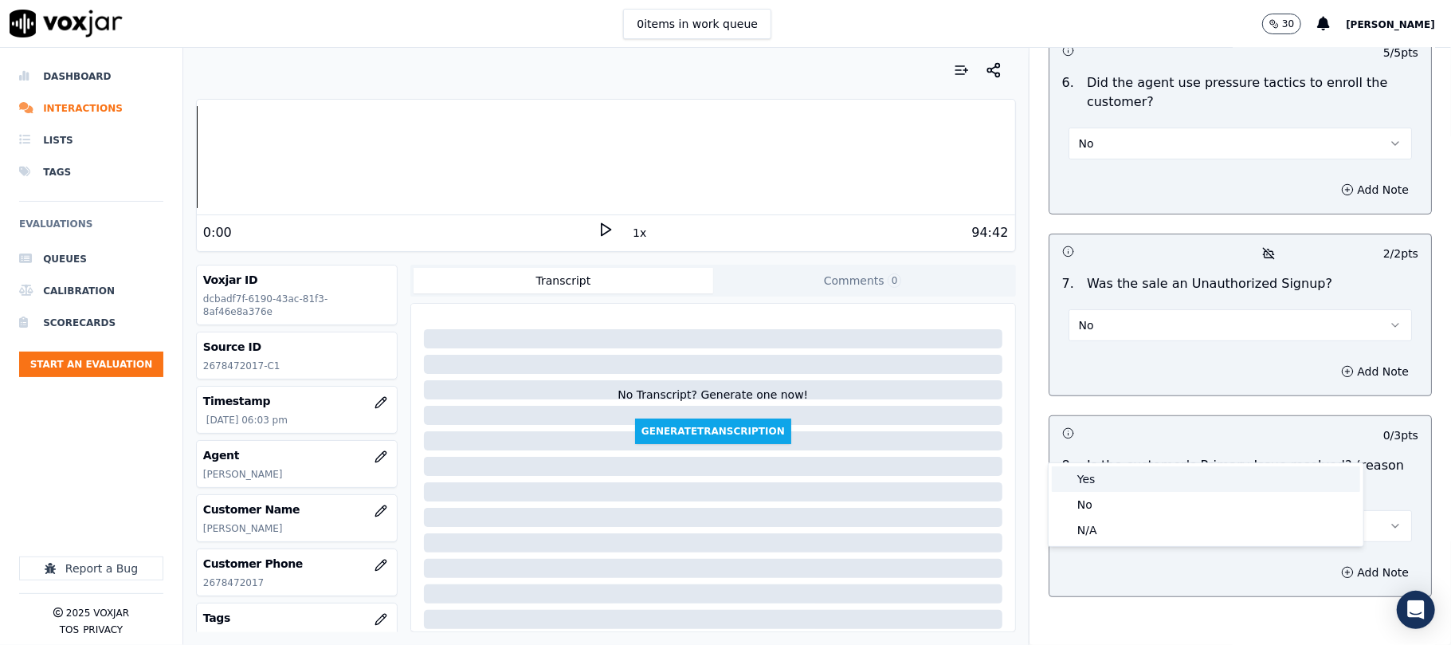
click at [1094, 472] on div "Yes" at bounding box center [1206, 479] width 308 height 26
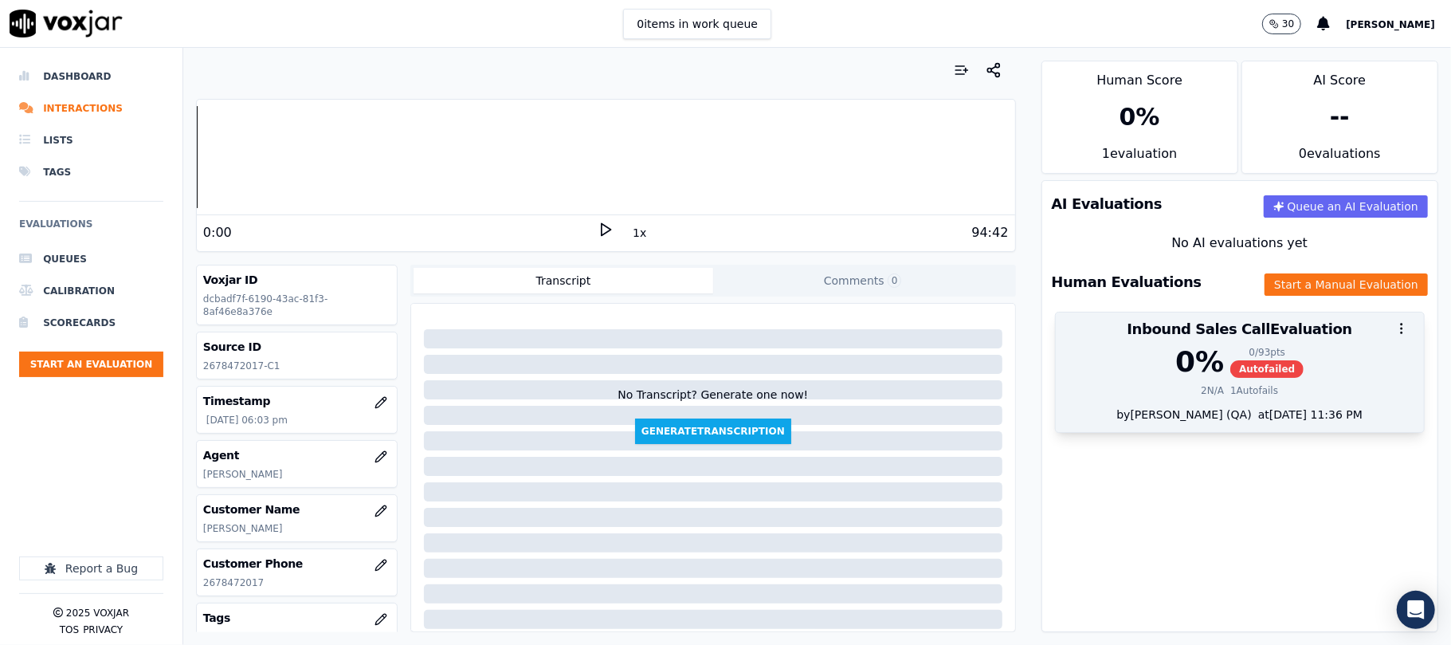
click at [1177, 359] on div "0 %" at bounding box center [1199, 362] width 49 height 32
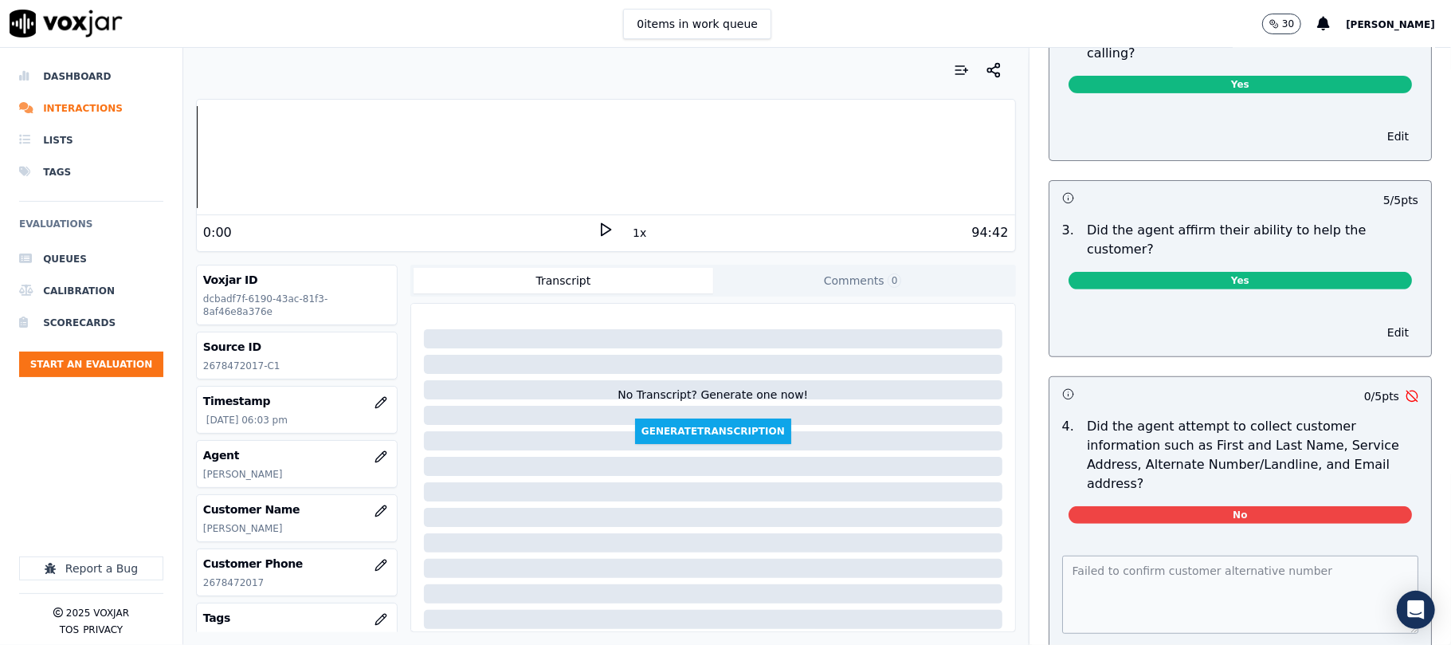
scroll to position [0, 0]
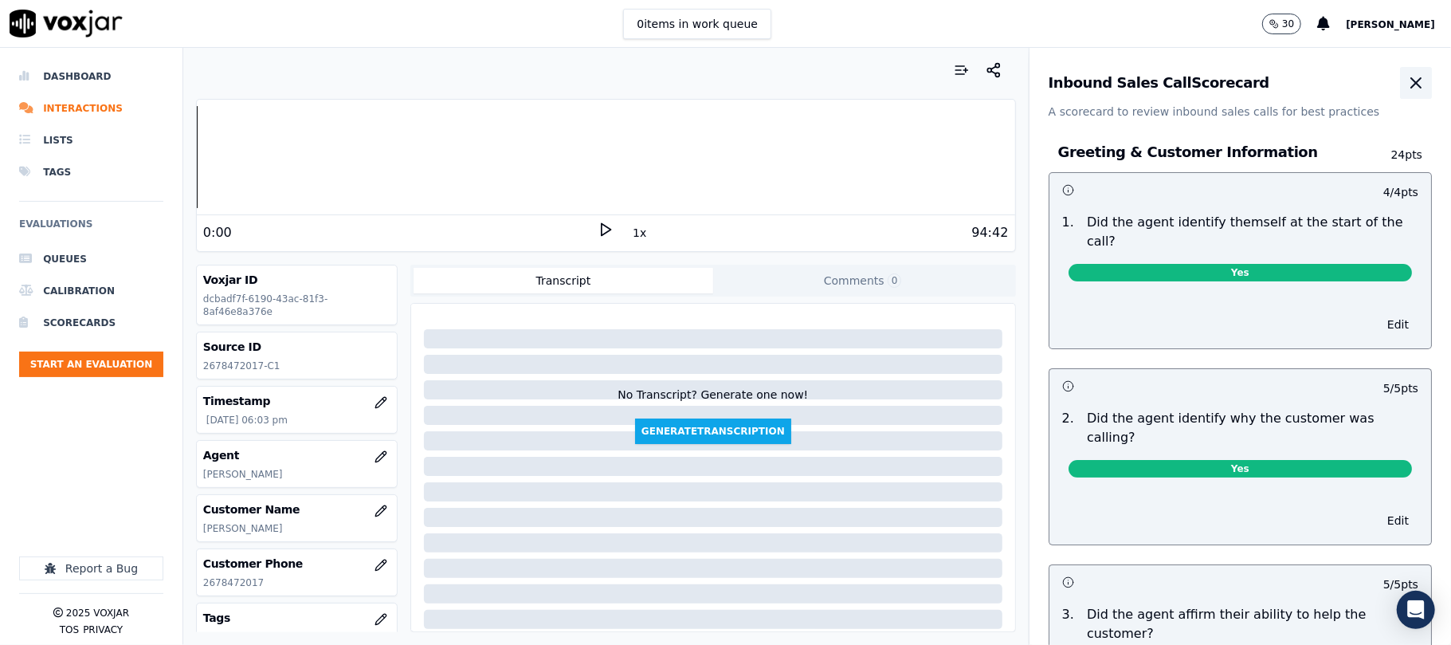
click at [1406, 91] on icon "button" at bounding box center [1415, 82] width 19 height 19
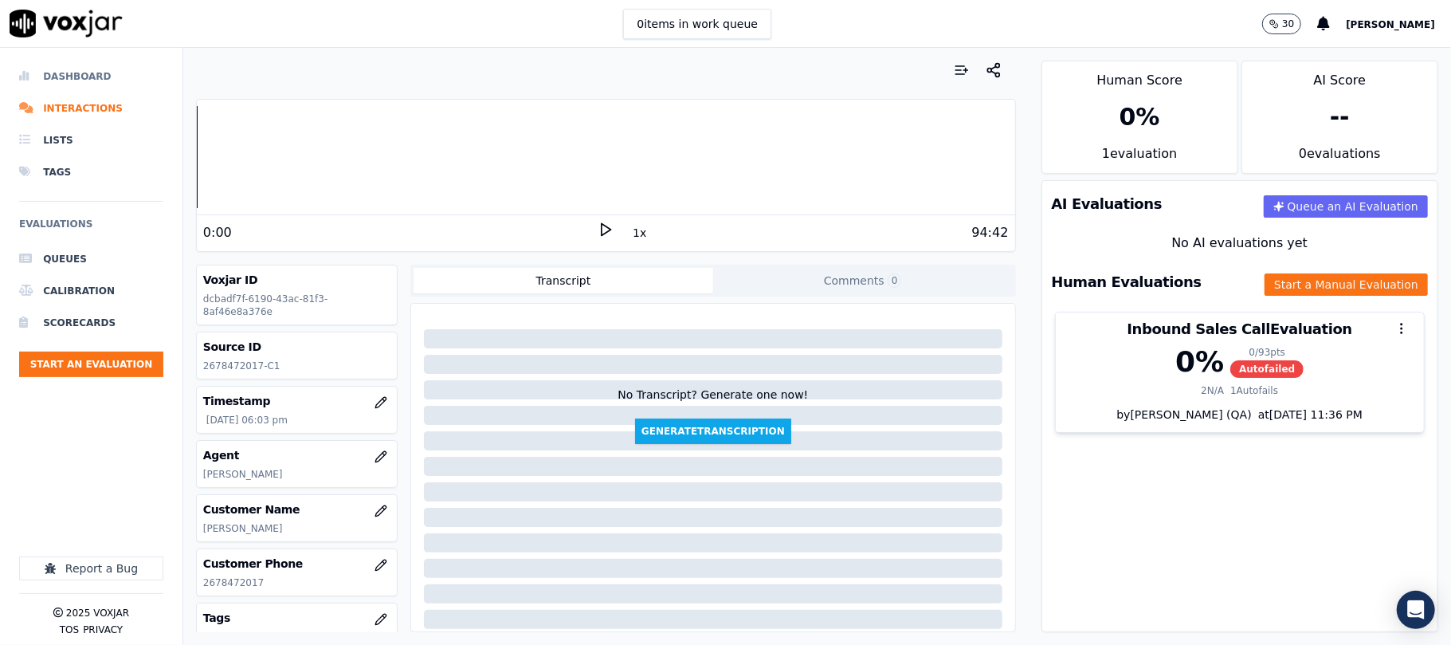
click at [80, 71] on li "Dashboard" at bounding box center [91, 77] width 144 height 32
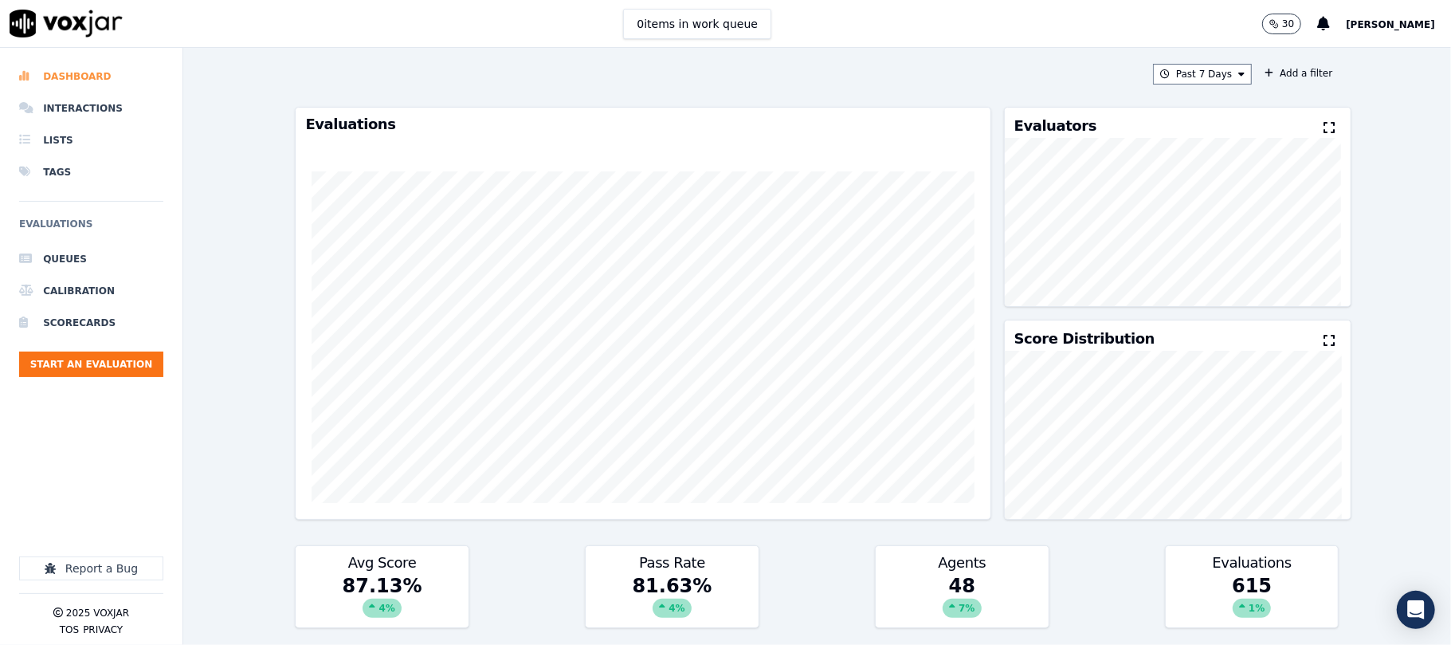
click at [70, 80] on li "Dashboard" at bounding box center [91, 77] width 144 height 32
click at [141, 355] on button "Start an Evaluation" at bounding box center [91, 364] width 144 height 26
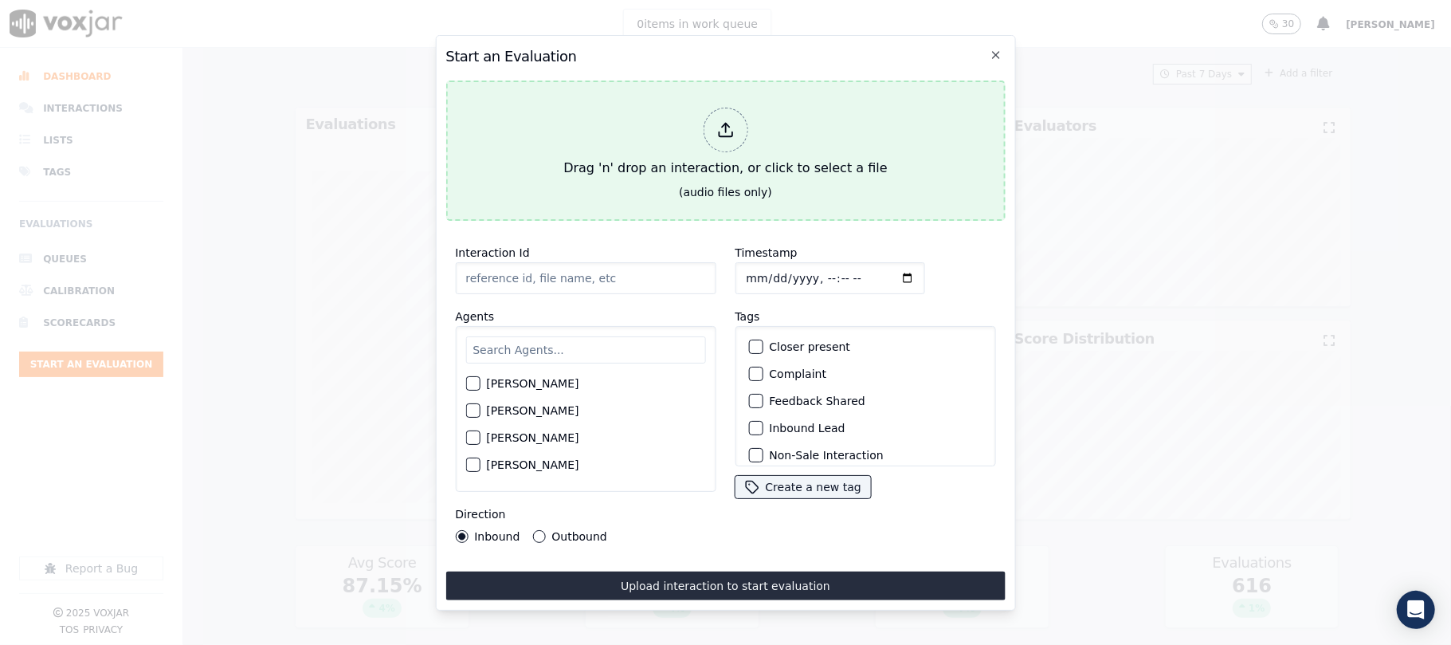
click at [747, 128] on div "Drag 'n' drop an interaction, or click to select a file" at bounding box center [725, 142] width 336 height 83
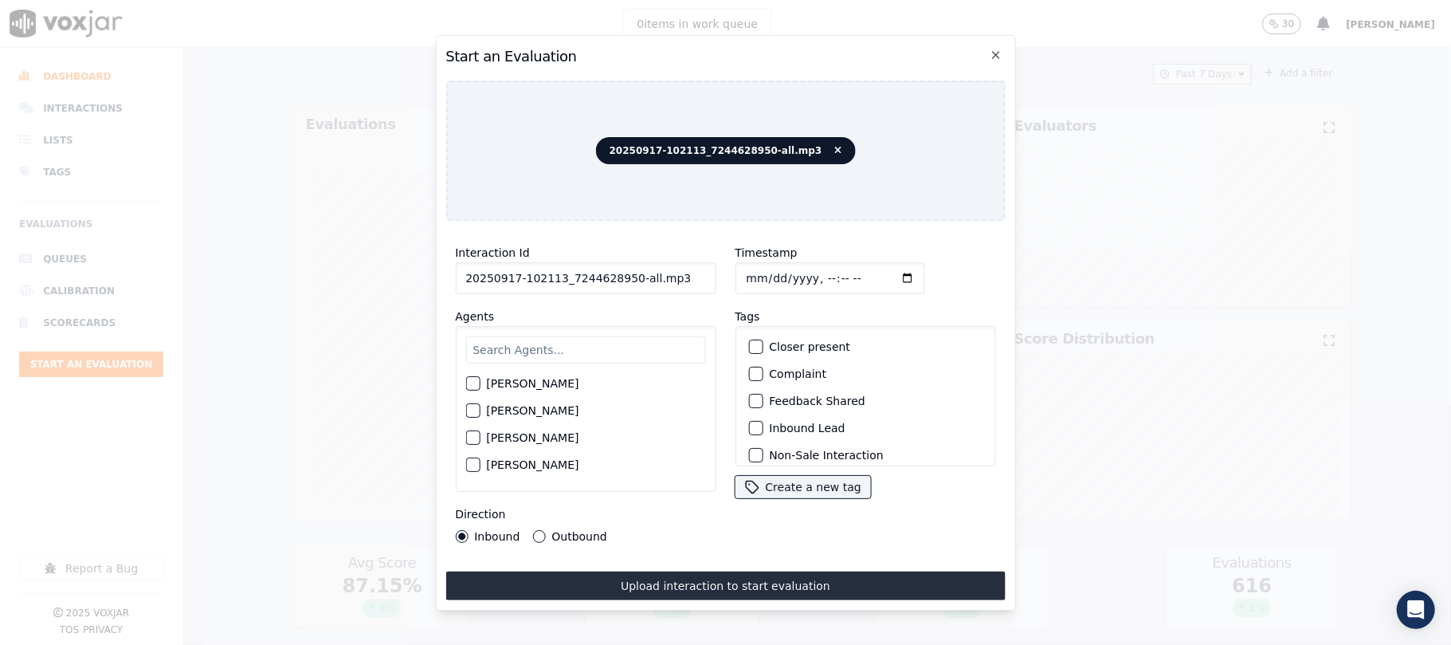
drag, startPoint x: 626, startPoint y: 268, endPoint x: 740, endPoint y: 274, distance: 114.1
click at [737, 273] on div "Interaction Id 20250917-102113_7244628950-all.mp3 Agents [PERSON_NAME] [PERSON_…" at bounding box center [724, 392] width 559 height 319
type input "20250917-102113_7244628950-C1"
drag, startPoint x: 536, startPoint y: 532, endPoint x: 524, endPoint y: 400, distance: 132.8
click at [536, 533] on button "Outbound" at bounding box center [538, 536] width 13 height 13
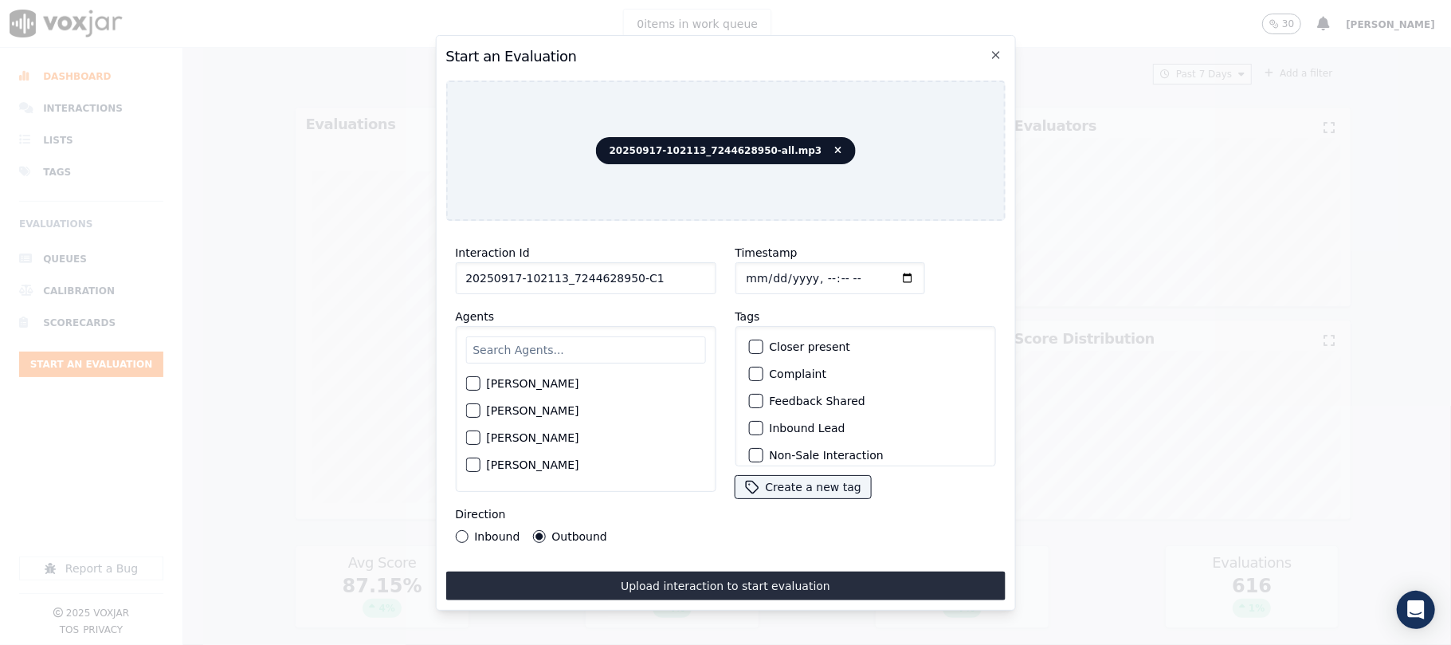
click at [528, 341] on input "text" at bounding box center [585, 349] width 240 height 27
type input "nic"
click at [481, 409] on div "[PERSON_NAME]" at bounding box center [585, 415] width 240 height 27
click at [470, 410] on div "button" at bounding box center [471, 415] width 11 height 11
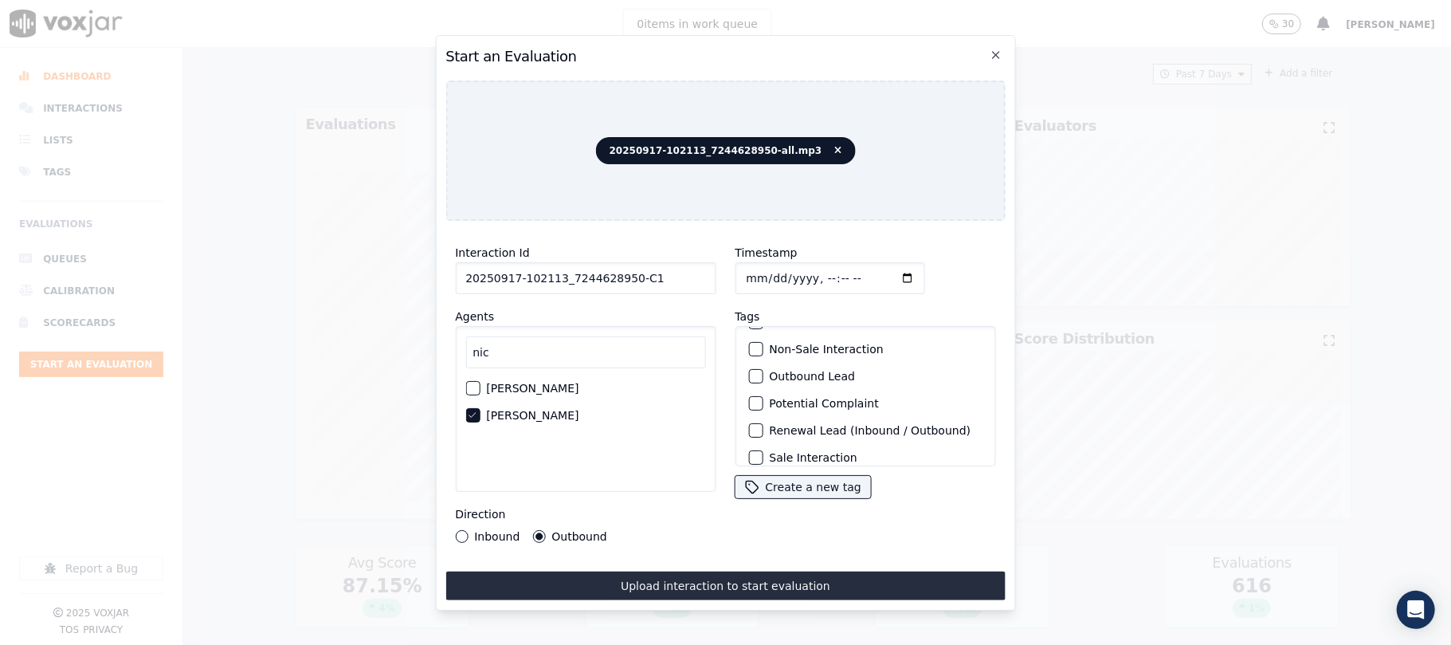
click at [749, 371] on div "button" at bounding box center [754, 376] width 11 height 11
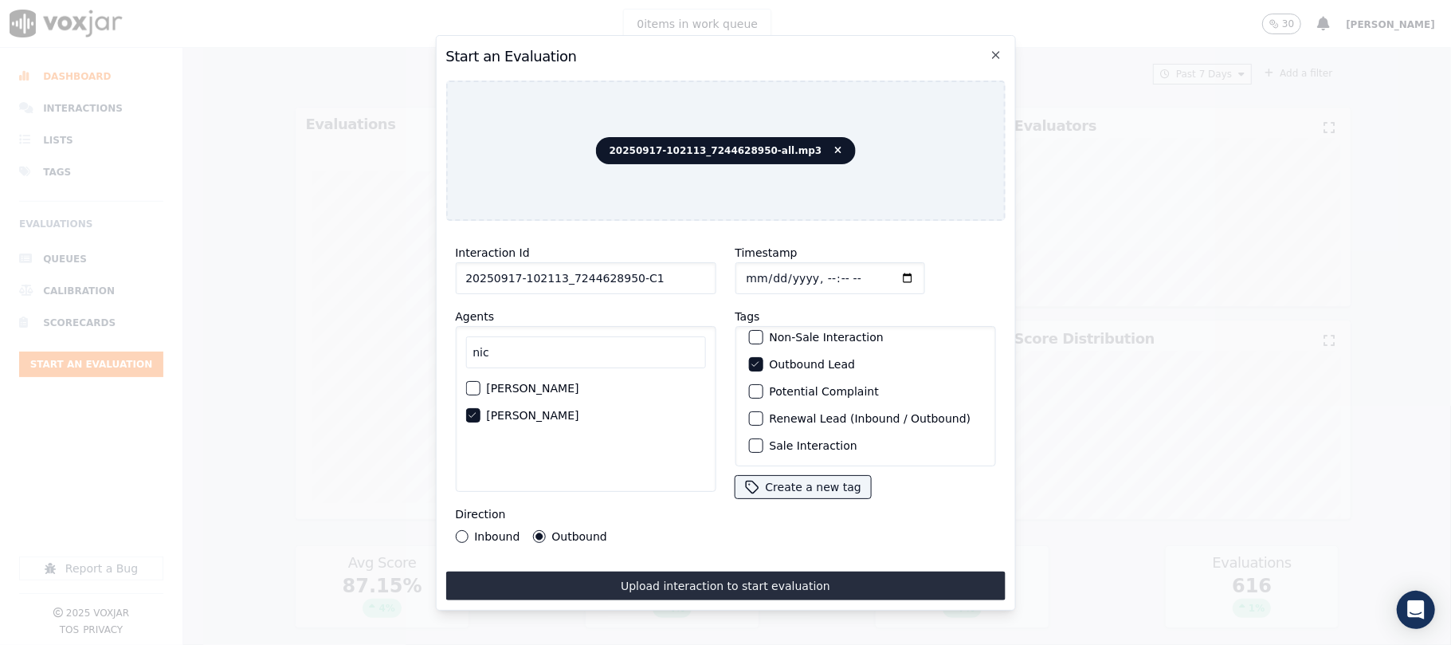
scroll to position [139, 0]
click at [751, 440] on div "button" at bounding box center [754, 445] width 11 height 11
click at [750, 580] on button "Upload interaction to start evaluation" at bounding box center [724, 585] width 559 height 29
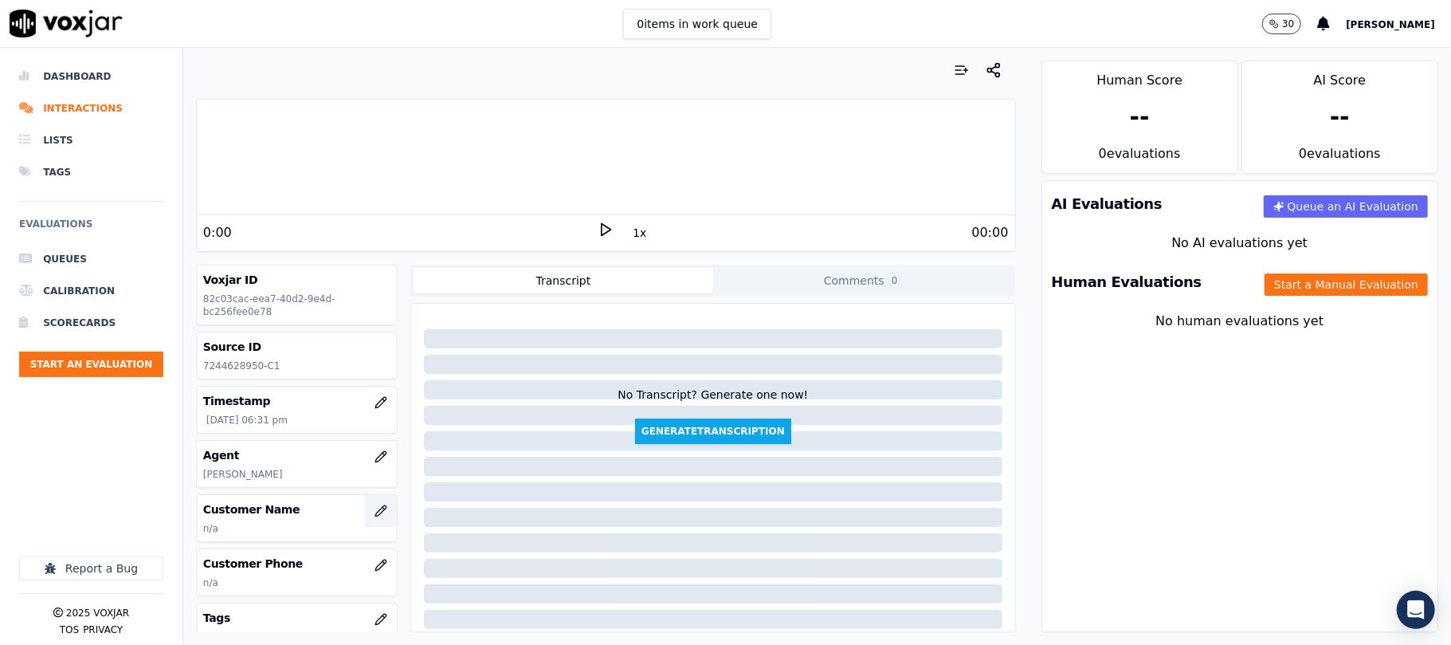
click at [375, 515] on icon "button" at bounding box center [380, 510] width 10 height 10
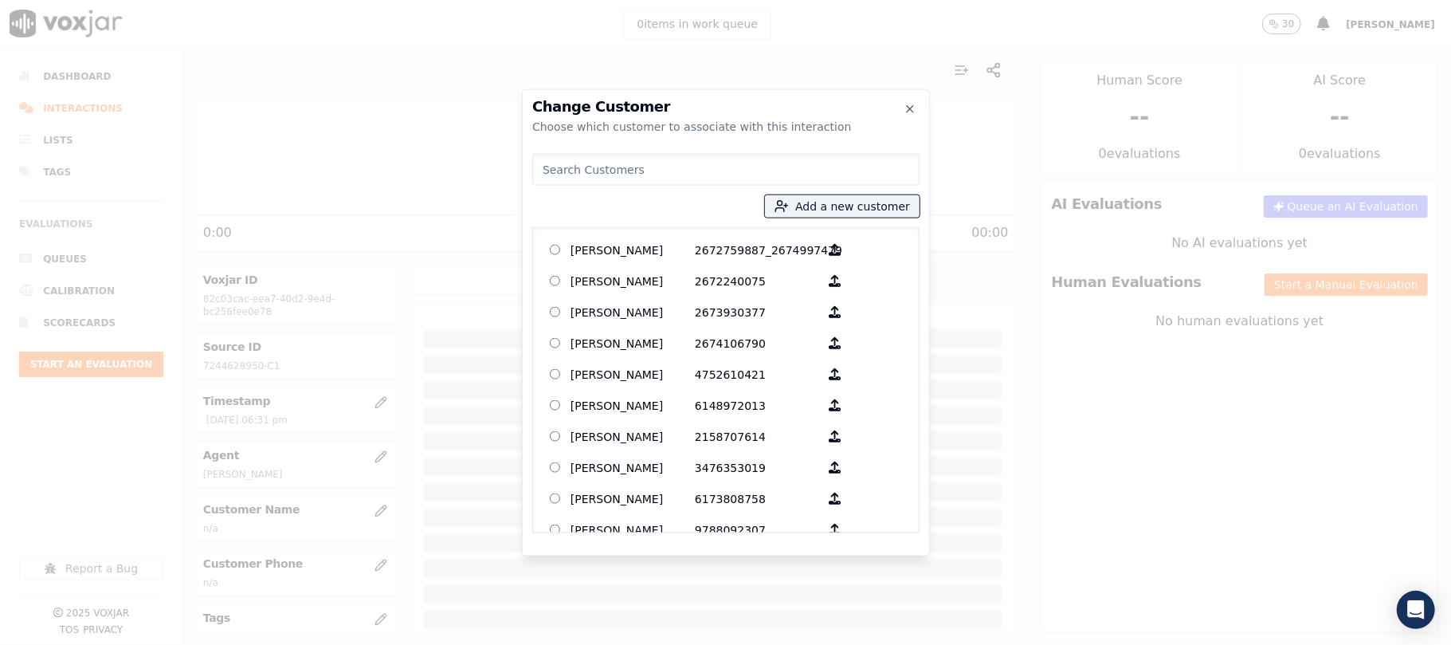
type input "[PERSON_NAME]"
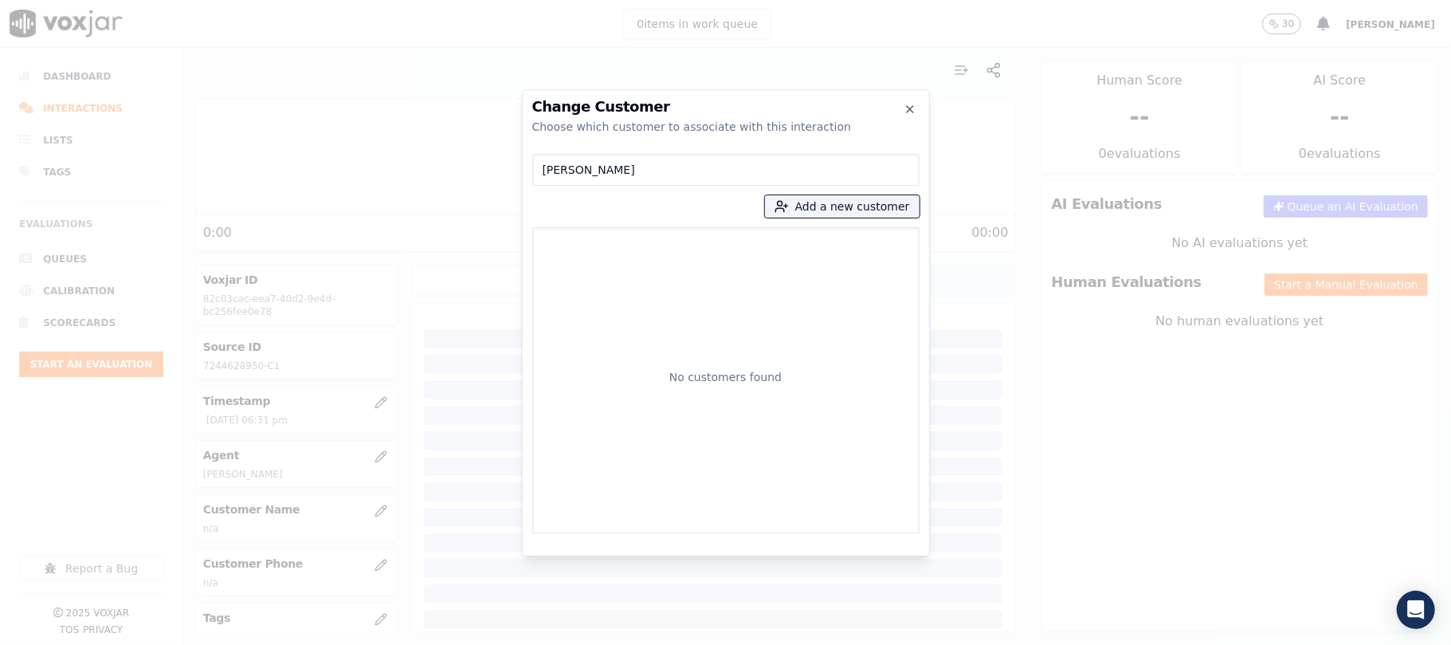
drag, startPoint x: 623, startPoint y: 166, endPoint x: 376, endPoint y: 179, distance: 247.4
click at [376, 644] on div "Change Customer Choose which customer to associate with this interaction [PERSO…" at bounding box center [725, 645] width 1451 height 0
click at [802, 208] on button "Add a new customer" at bounding box center [842, 206] width 155 height 22
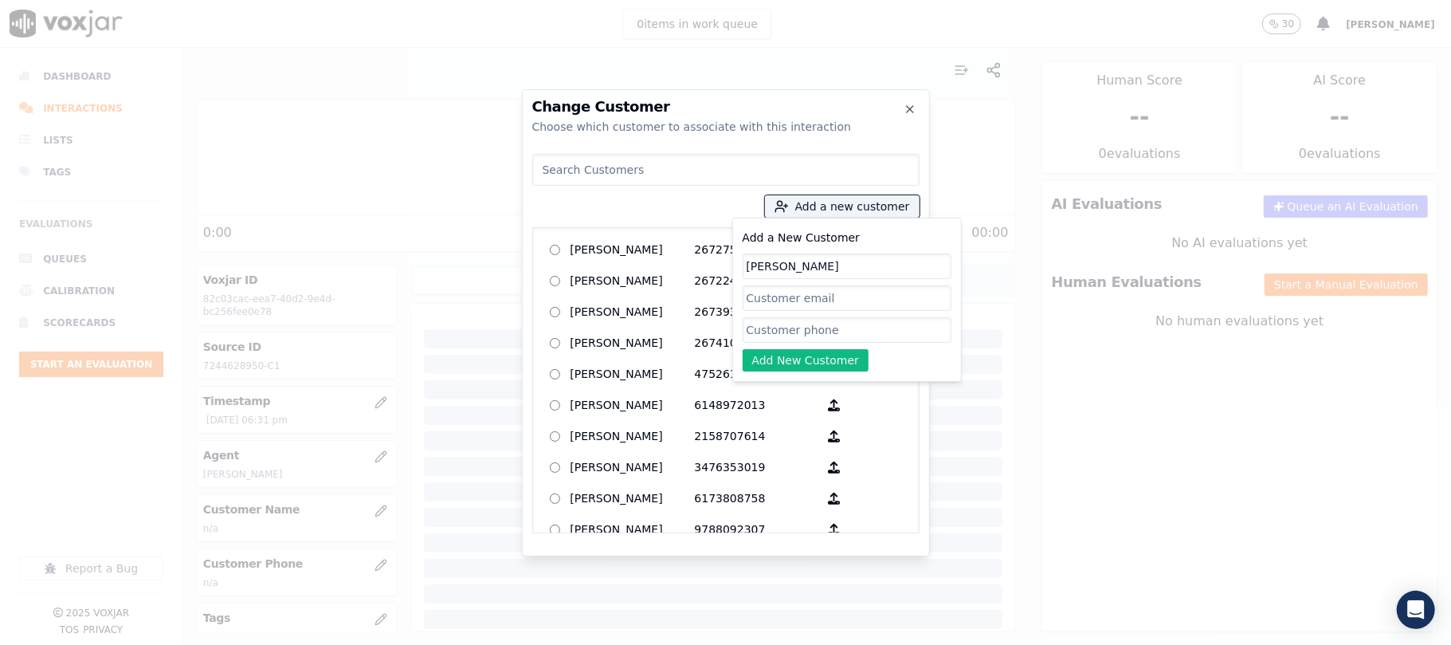
type input "[PERSON_NAME]"
drag, startPoint x: 775, startPoint y: 330, endPoint x: 776, endPoint y: 339, distance: 8.8
click at [775, 330] on input "Add a New Customer" at bounding box center [847, 330] width 209 height 26
paste input "7244628950"
type input "7244628950"
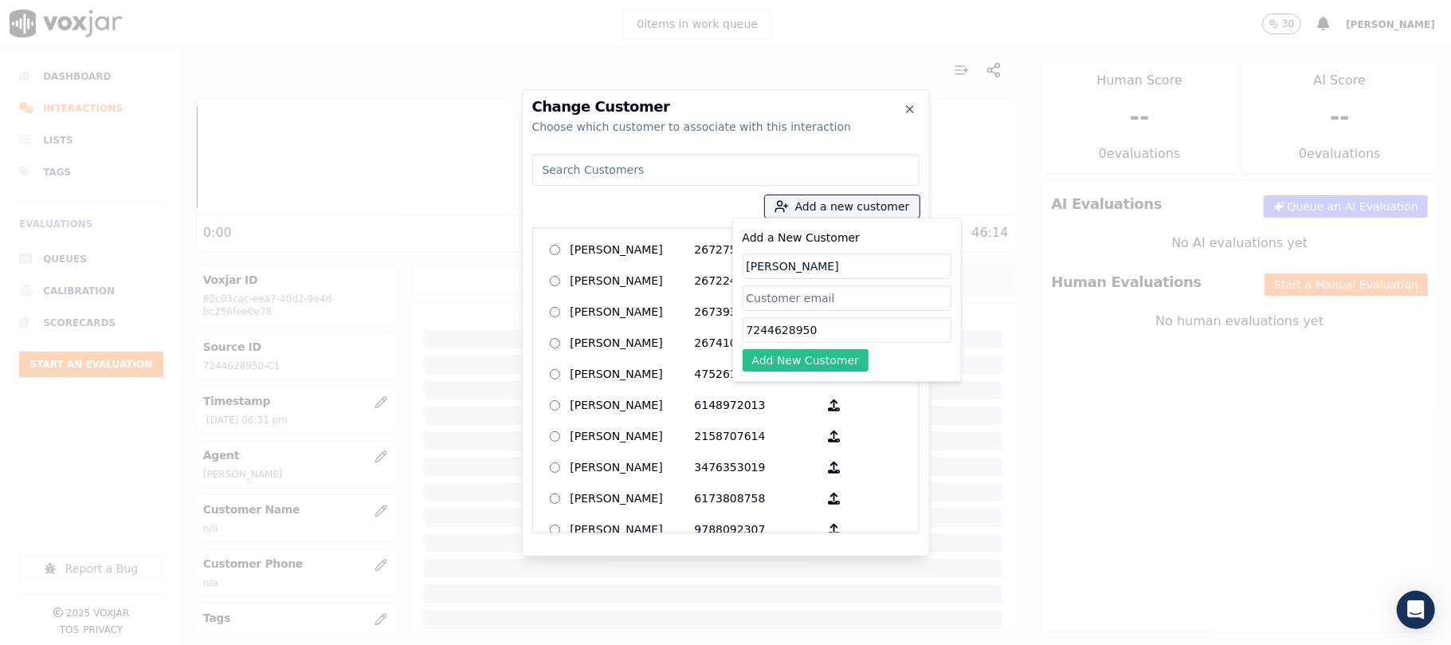
click at [768, 362] on button "Add New Customer" at bounding box center [806, 360] width 127 height 22
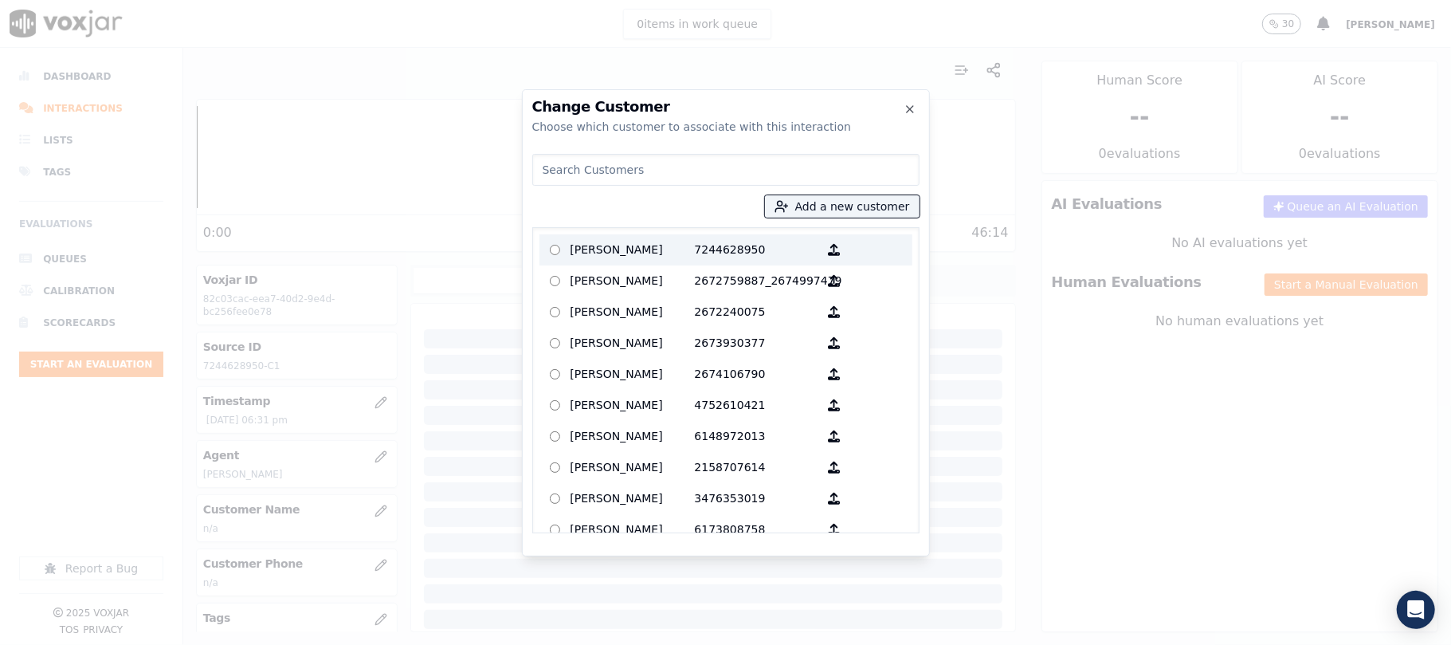
click at [581, 247] on p "[PERSON_NAME]" at bounding box center [633, 249] width 124 height 25
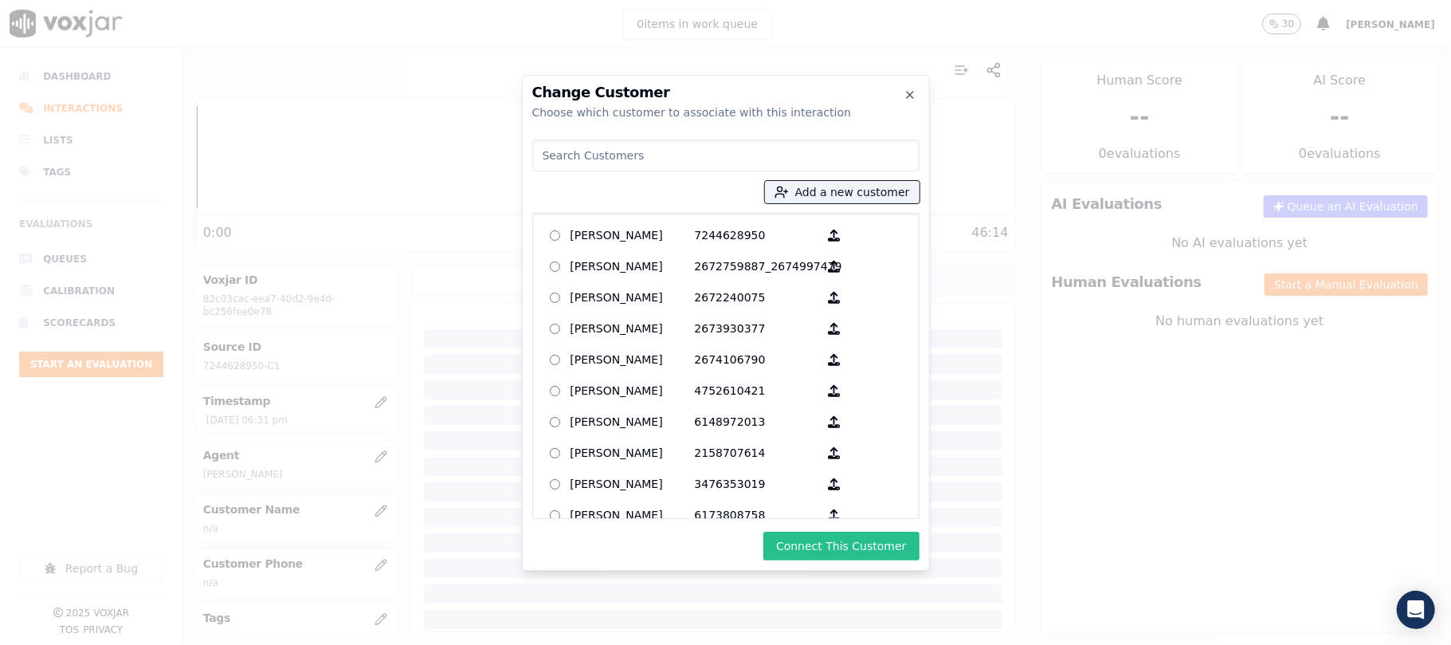
click at [801, 540] on button "Connect This Customer" at bounding box center [840, 546] width 155 height 29
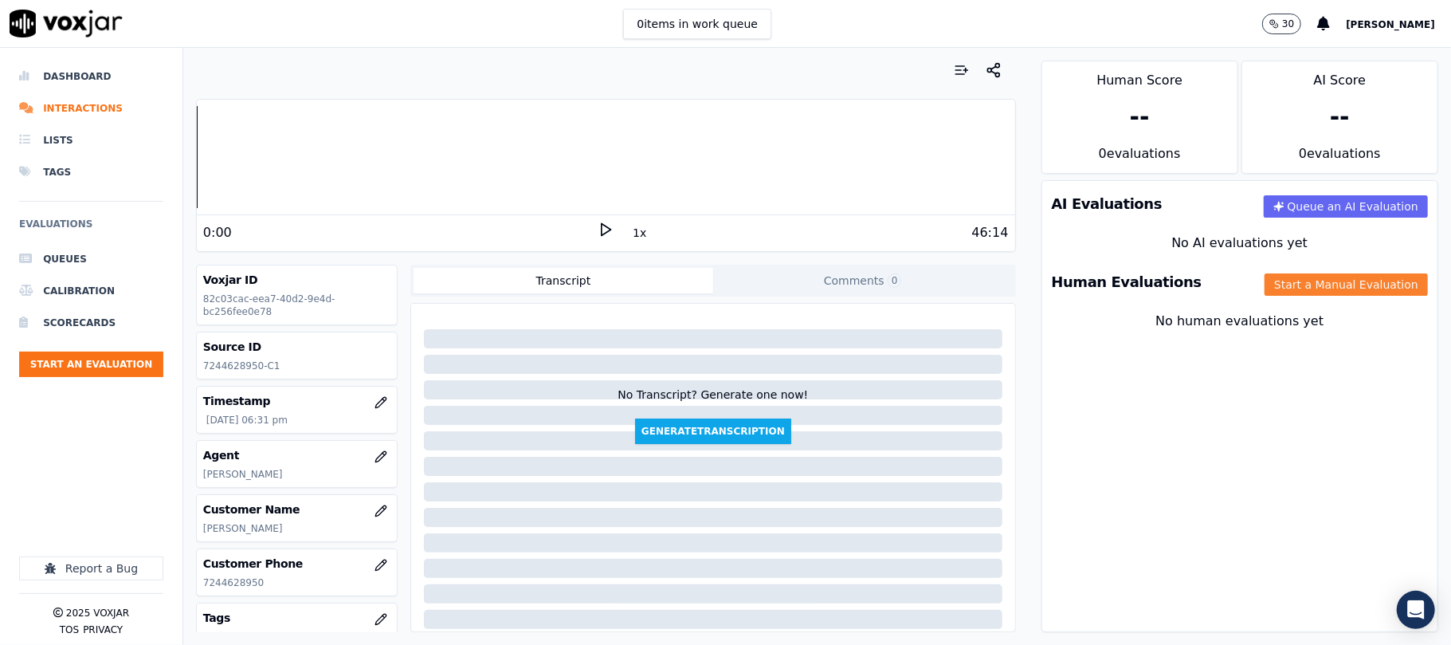
click at [1279, 292] on button "Start a Manual Evaluation" at bounding box center [1346, 284] width 163 height 22
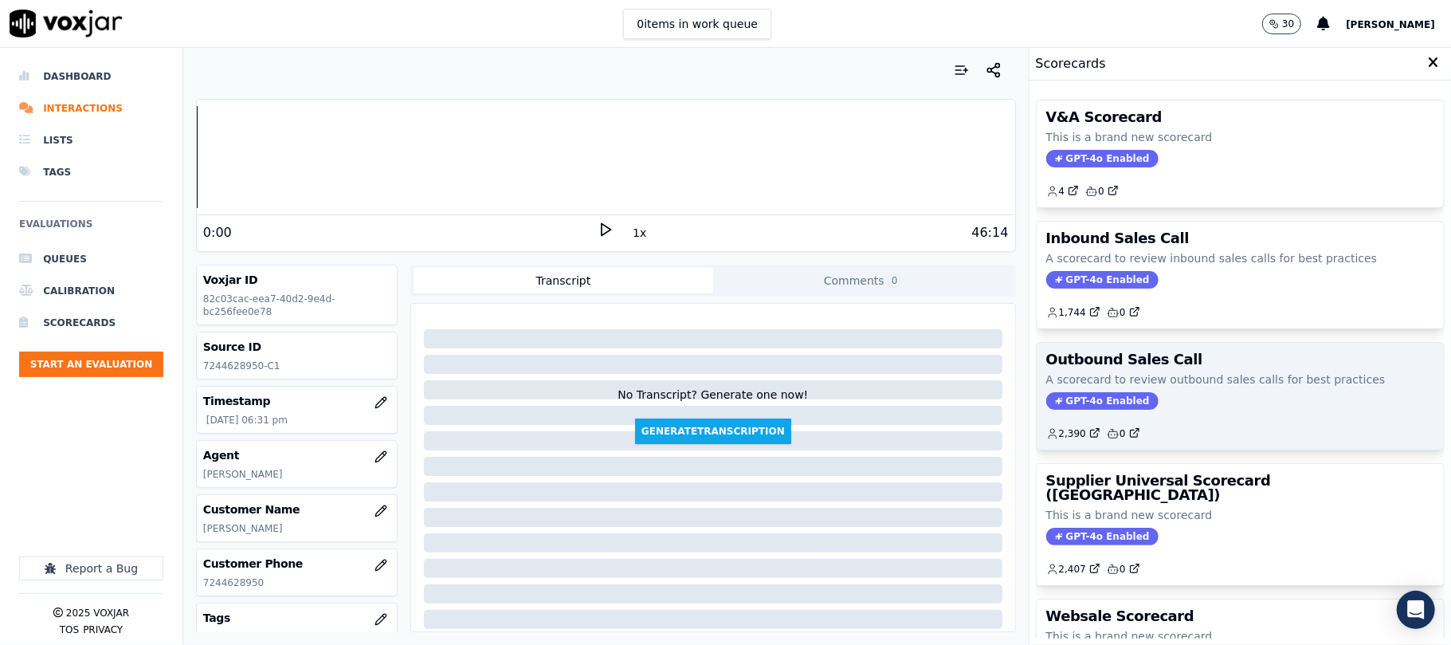
click at [1085, 402] on span "GPT-4o Enabled" at bounding box center [1102, 401] width 112 height 18
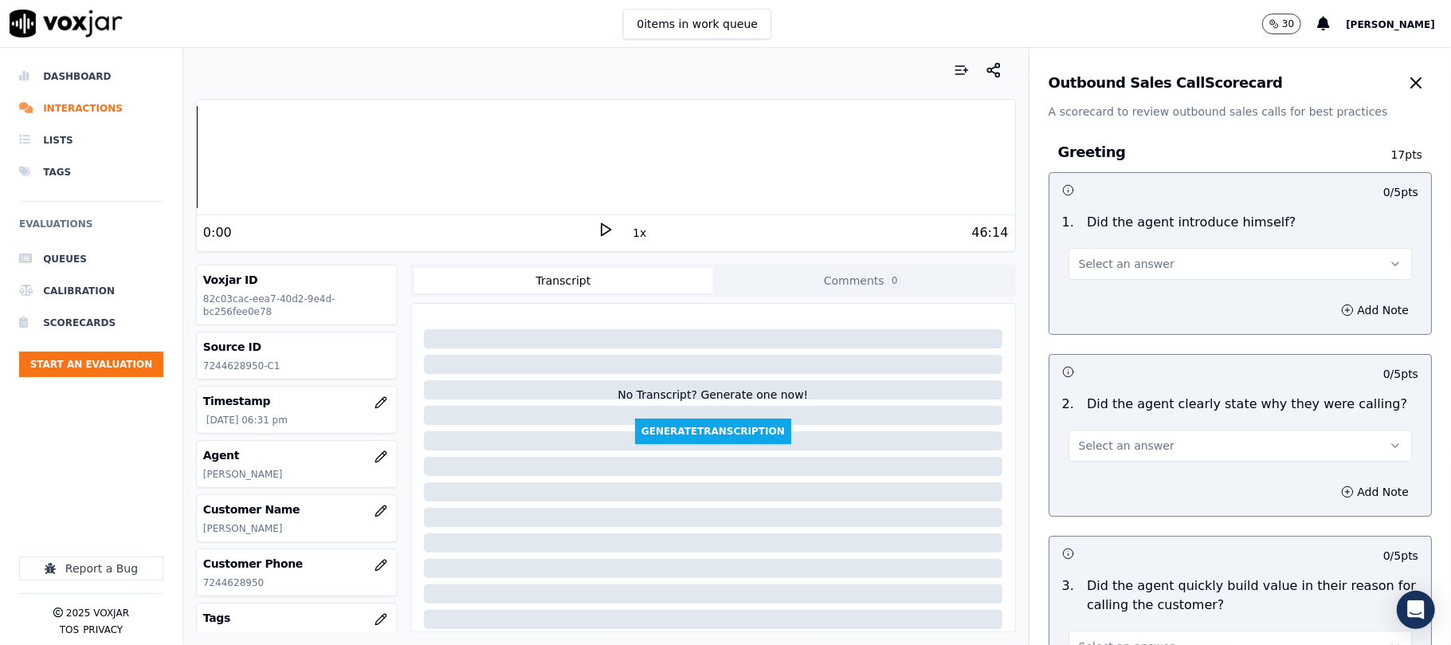
click at [1079, 262] on span "Select an answer" at bounding box center [1127, 264] width 96 height 16
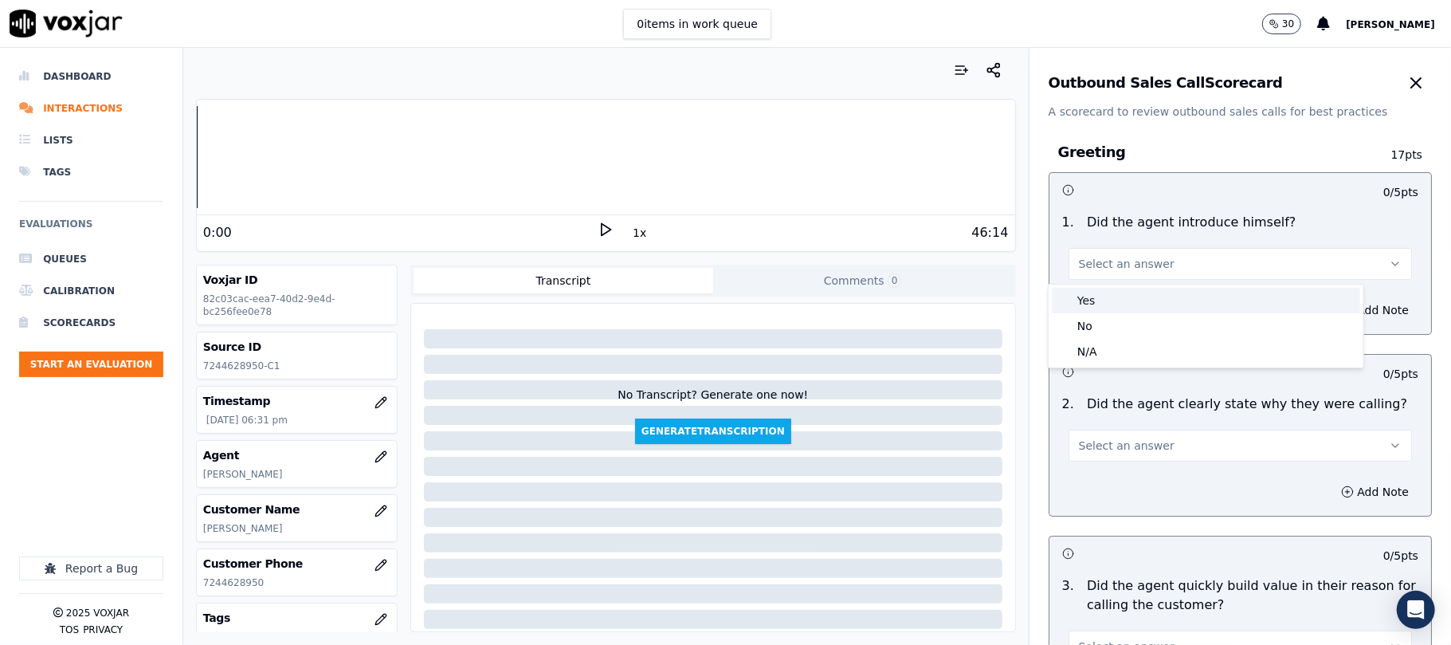
click at [1090, 301] on div "Yes" at bounding box center [1206, 301] width 308 height 26
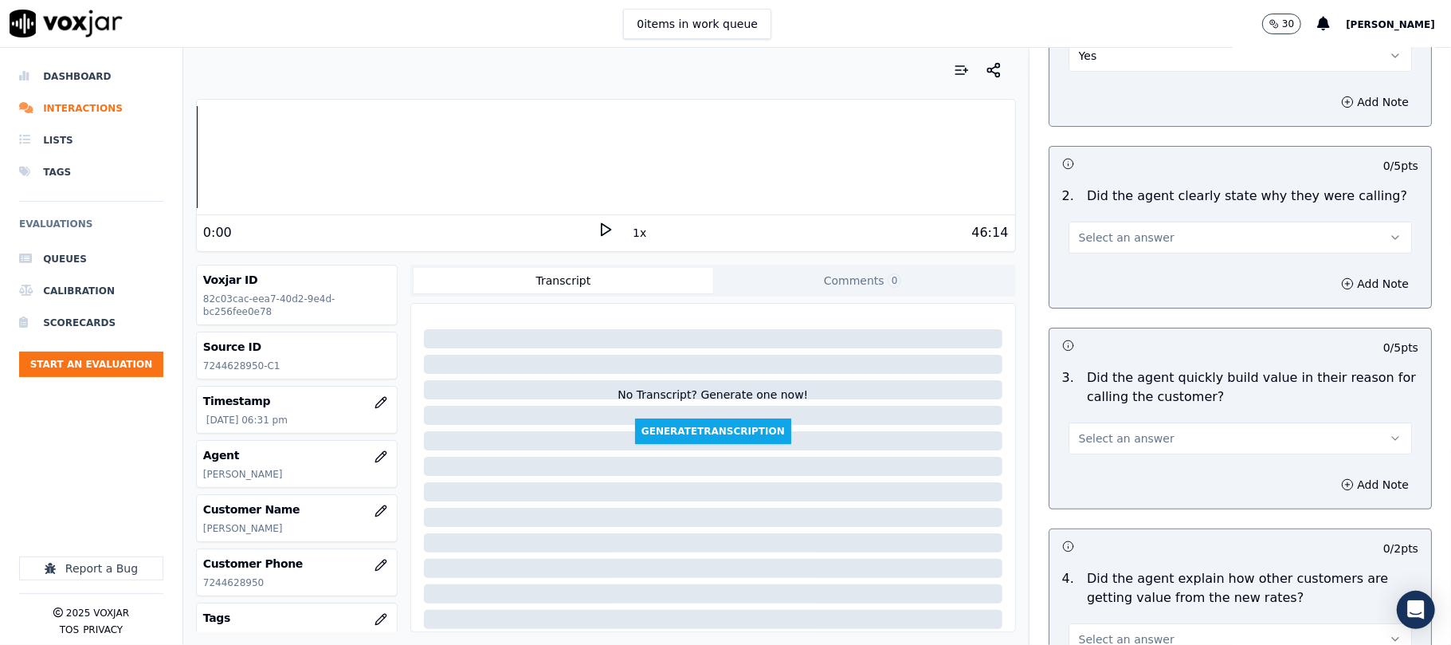
scroll to position [212, 0]
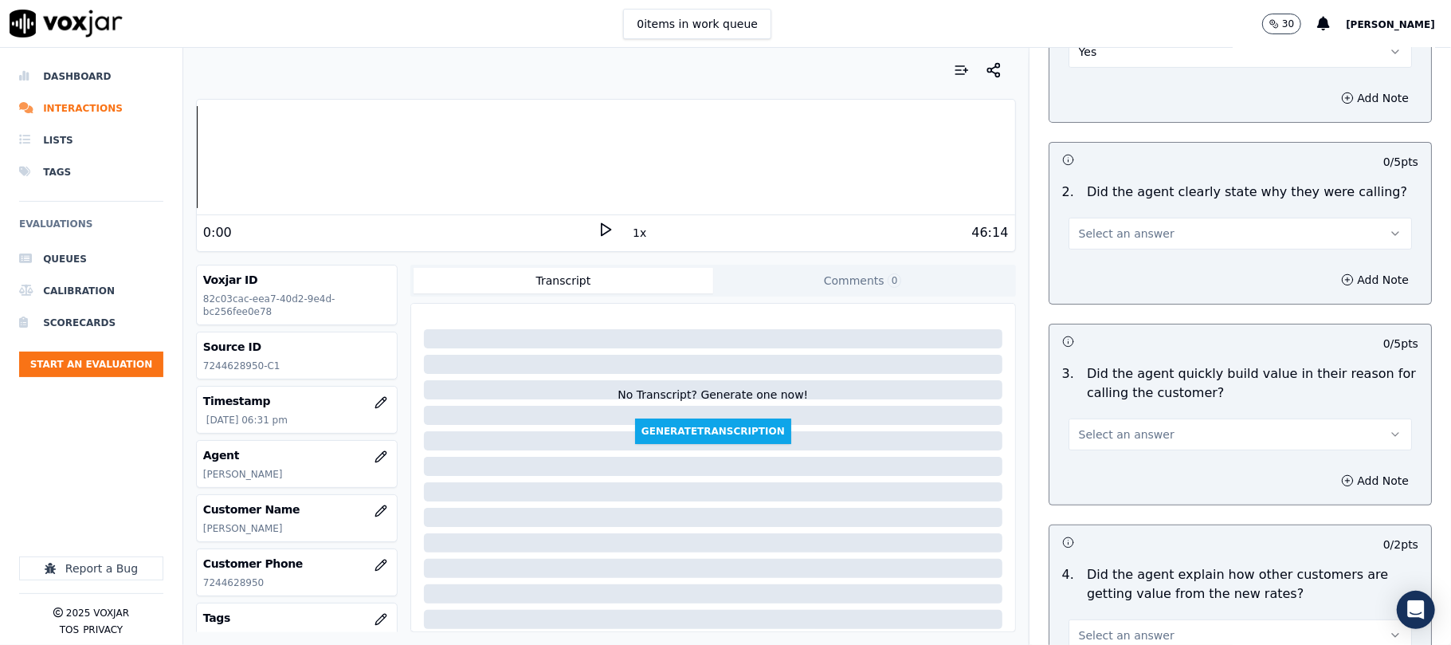
click at [1101, 241] on span "Select an answer" at bounding box center [1127, 234] width 96 height 16
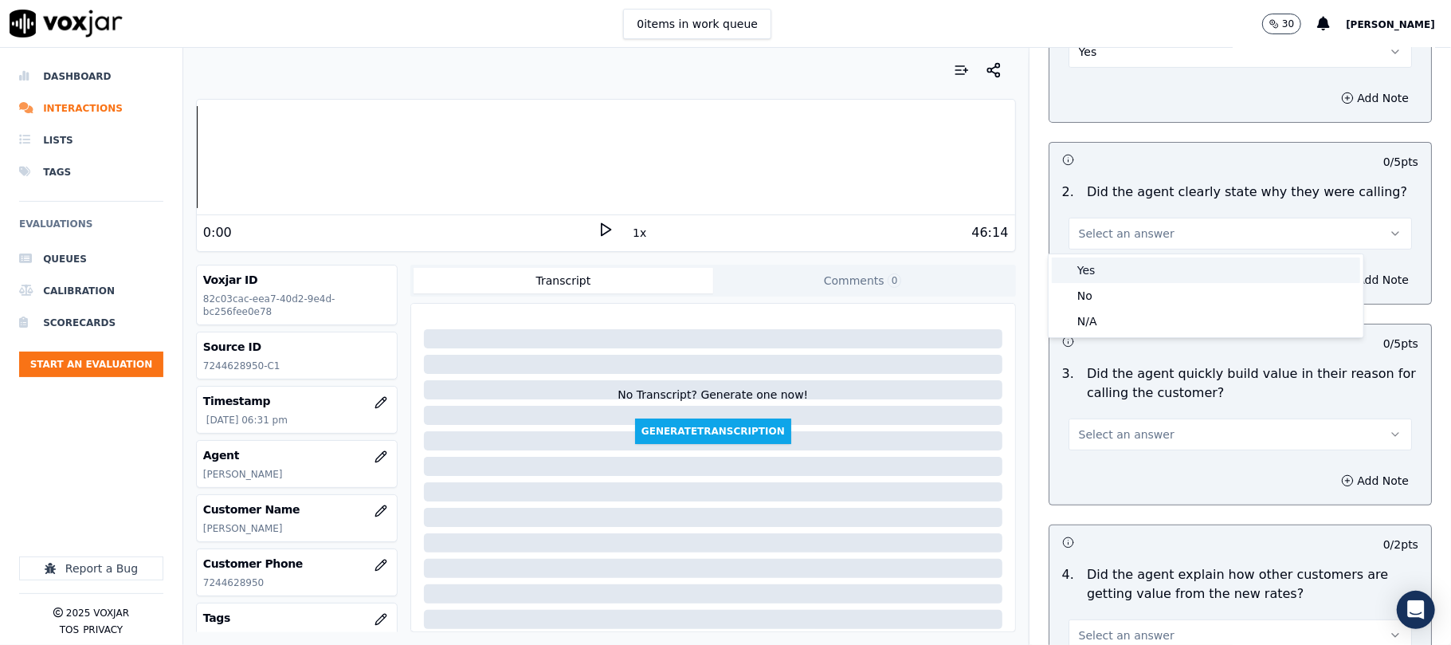
click at [1097, 265] on div "Yes" at bounding box center [1206, 270] width 308 height 26
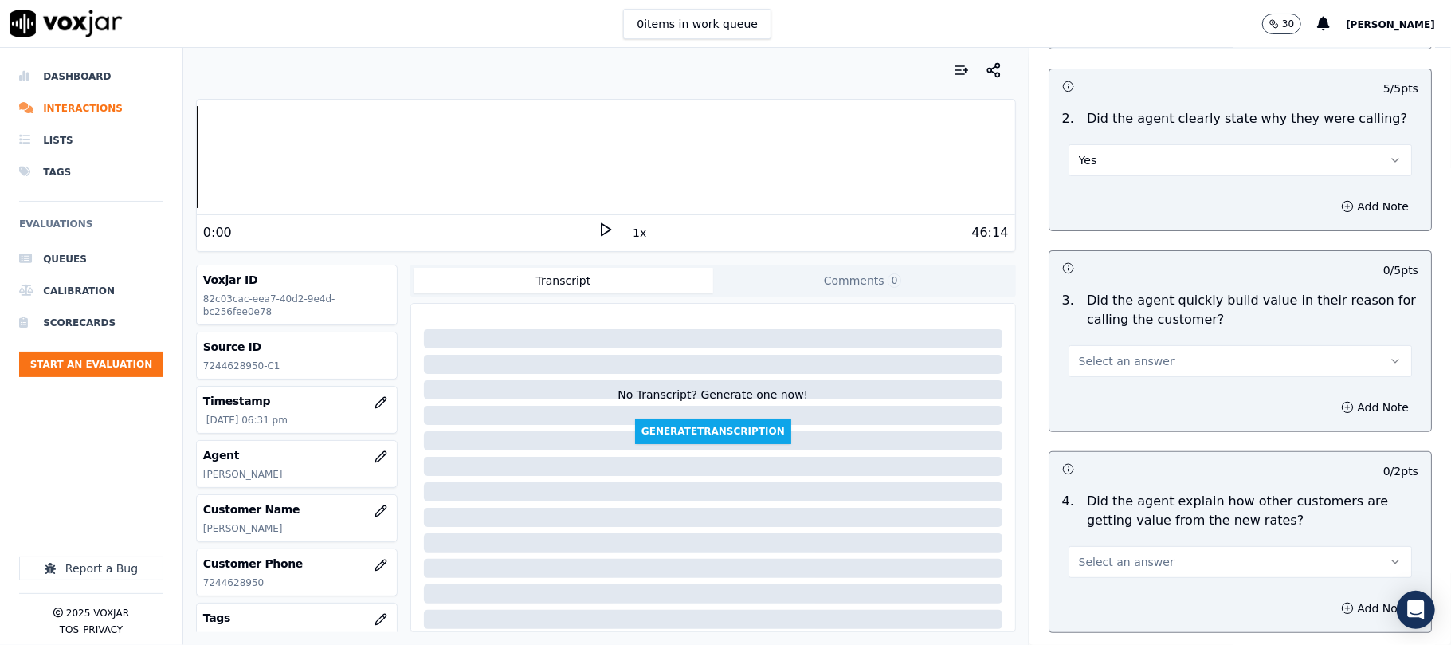
scroll to position [425, 0]
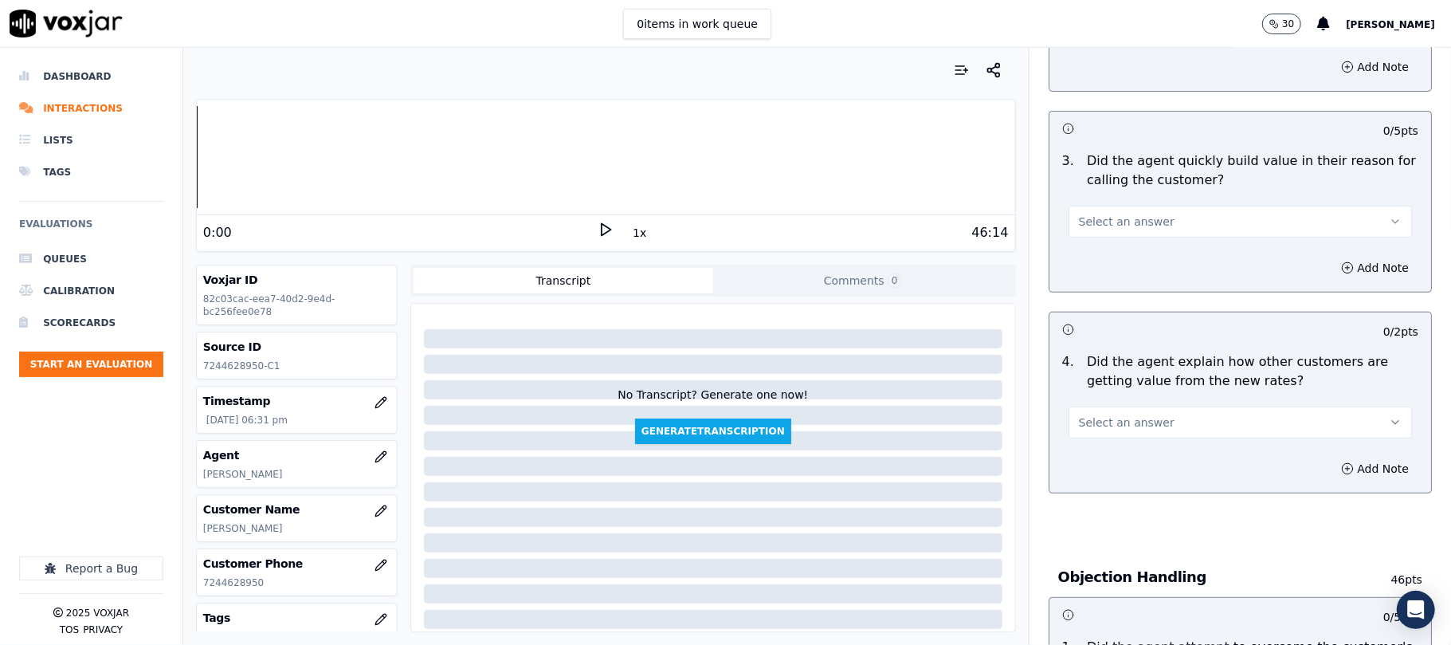
click at [1181, 226] on button "Select an answer" at bounding box center [1240, 222] width 343 height 32
click at [1130, 255] on div "Yes" at bounding box center [1206, 259] width 308 height 26
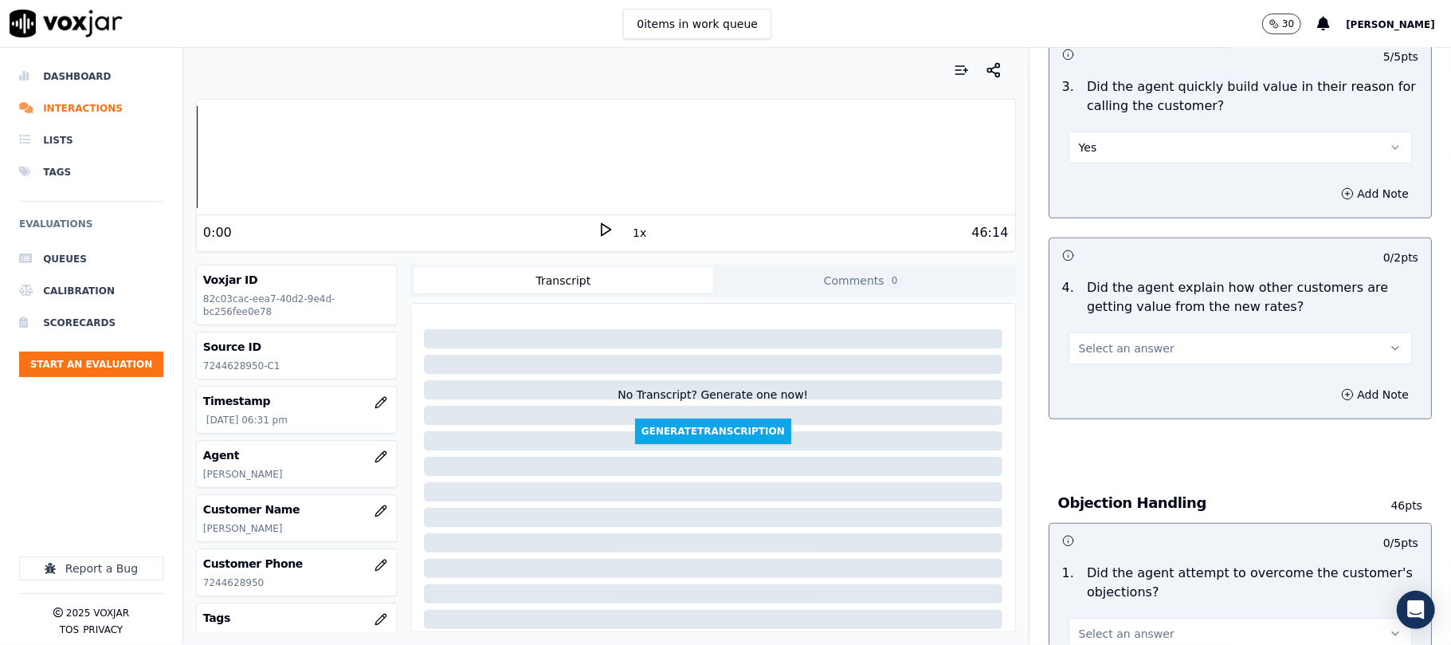
scroll to position [531, 0]
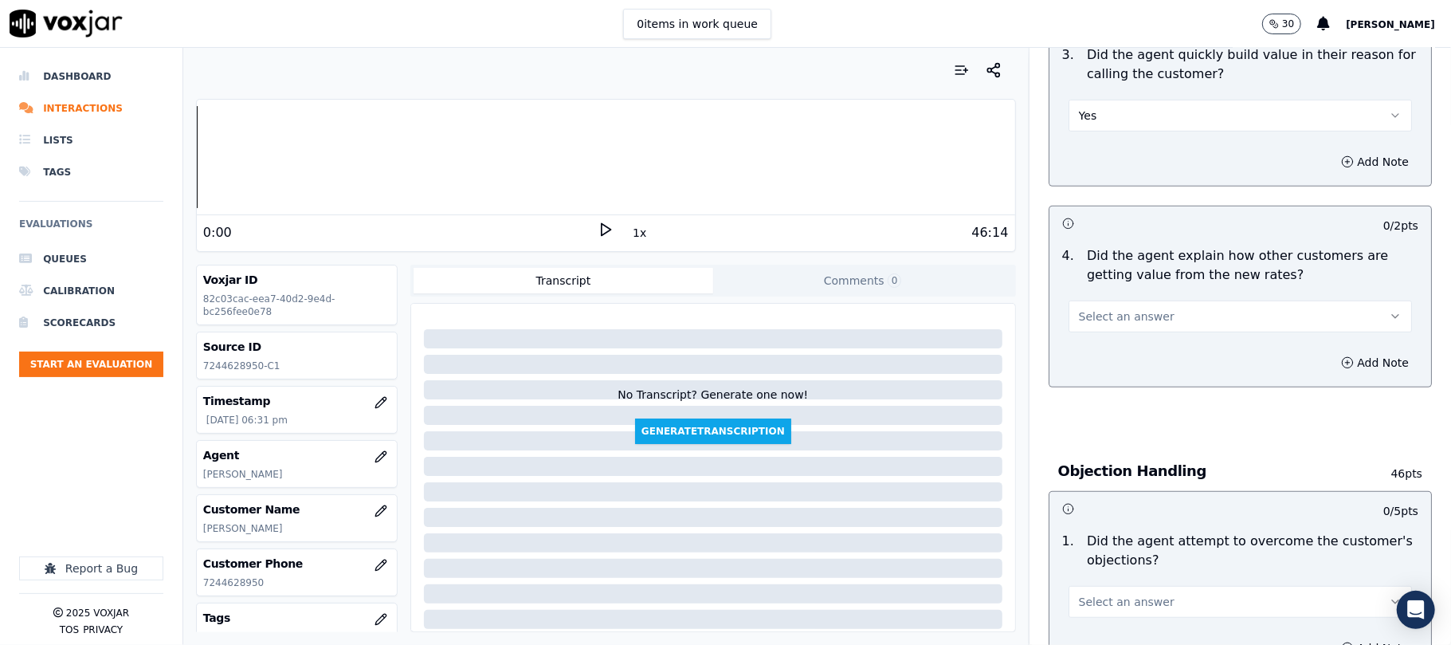
click at [1095, 311] on span "Select an answer" at bounding box center [1127, 316] width 96 height 16
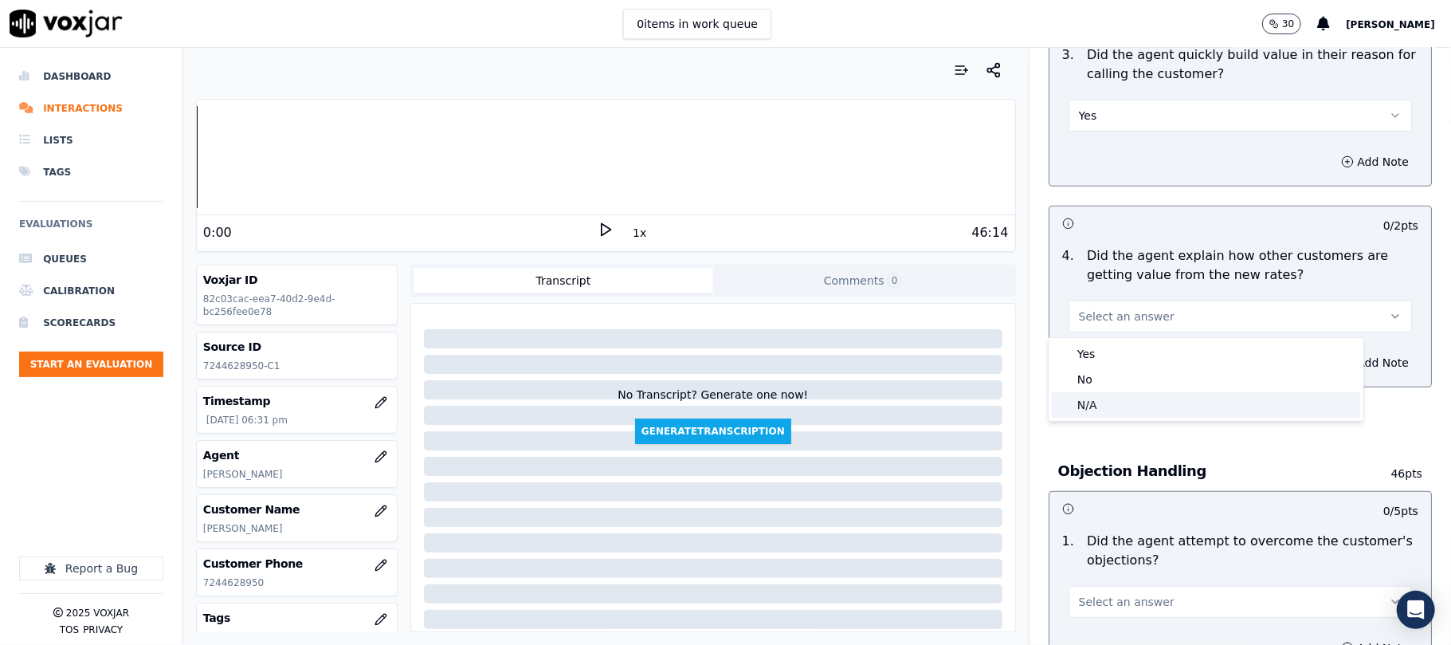
click at [1103, 405] on div "N/A" at bounding box center [1206, 405] width 308 height 26
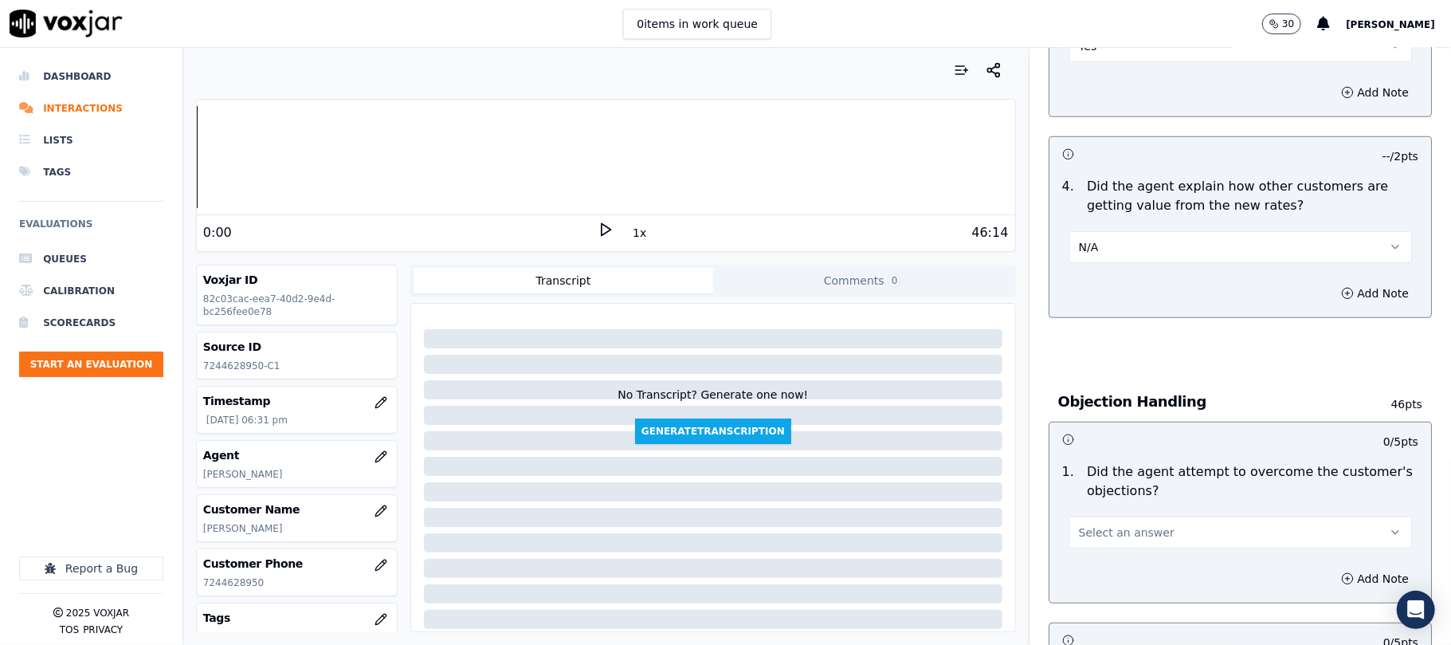
scroll to position [849, 0]
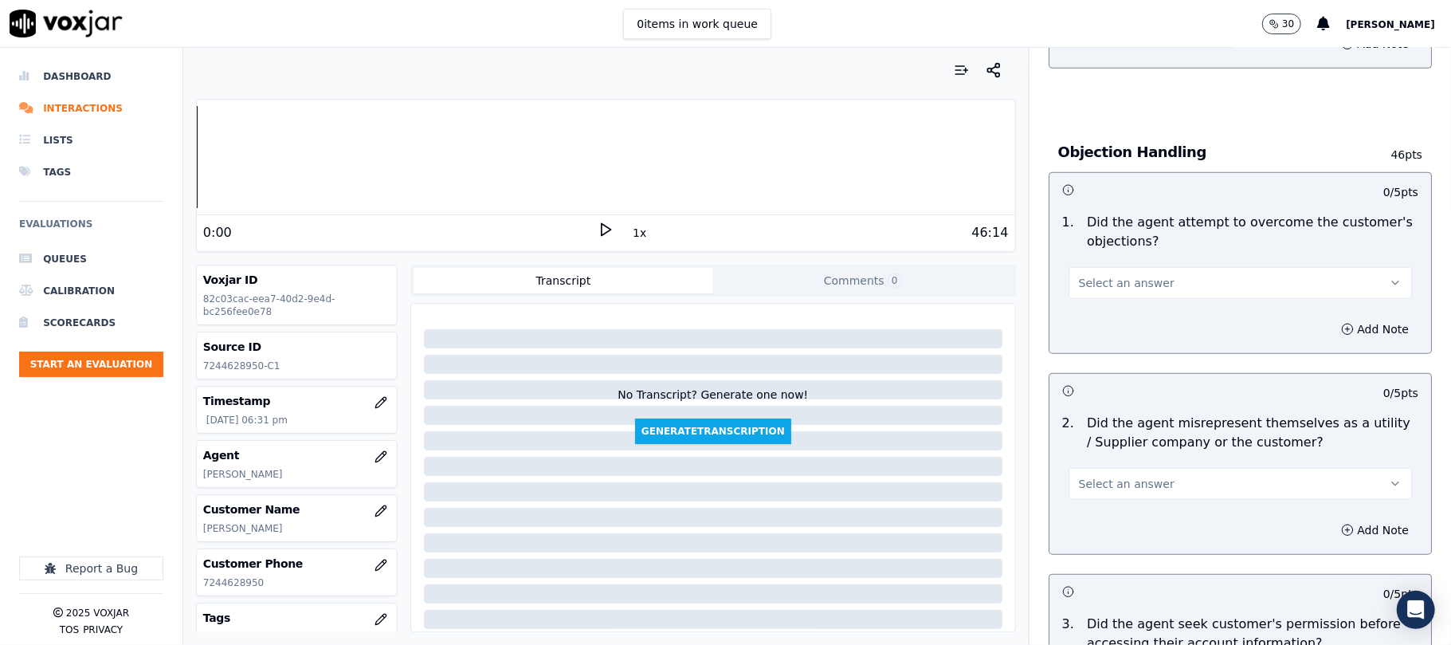
click at [1130, 285] on span "Select an answer" at bounding box center [1127, 283] width 96 height 16
click at [1119, 323] on div "Yes" at bounding box center [1206, 321] width 308 height 26
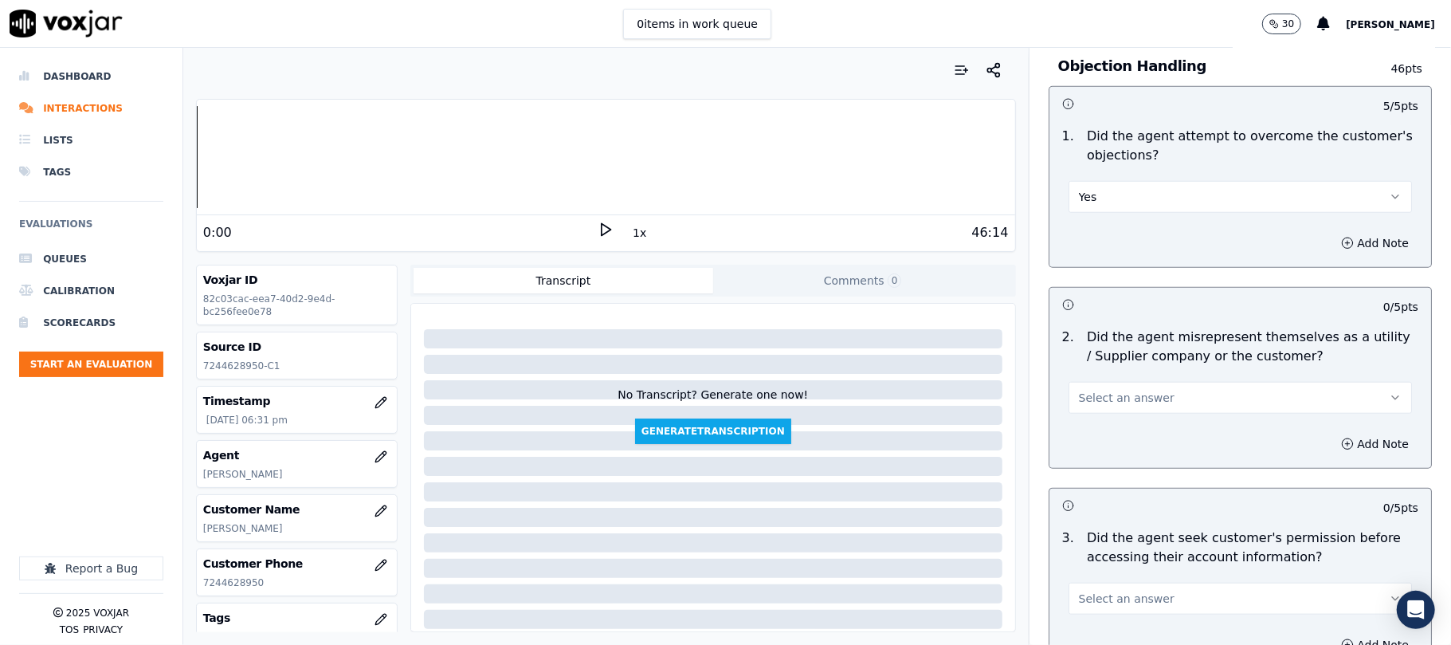
scroll to position [1062, 0]
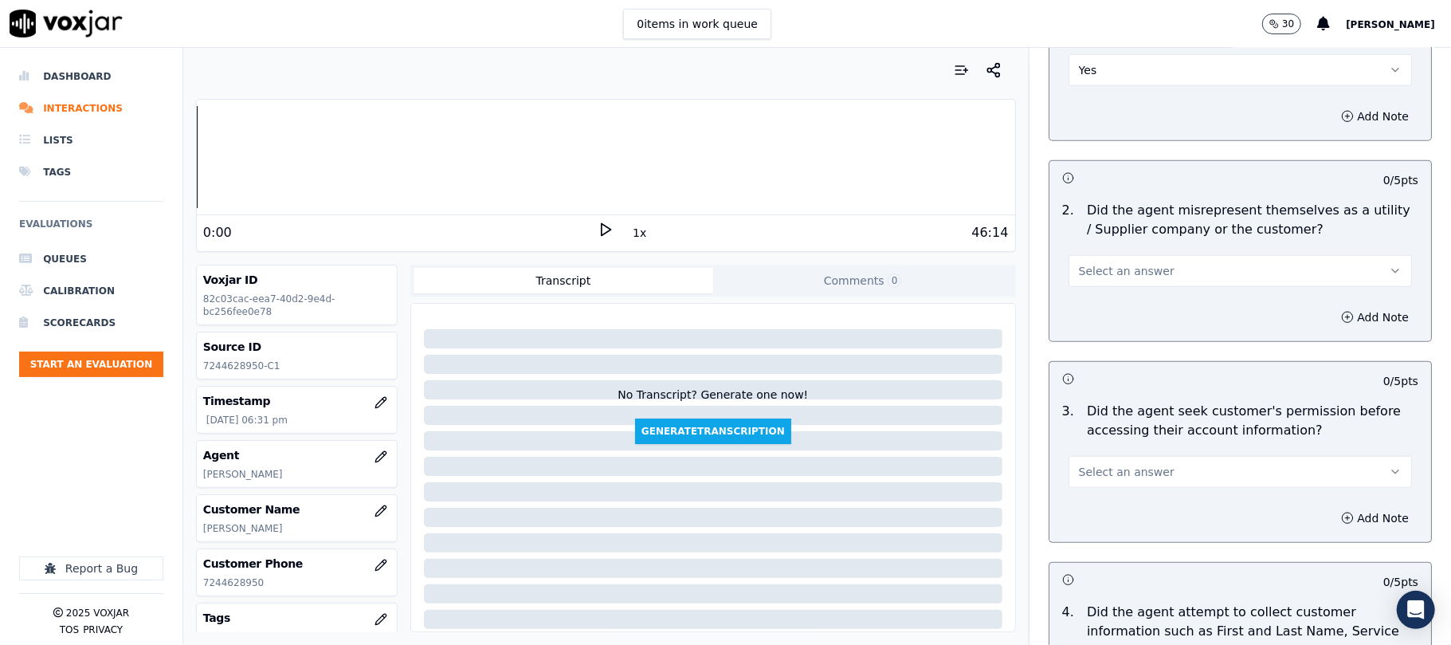
click at [1116, 276] on span "Select an answer" at bounding box center [1127, 271] width 96 height 16
click at [1106, 312] on div "Yes" at bounding box center [1206, 310] width 308 height 26
click at [1328, 300] on div "Add Note" at bounding box center [1240, 317] width 382 height 48
click at [1332, 313] on button "Add Note" at bounding box center [1375, 317] width 87 height 22
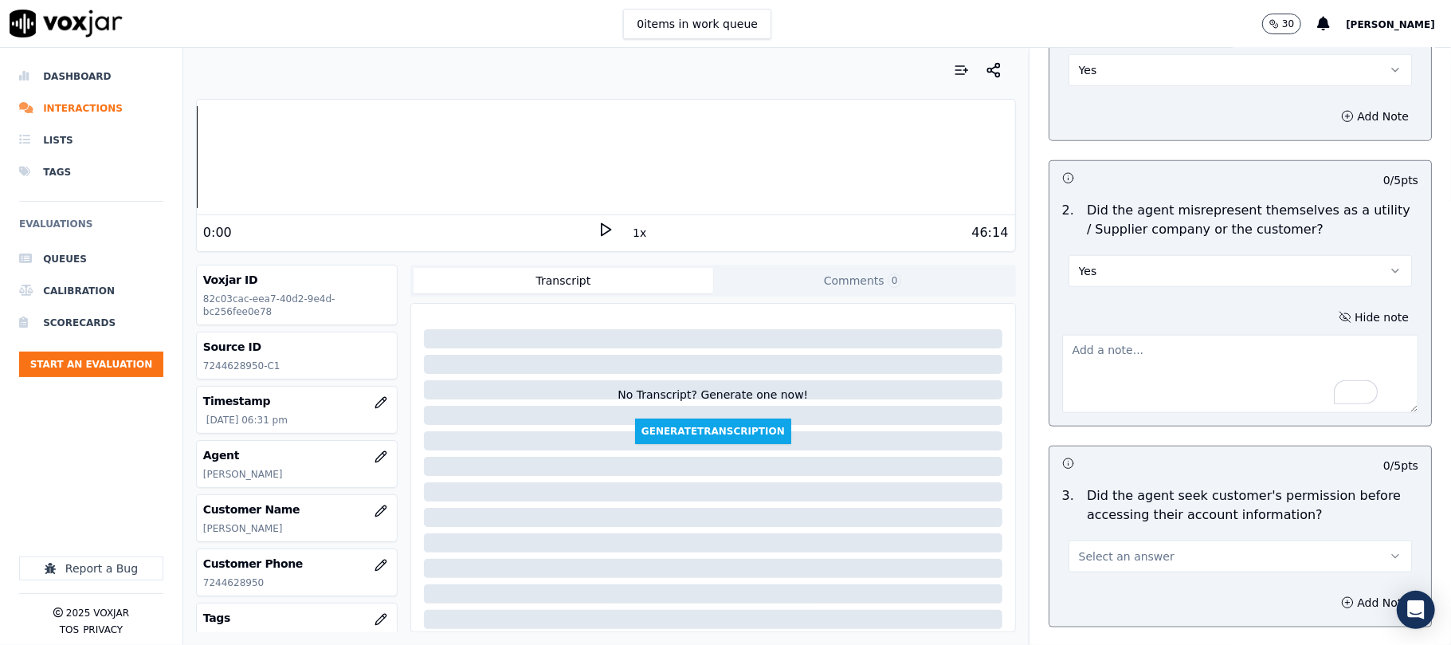
paste textarea "@4:17 [PERSON_NAME] - I will be providing you with the new lower rate and also …"
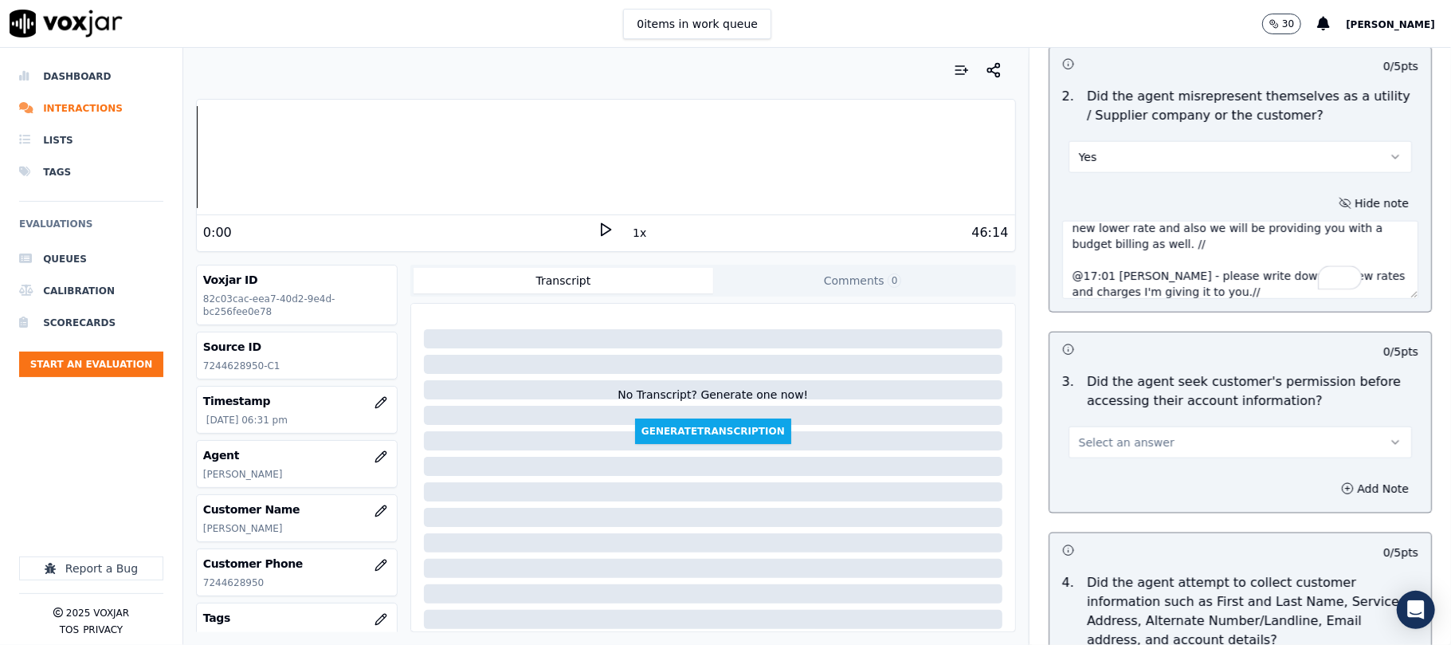
scroll to position [1381, 0]
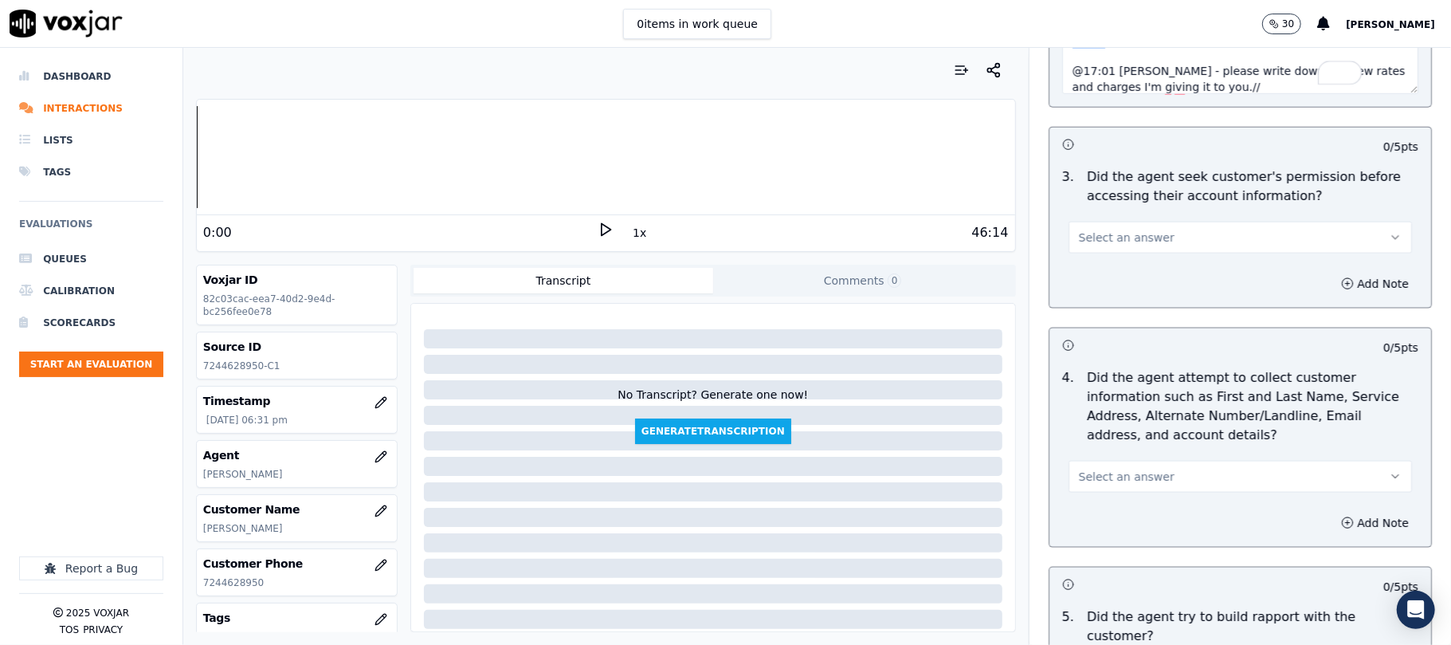
type textarea "@4:17 [PERSON_NAME] - I will be providing you with the new lower rate and also …"
click at [1104, 245] on span "Select an answer" at bounding box center [1127, 238] width 96 height 16
drag, startPoint x: 1097, startPoint y: 304, endPoint x: 1234, endPoint y: 304, distance: 137.1
click at [1097, 304] on div "No" at bounding box center [1206, 303] width 308 height 26
click at [1332, 288] on button "Add Note" at bounding box center [1375, 284] width 87 height 22
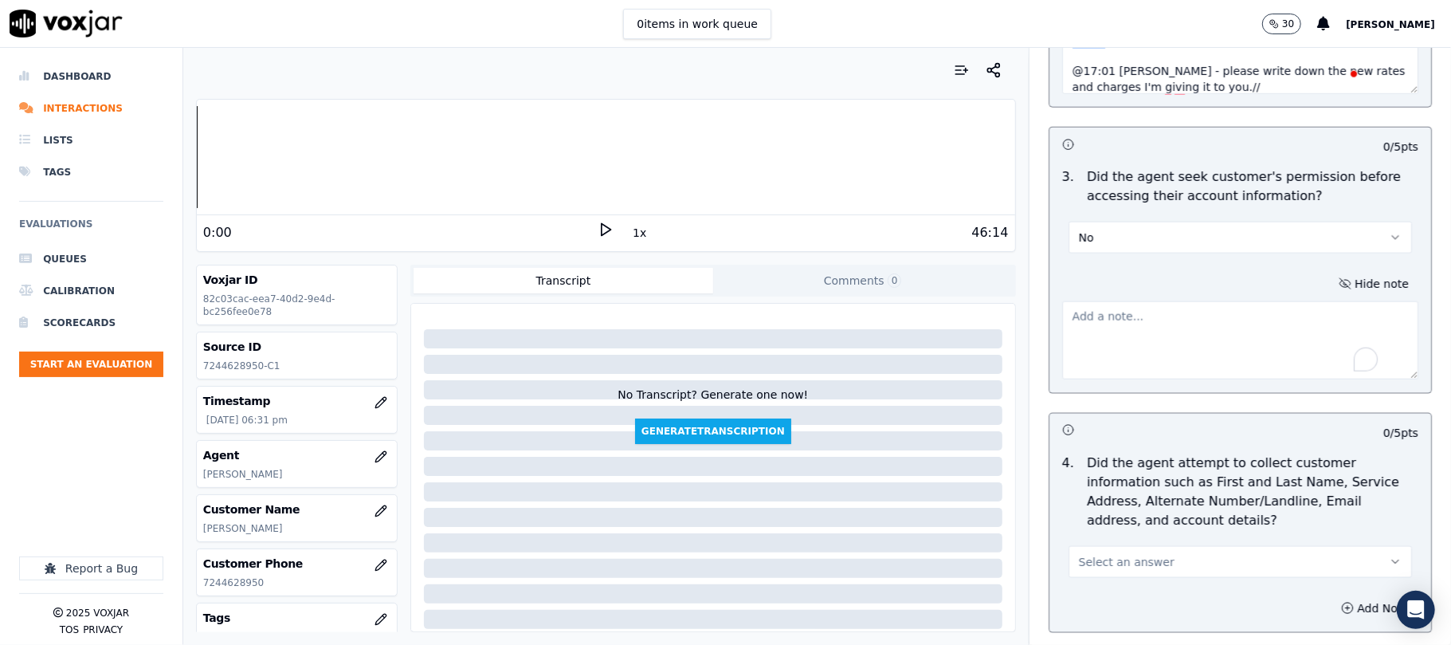
click at [1263, 314] on textarea "To enrich screen reader interactions, please activate Accessibility in Grammarl…" at bounding box center [1240, 340] width 356 height 78
paste textarea "@1:52 [PERSON_NAME] - I see that the balance that you have, it is $217.40 at th…"
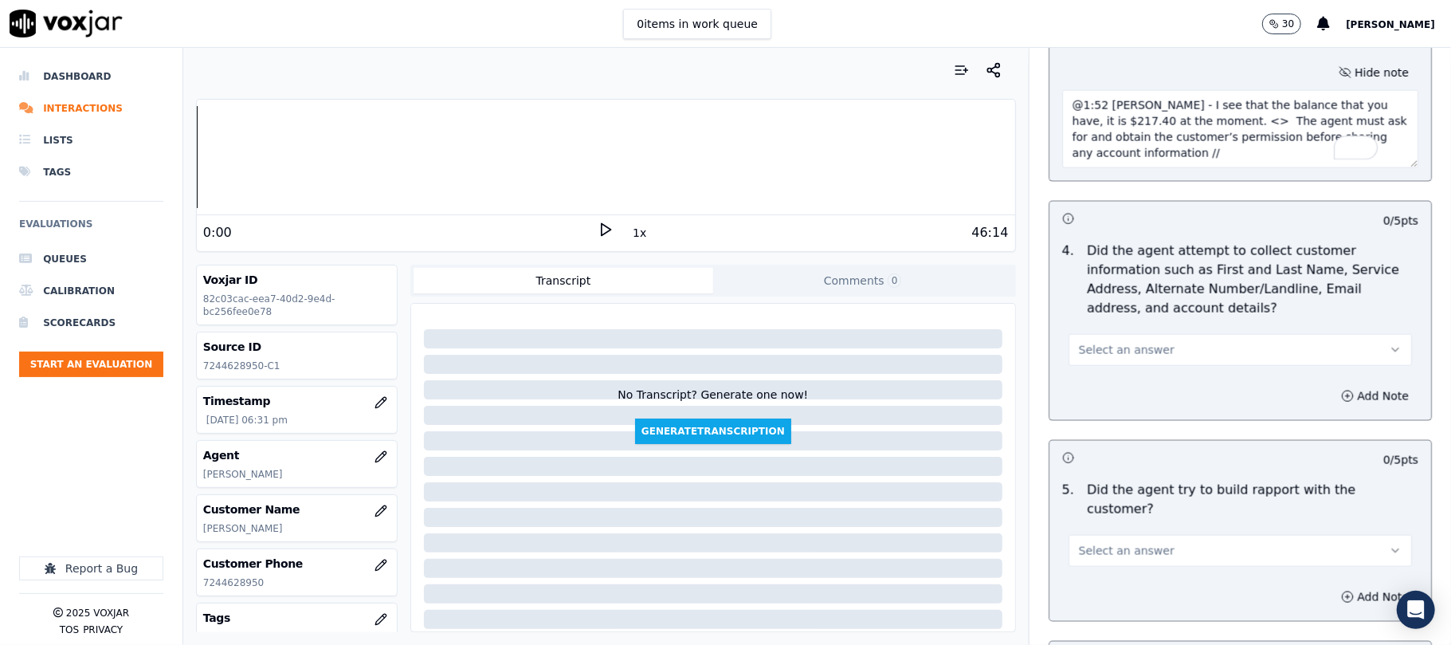
scroll to position [1594, 0]
type textarea "@1:52 [PERSON_NAME] - I see that the balance that you have, it is $217.40 at th…"
drag, startPoint x: 1109, startPoint y: 348, endPoint x: 1109, endPoint y: 368, distance: 19.9
click at [1109, 349] on span "Select an answer" at bounding box center [1127, 348] width 96 height 16
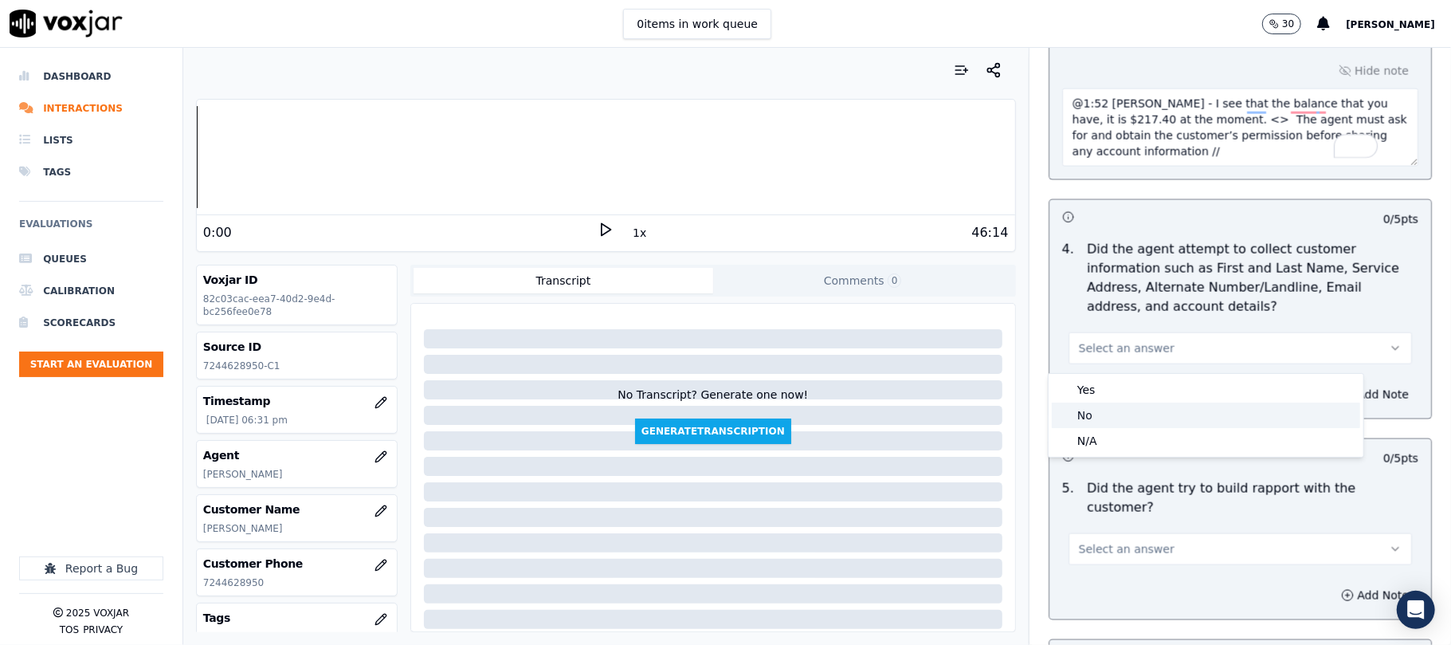
click at [1094, 440] on div "N/A" at bounding box center [1206, 441] width 308 height 26
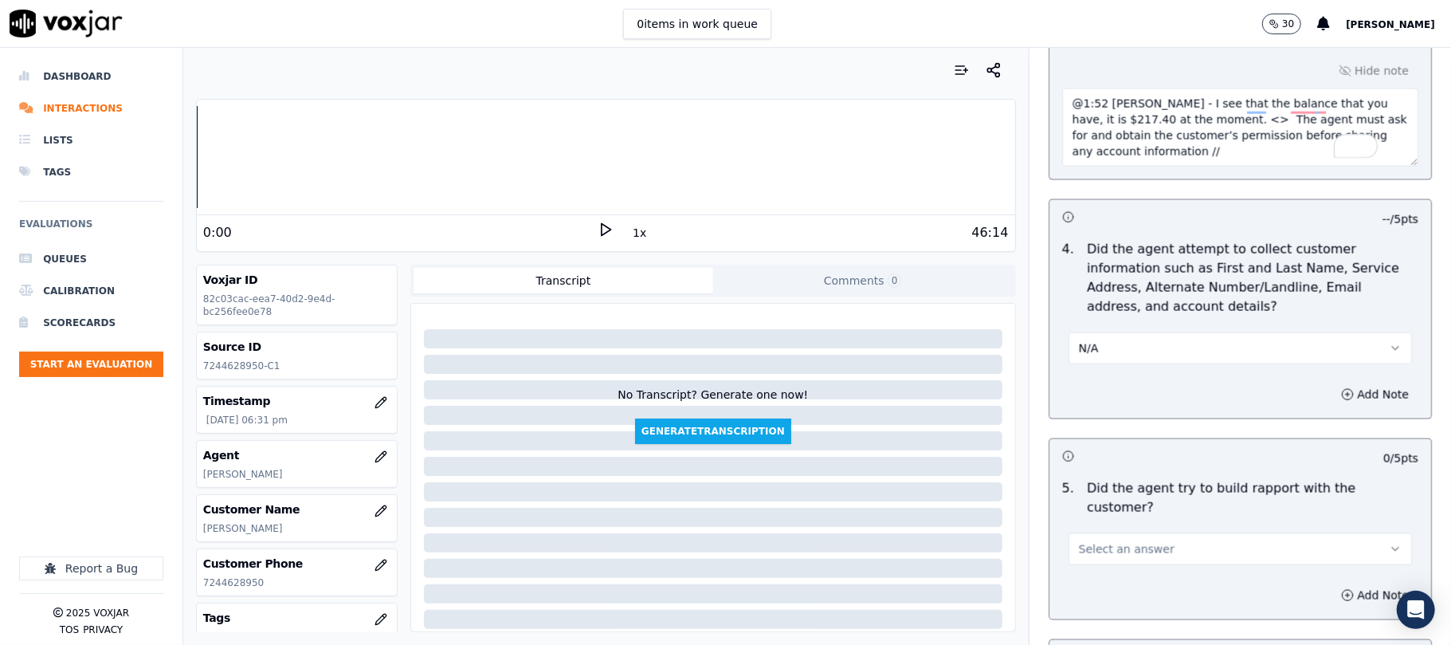
scroll to position [1806, 0]
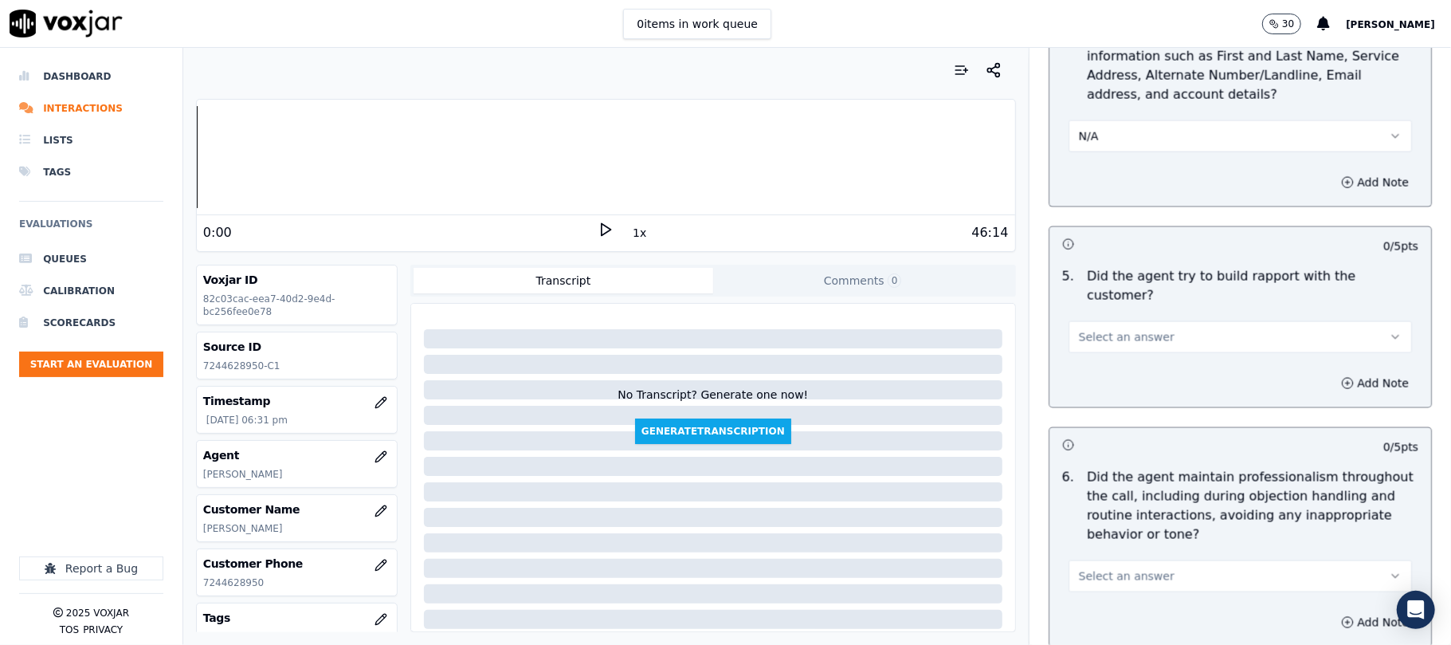
click at [1114, 329] on span "Select an answer" at bounding box center [1127, 337] width 96 height 16
click at [1101, 362] on div "Yes" at bounding box center [1206, 360] width 308 height 26
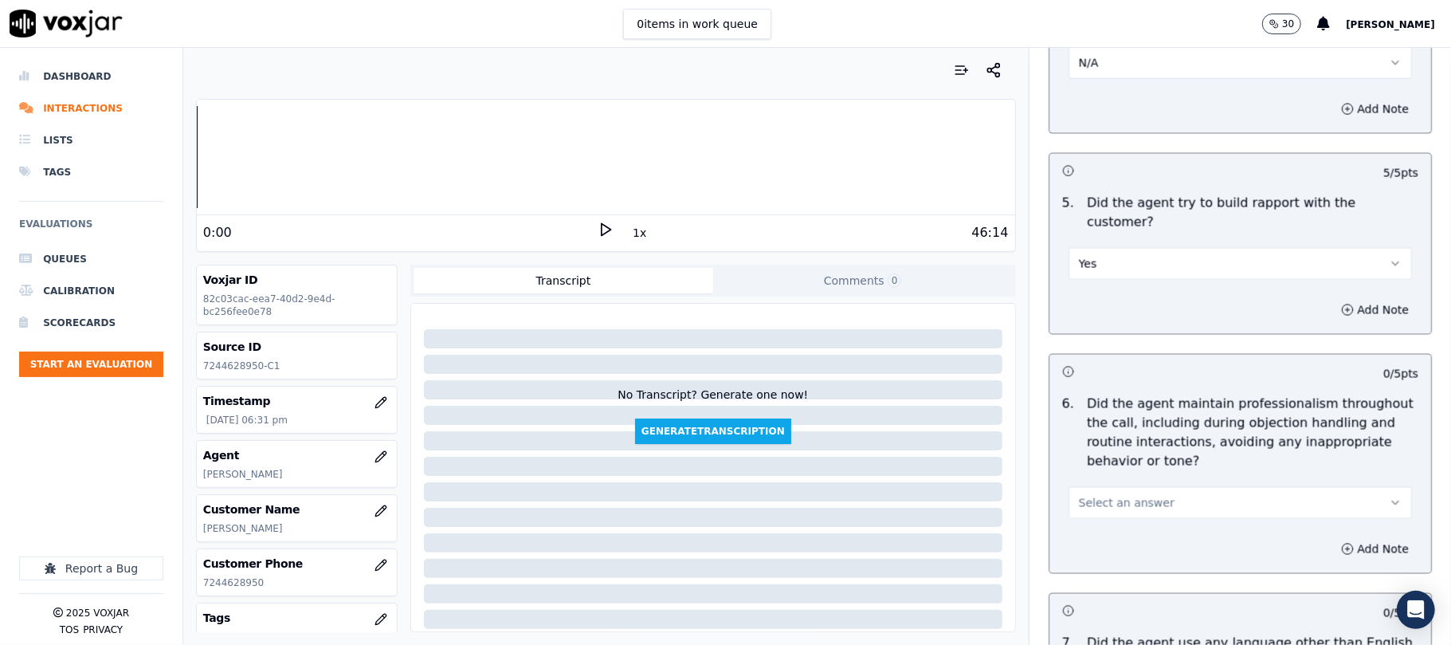
scroll to position [2018, 0]
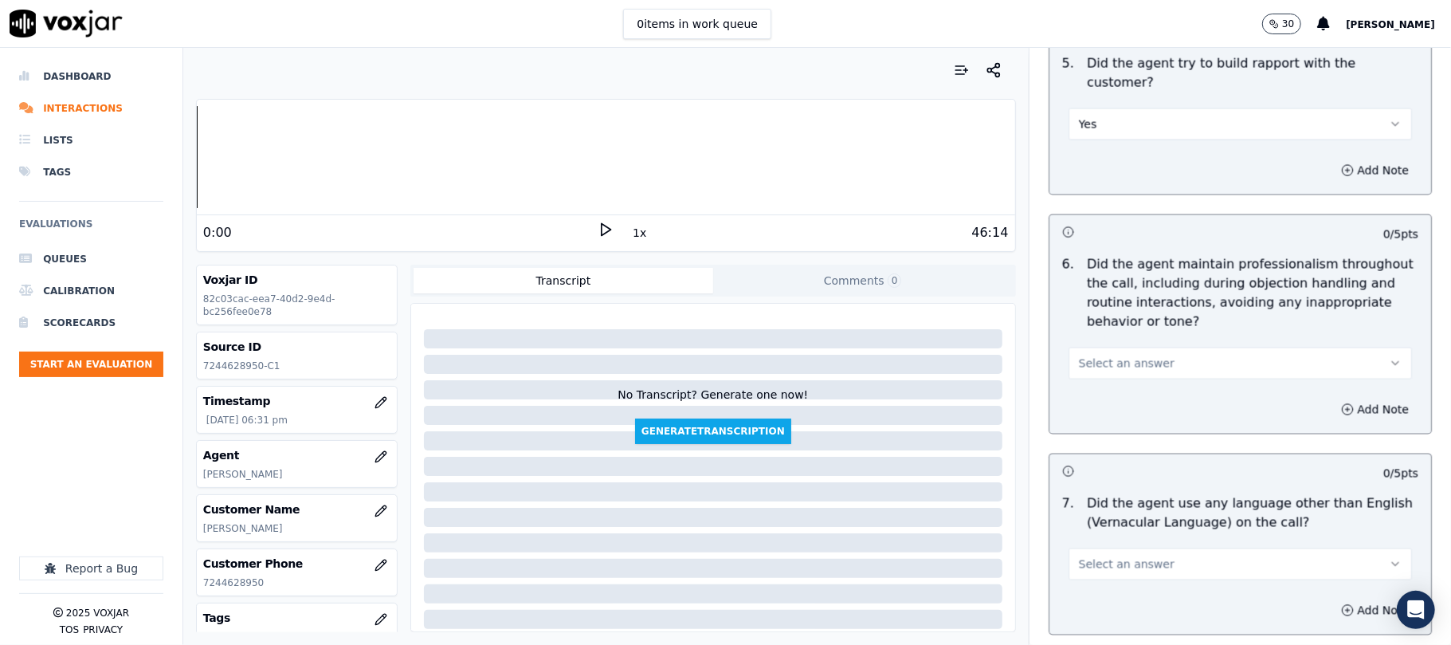
click at [1112, 360] on button "Select an answer" at bounding box center [1240, 363] width 343 height 32
click at [1103, 392] on div "Yes" at bounding box center [1206, 387] width 308 height 26
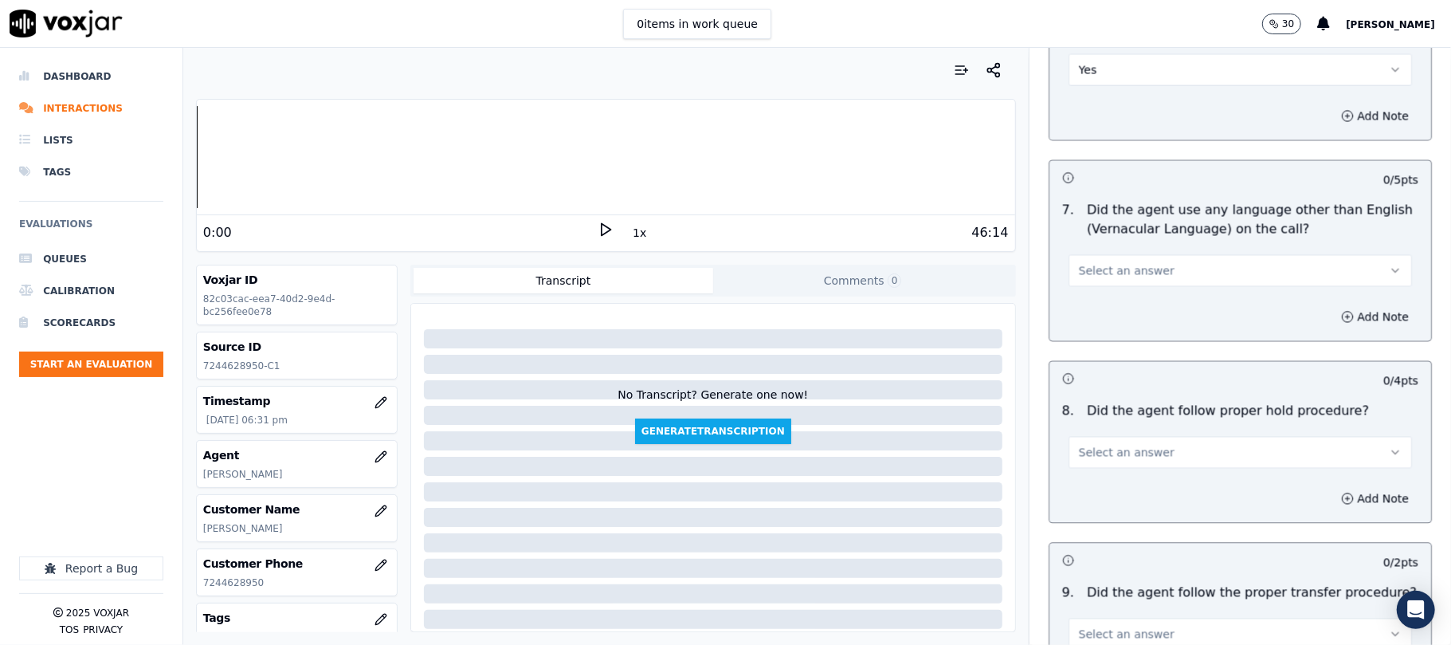
scroll to position [2337, 0]
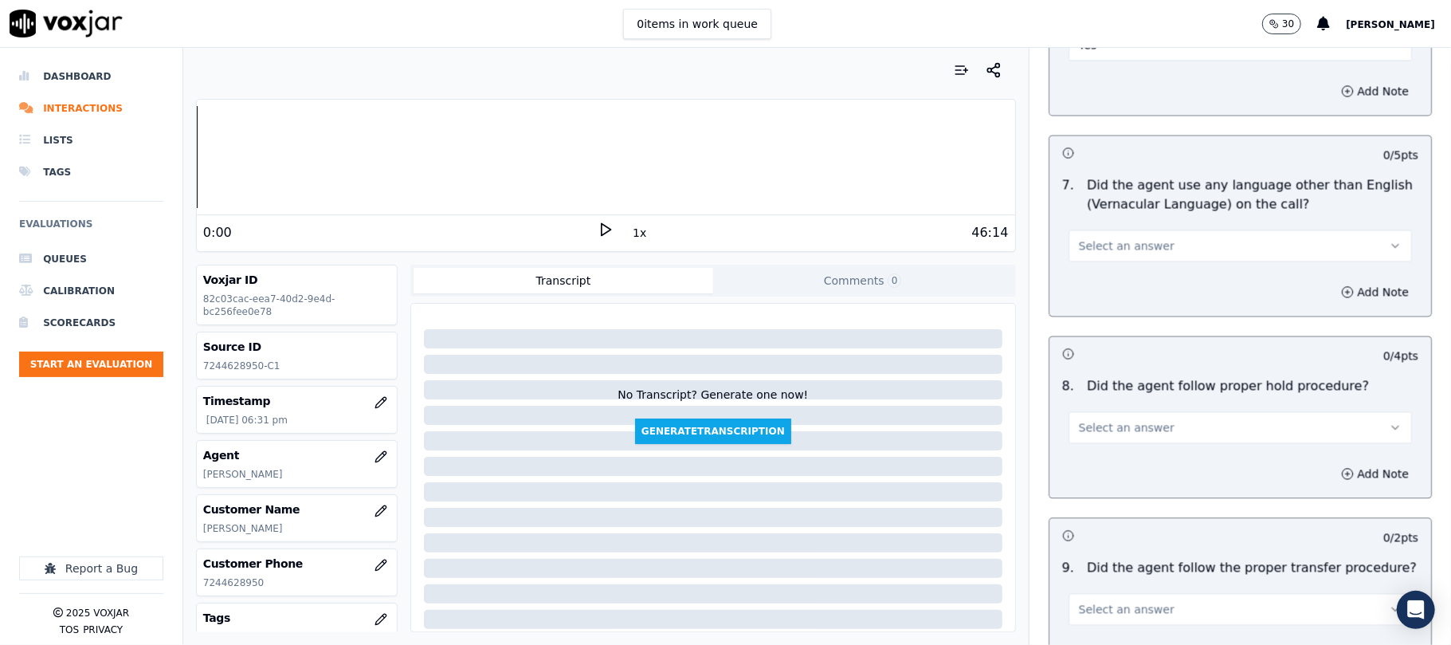
click at [1125, 237] on span "Select an answer" at bounding box center [1127, 245] width 96 height 16
click at [1100, 269] on div "Yes" at bounding box center [1206, 269] width 308 height 26
click at [1120, 246] on button "Yes" at bounding box center [1240, 246] width 343 height 32
click at [1088, 298] on div "No" at bounding box center [1206, 294] width 308 height 26
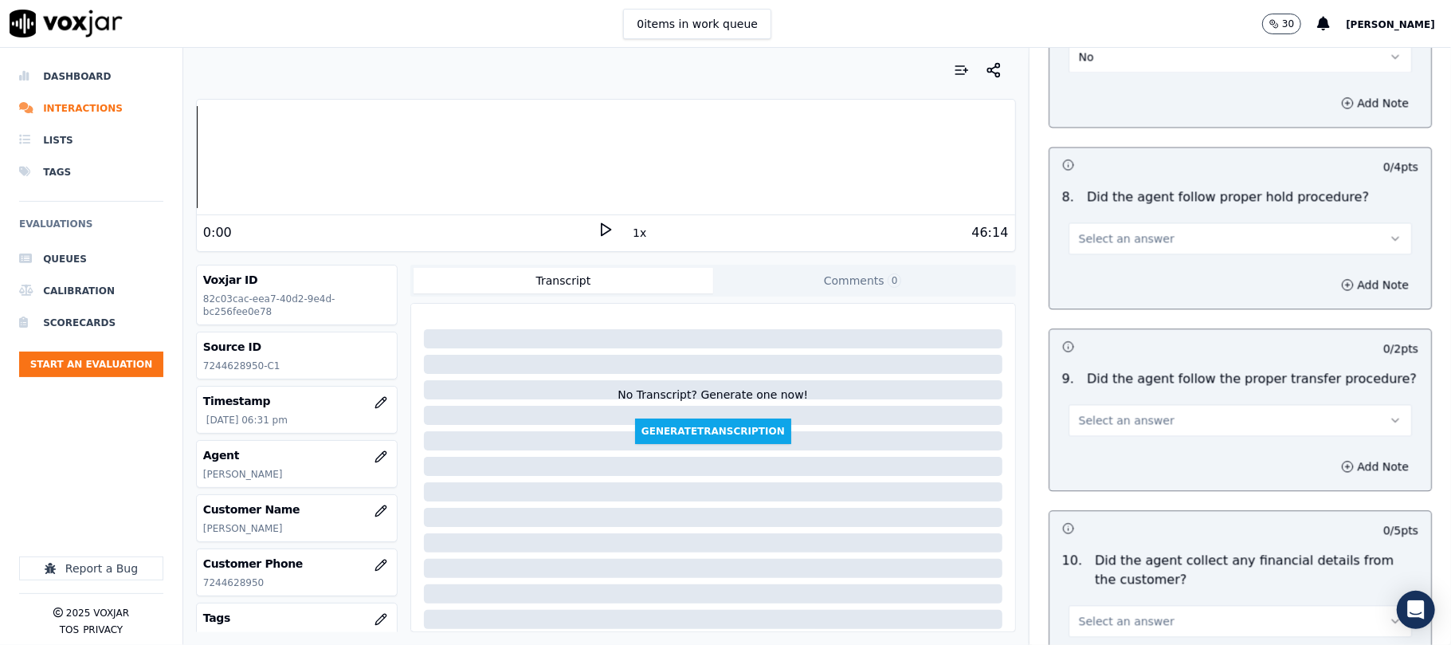
scroll to position [2656, 0]
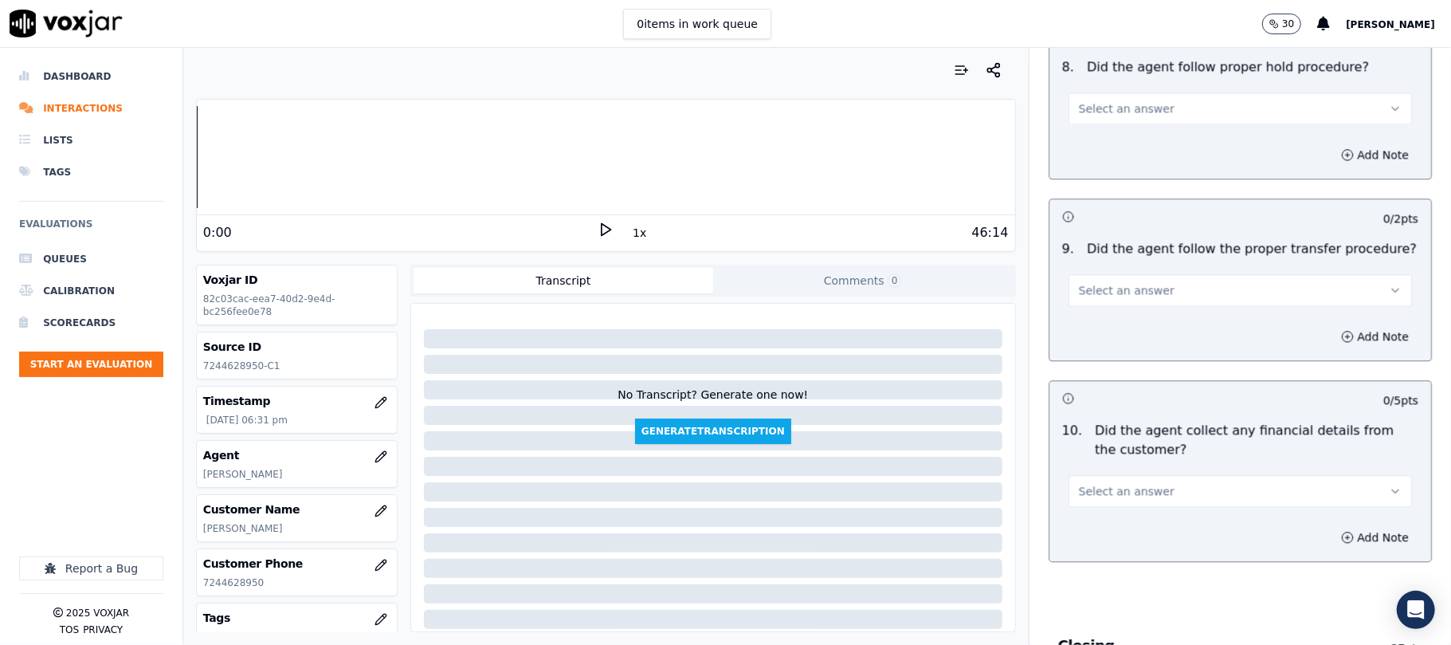
click at [1125, 100] on span "Select an answer" at bounding box center [1127, 108] width 96 height 16
click at [1100, 131] on div "Yes" at bounding box center [1206, 133] width 308 height 26
click at [1116, 282] on span "Select an answer" at bounding box center [1127, 290] width 96 height 16
click at [1110, 309] on div "Yes" at bounding box center [1206, 315] width 308 height 26
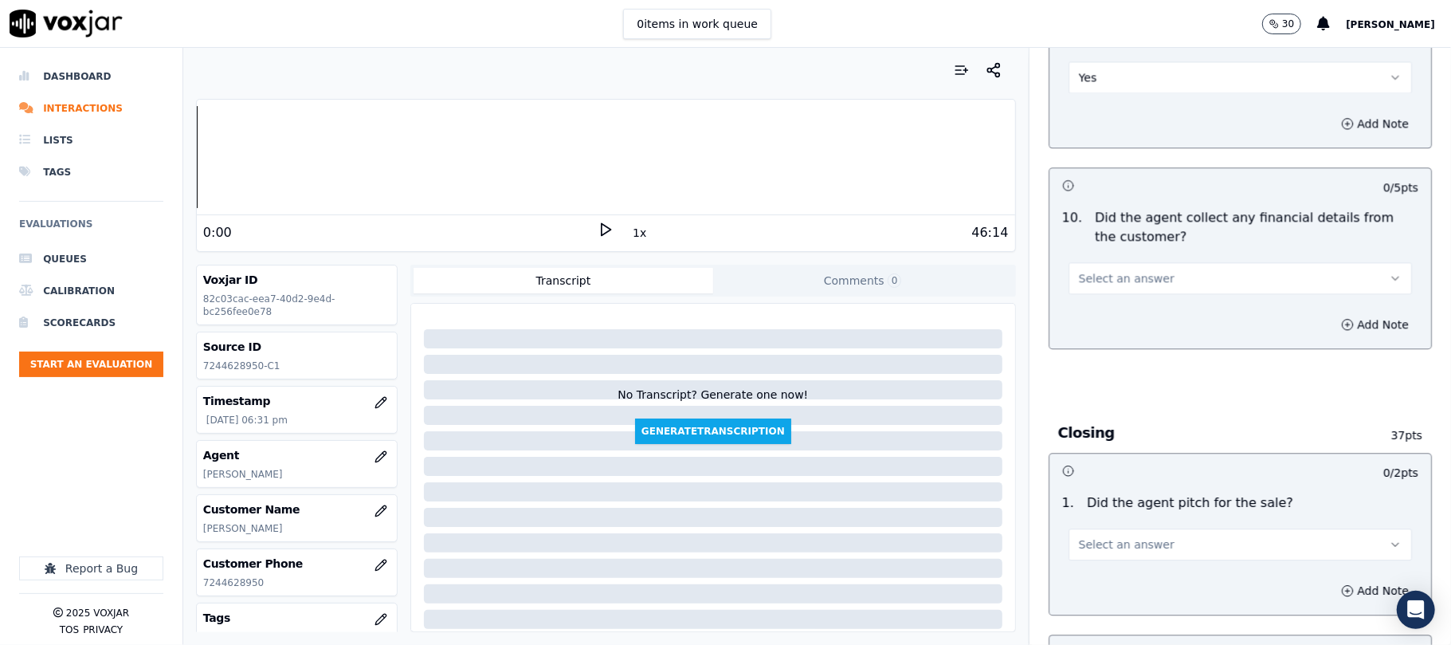
click at [1116, 270] on span "Select an answer" at bounding box center [1127, 278] width 96 height 16
click at [1104, 322] on div "No" at bounding box center [1206, 329] width 308 height 26
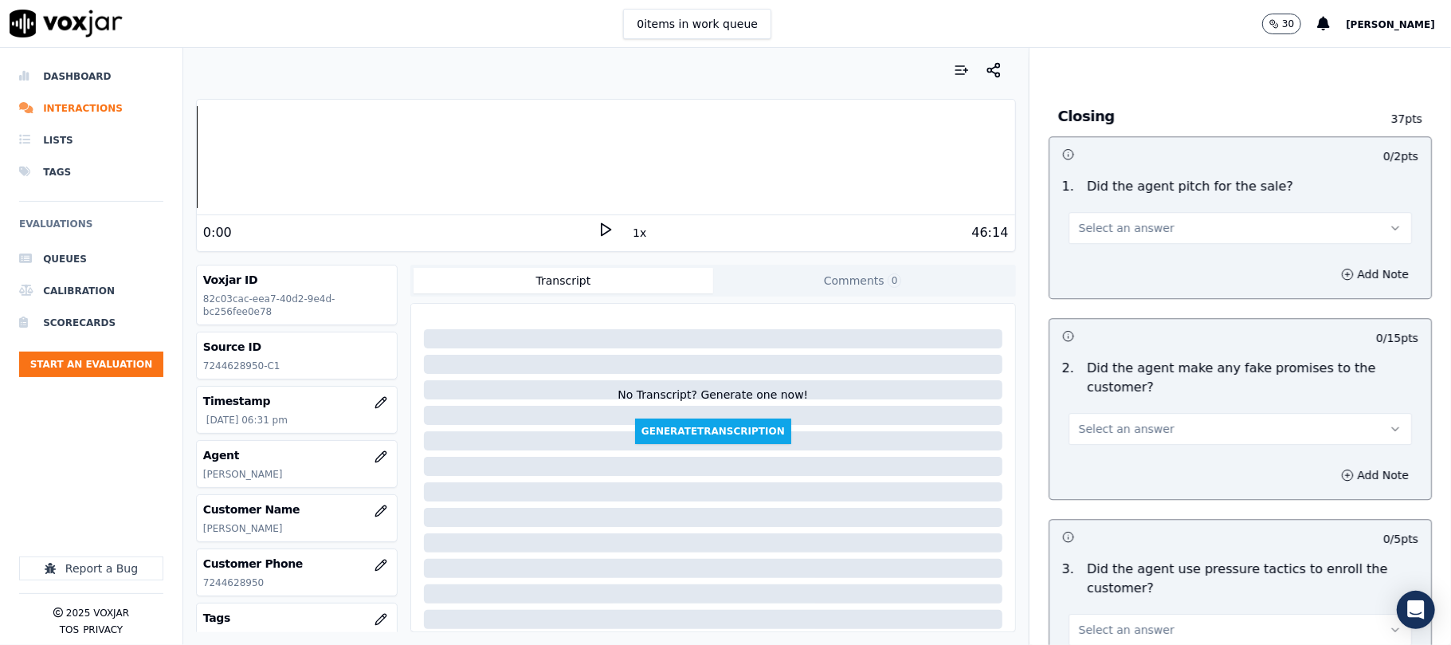
scroll to position [3188, 0]
click at [1116, 225] on button "Select an answer" at bounding box center [1240, 226] width 343 height 32
click at [1094, 266] on div "No" at bounding box center [1206, 277] width 308 height 26
click at [1104, 212] on button "No" at bounding box center [1240, 226] width 343 height 32
click at [1111, 245] on div "Yes" at bounding box center [1206, 251] width 308 height 26
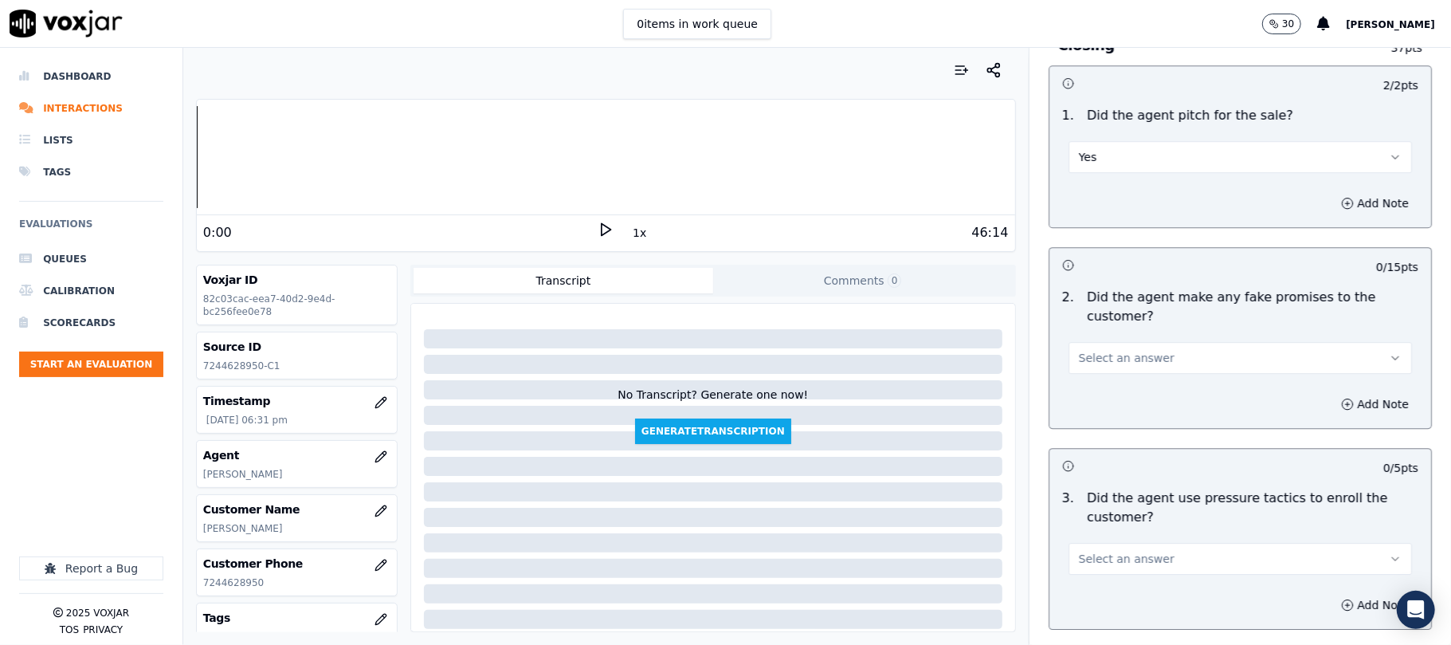
scroll to position [3293, 0]
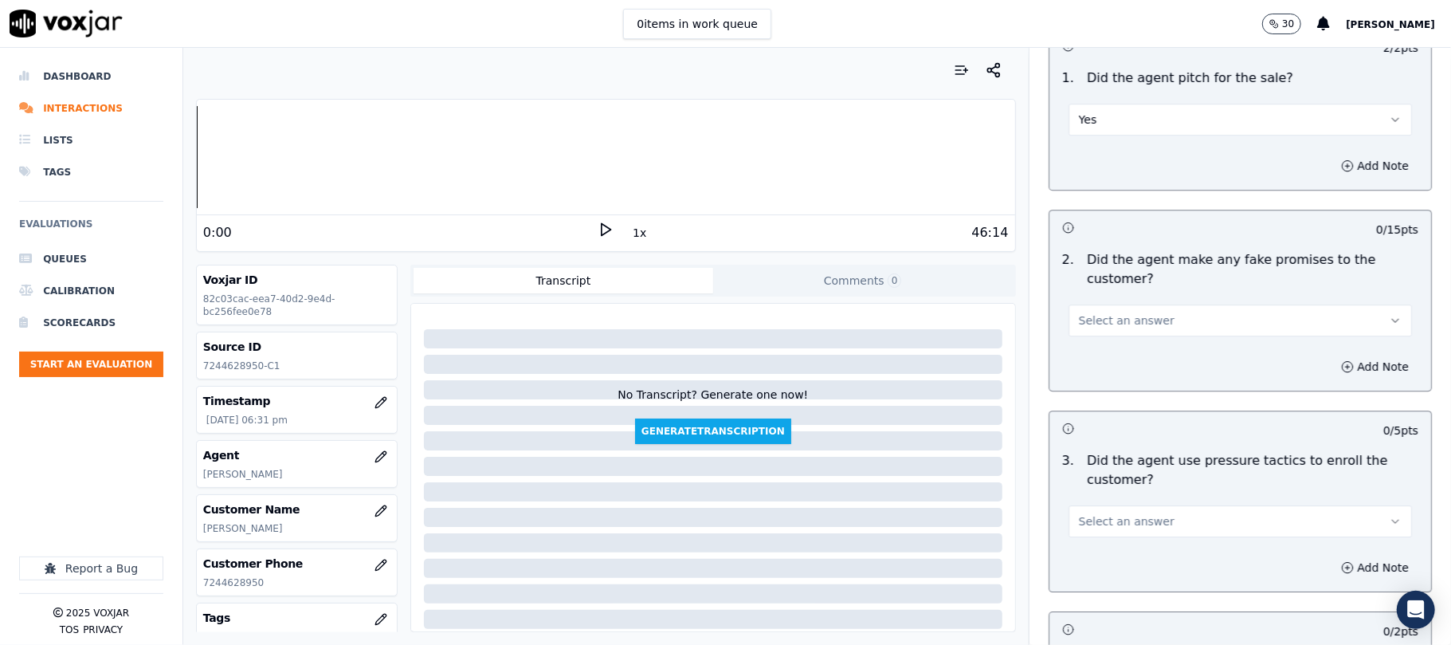
click at [1104, 312] on span "Select an answer" at bounding box center [1127, 320] width 96 height 16
click at [1095, 376] on div "No" at bounding box center [1206, 372] width 308 height 26
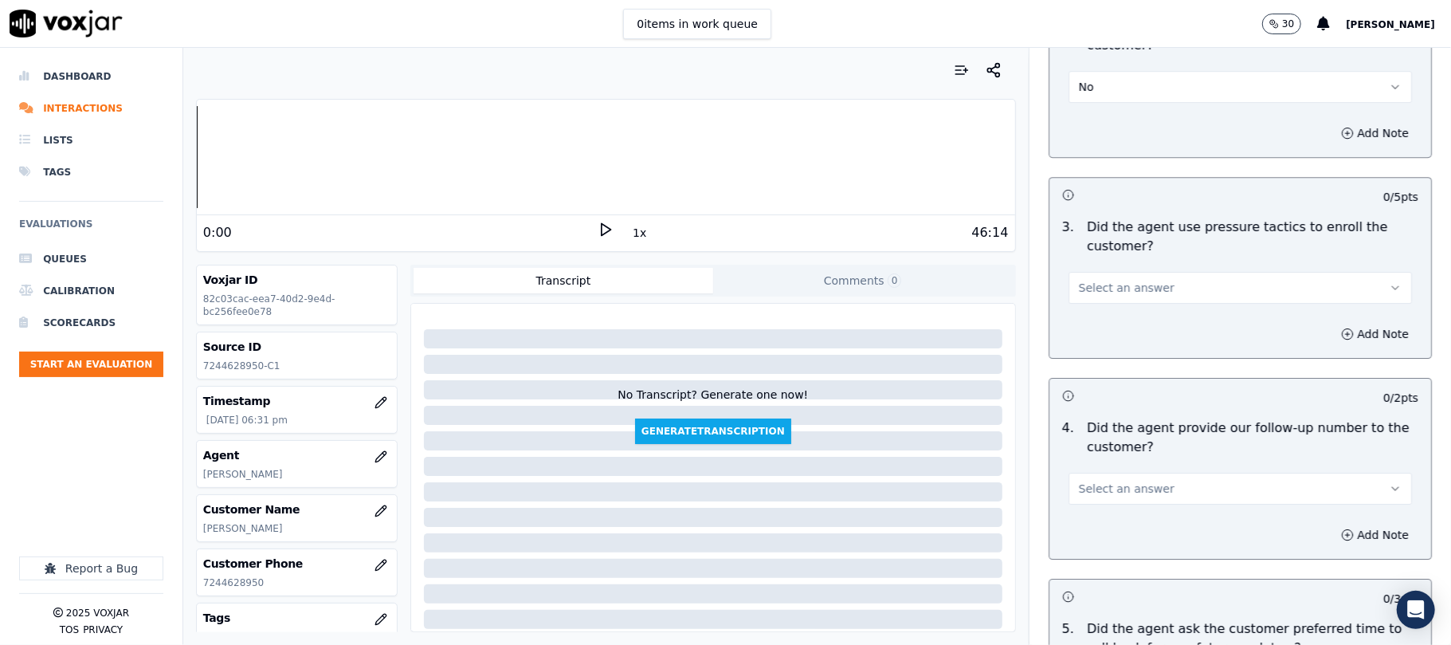
scroll to position [3612, 0]
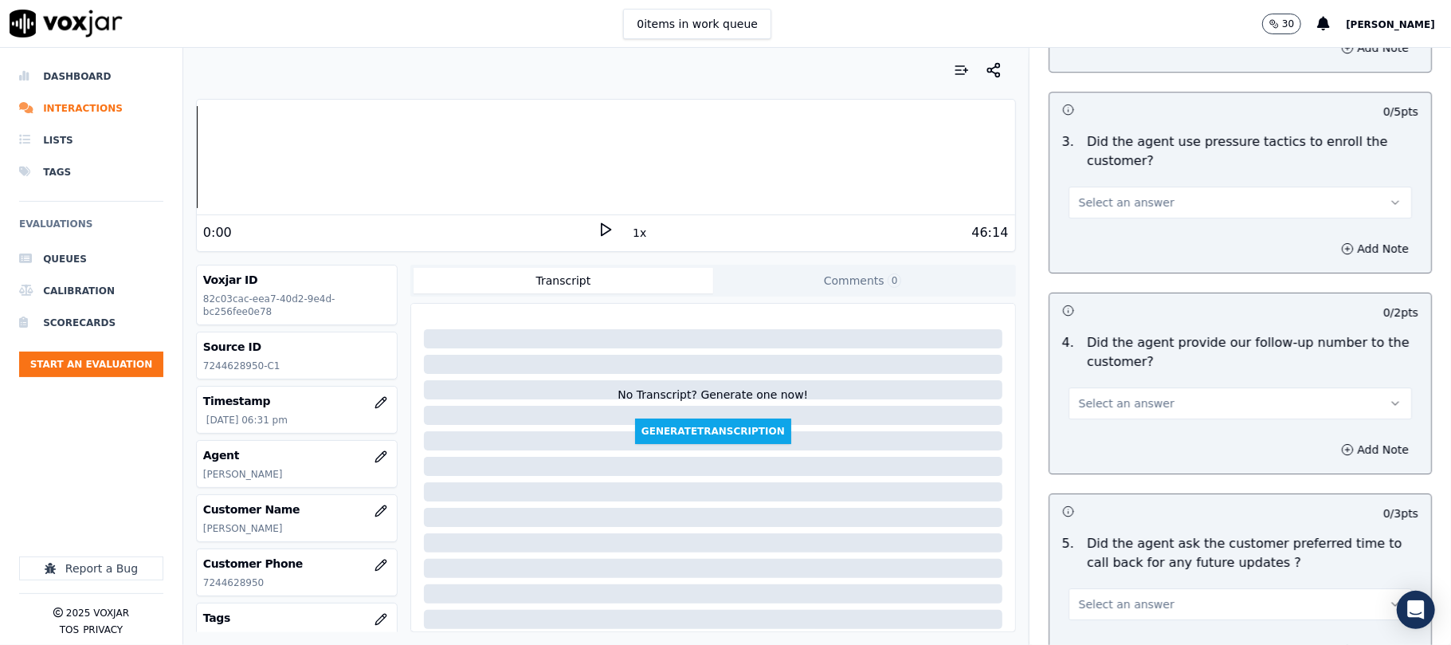
click at [1106, 195] on span "Select an answer" at bounding box center [1127, 202] width 96 height 16
click at [1091, 253] on div "No" at bounding box center [1206, 254] width 308 height 26
click at [1120, 402] on span "Select an answer" at bounding box center [1127, 403] width 96 height 16
click at [1103, 424] on div "Yes" at bounding box center [1206, 431] width 308 height 26
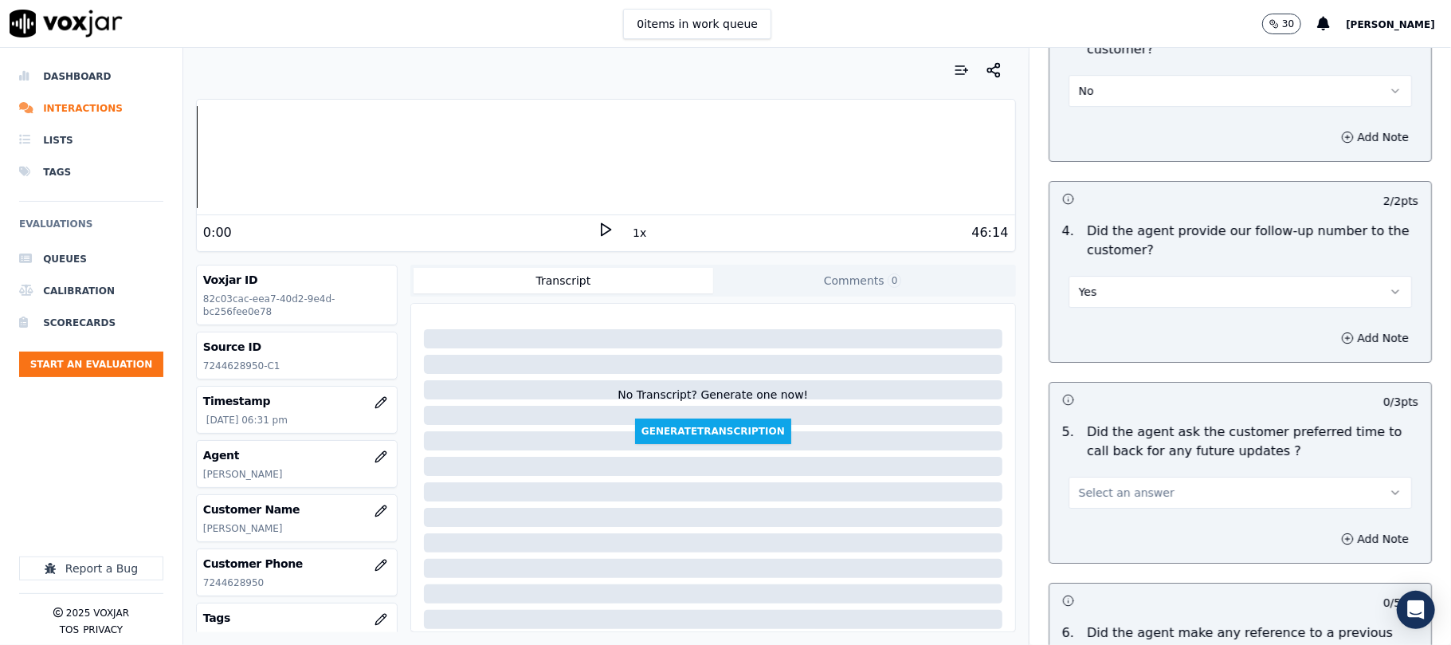
scroll to position [3825, 0]
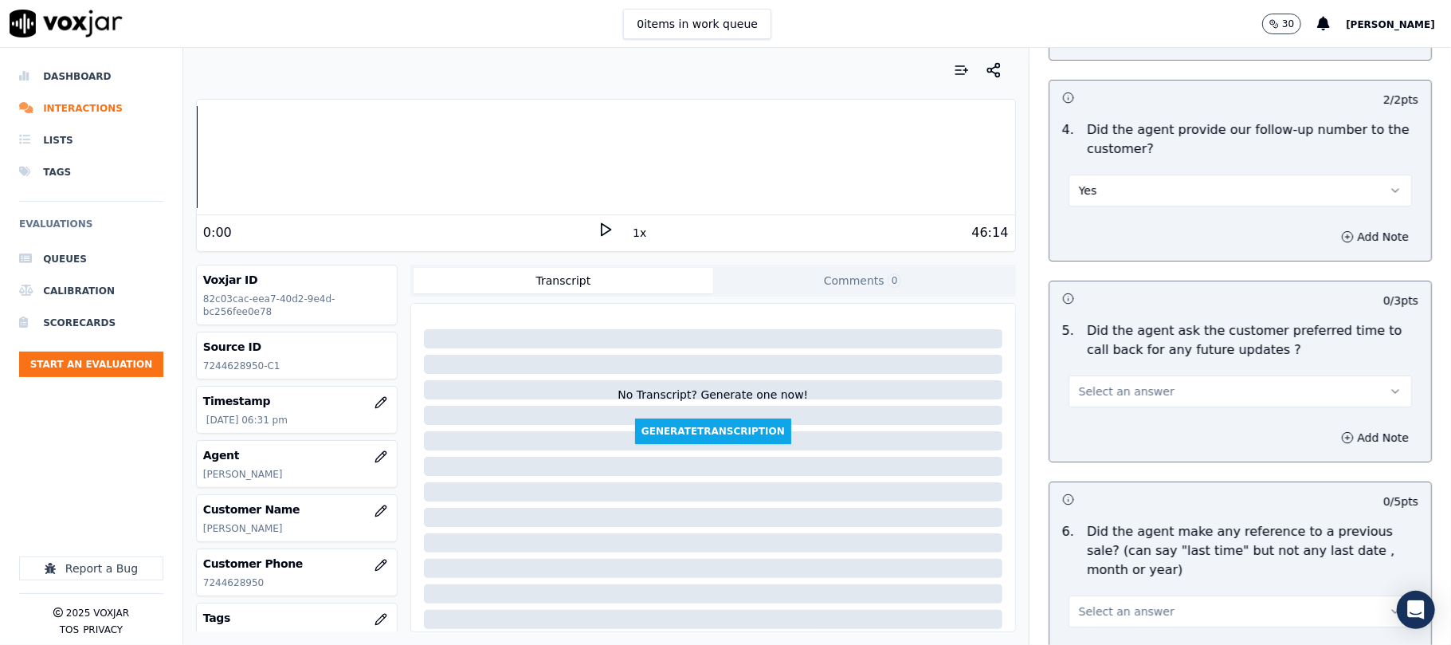
click at [1124, 390] on button "Select an answer" at bounding box center [1240, 391] width 343 height 32
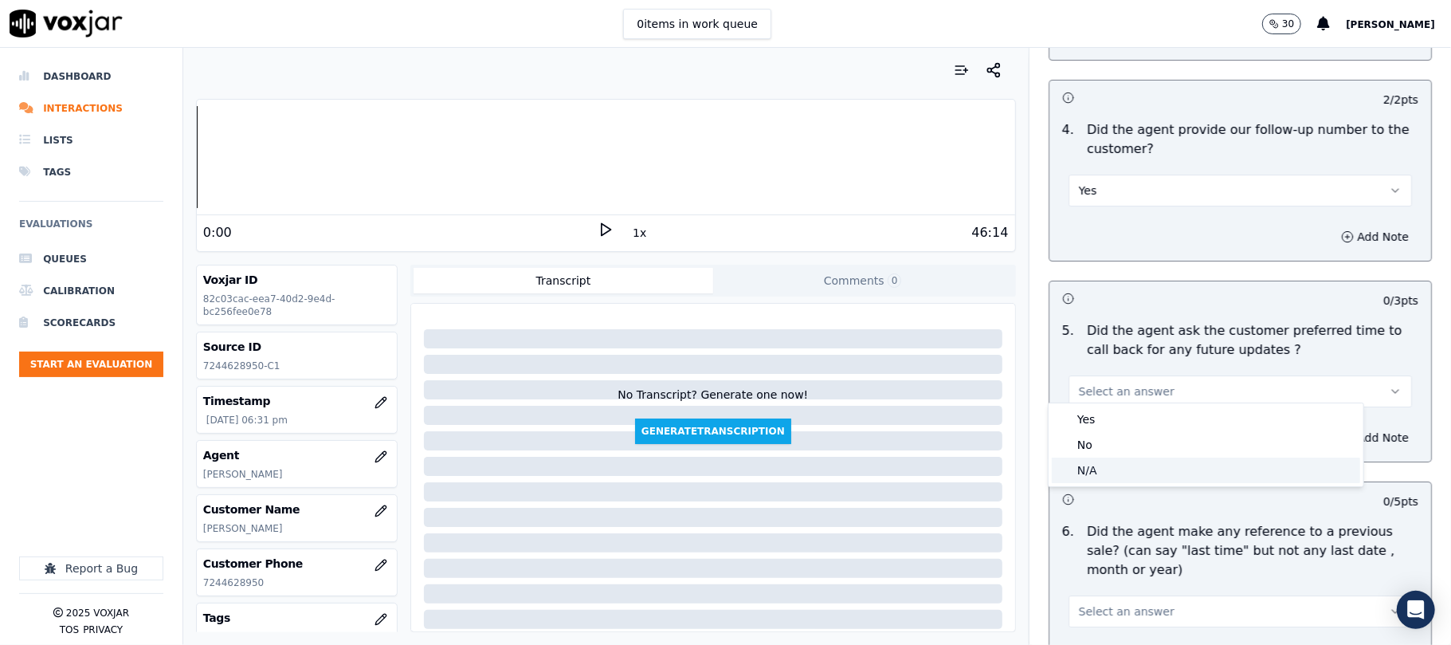
click at [1090, 470] on div "N/A" at bounding box center [1206, 470] width 308 height 26
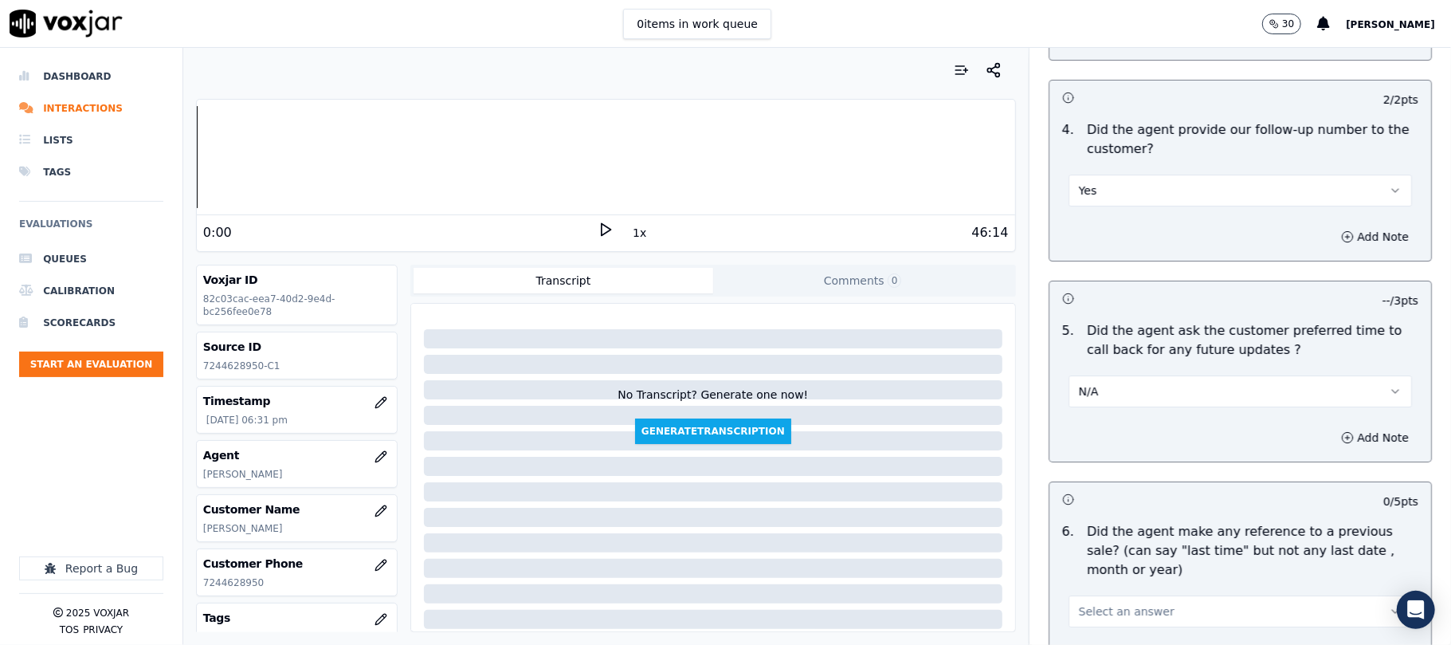
scroll to position [4144, 0]
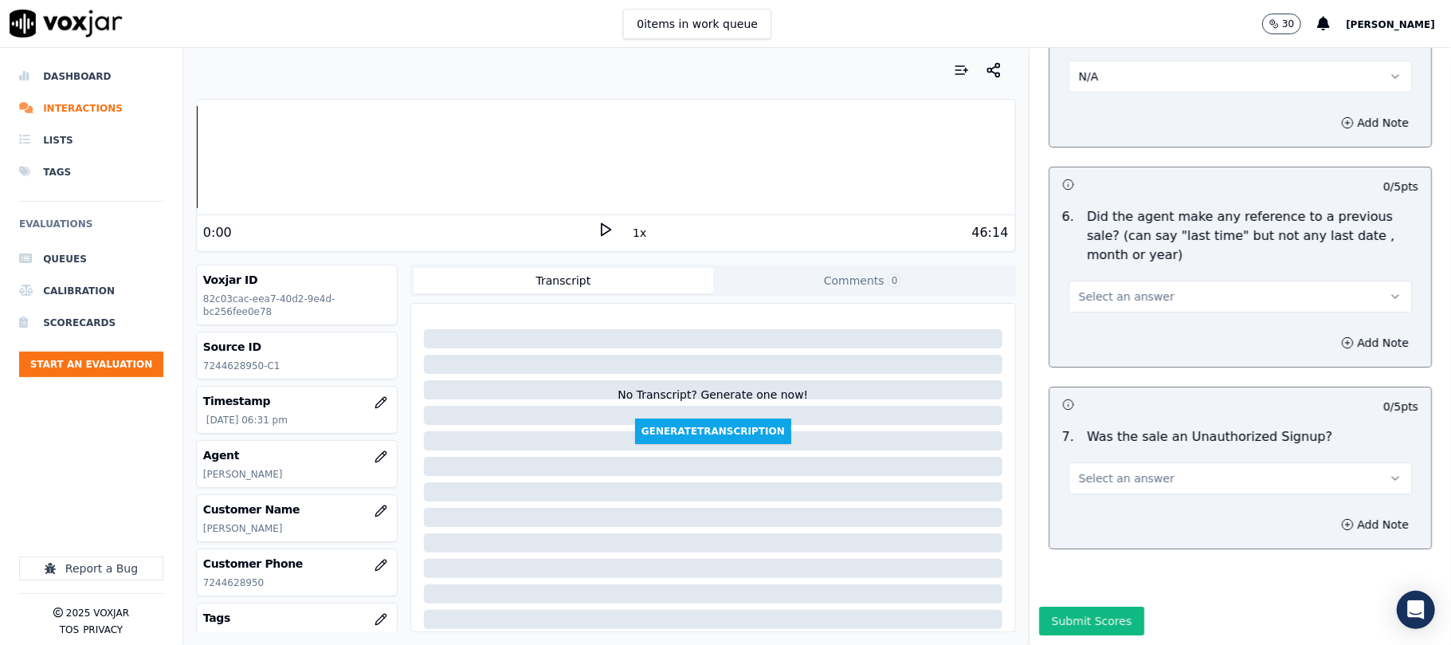
click at [1095, 281] on button "Select an answer" at bounding box center [1240, 297] width 343 height 32
click at [1085, 349] on div "No" at bounding box center [1206, 347] width 308 height 26
click at [1123, 473] on span "Select an answer" at bounding box center [1127, 478] width 96 height 16
click at [1097, 527] on div "No" at bounding box center [1206, 529] width 308 height 26
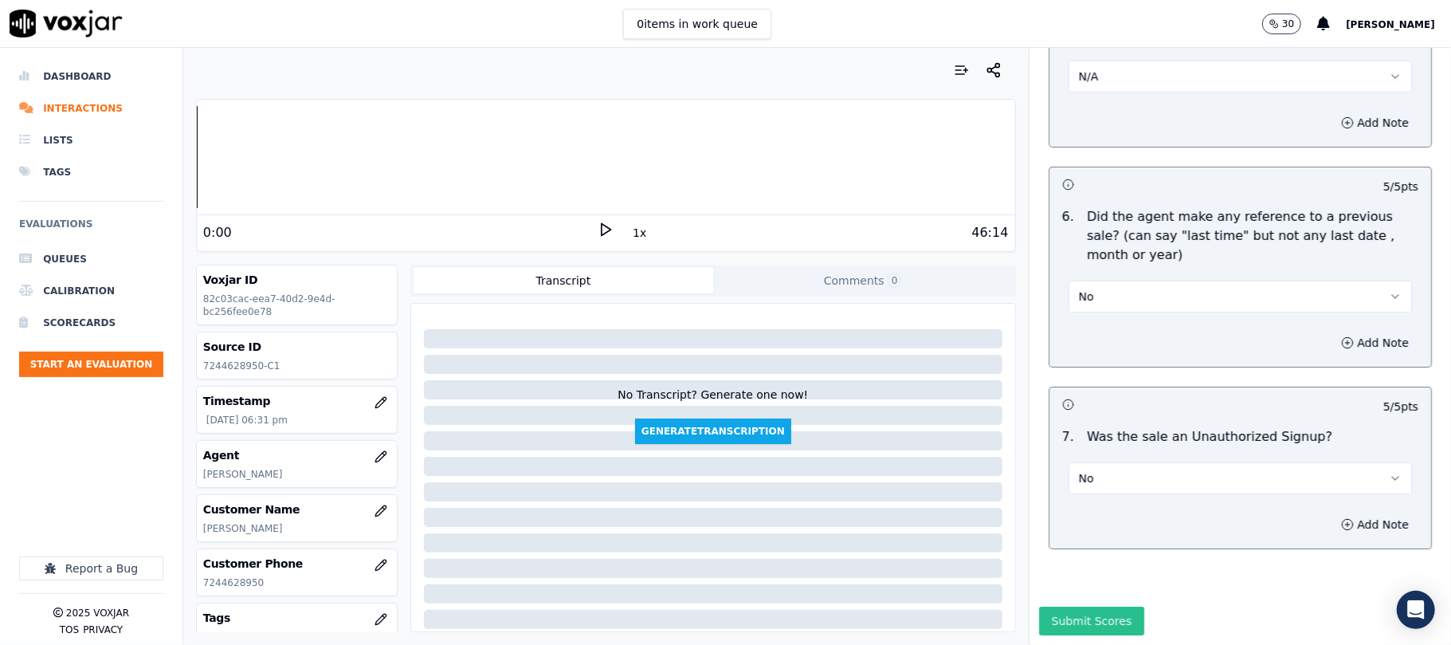
click at [1065, 606] on button "Submit Scores" at bounding box center [1092, 620] width 106 height 29
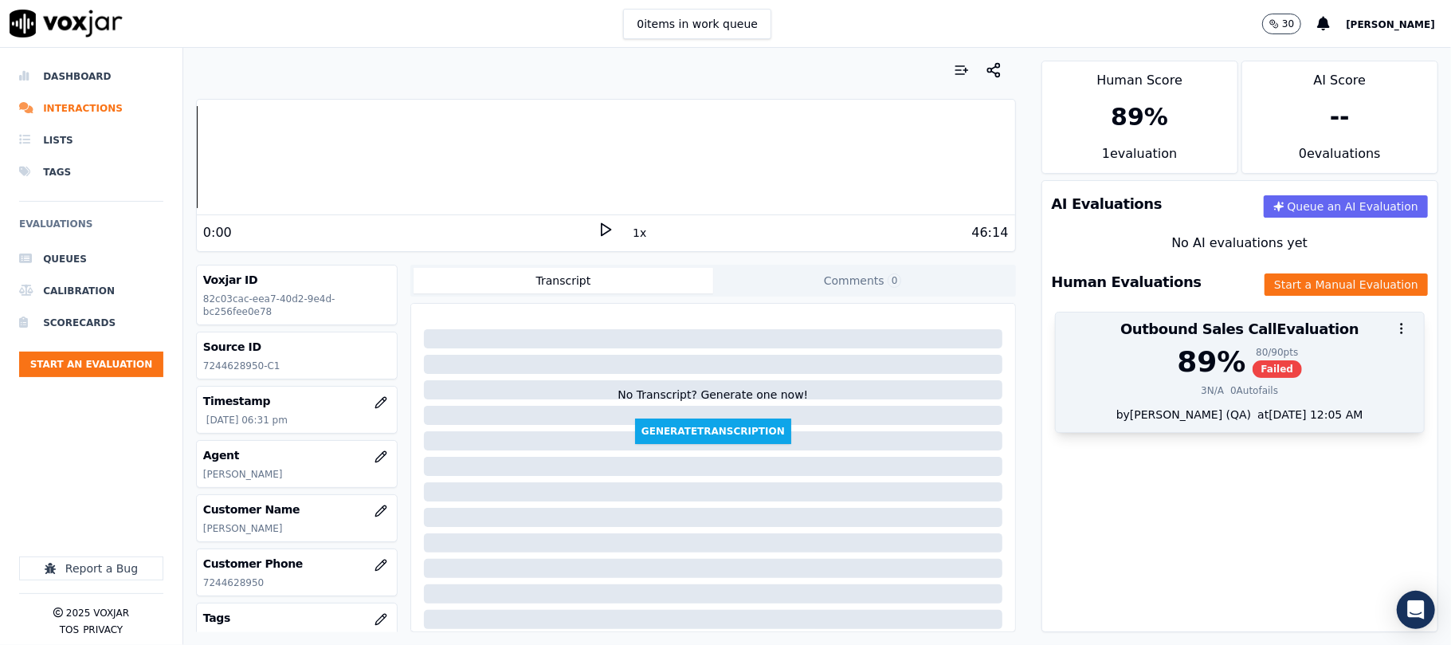
drag, startPoint x: 1262, startPoint y: 406, endPoint x: 1248, endPoint y: 383, distance: 27.2
click at [1263, 406] on div "89 % 80 / 90 pts Failed 3 N/A 0 Autofails" at bounding box center [1240, 376] width 368 height 61
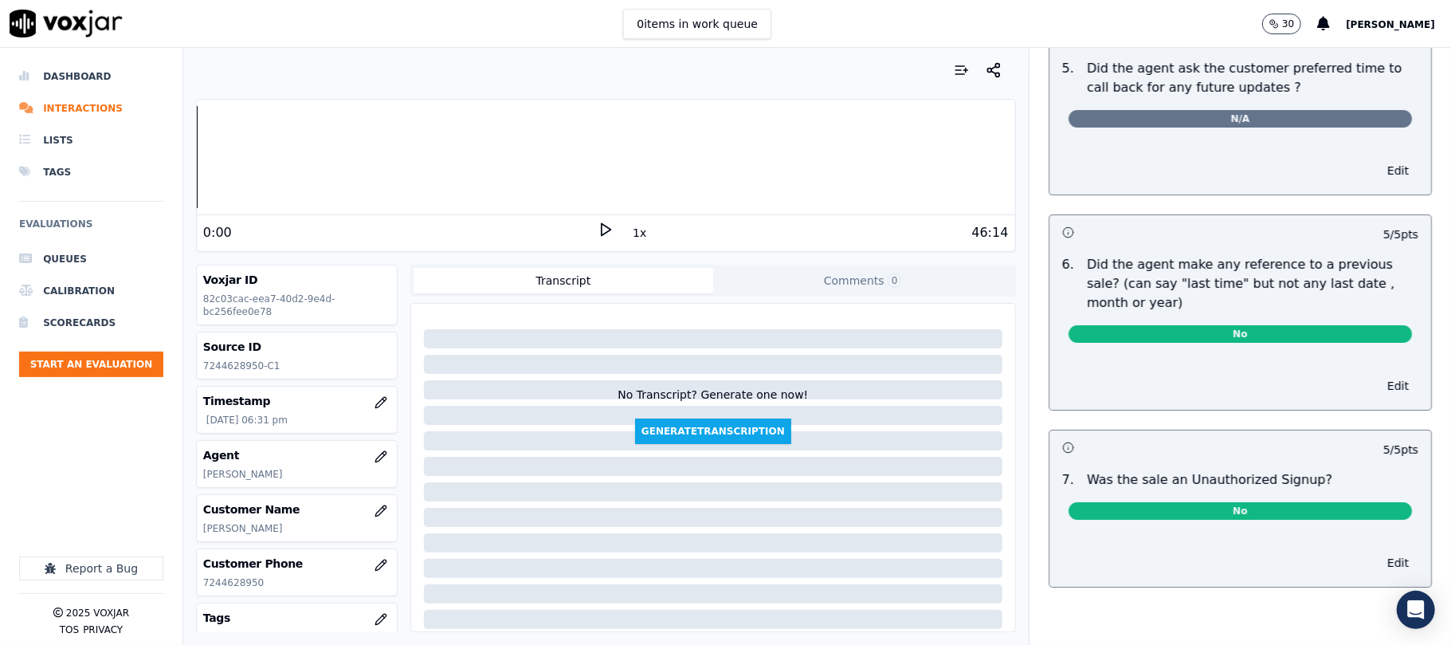
scroll to position [0, 0]
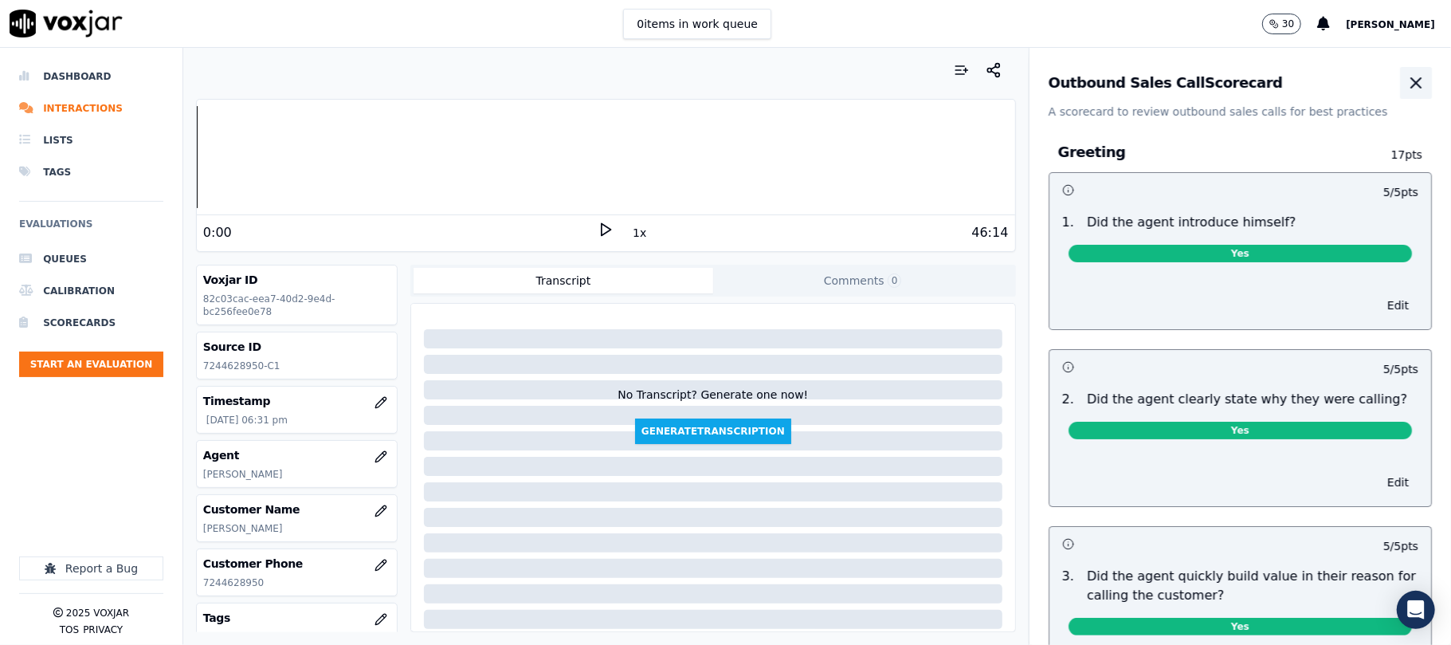
click at [1406, 77] on icon "button" at bounding box center [1415, 82] width 19 height 19
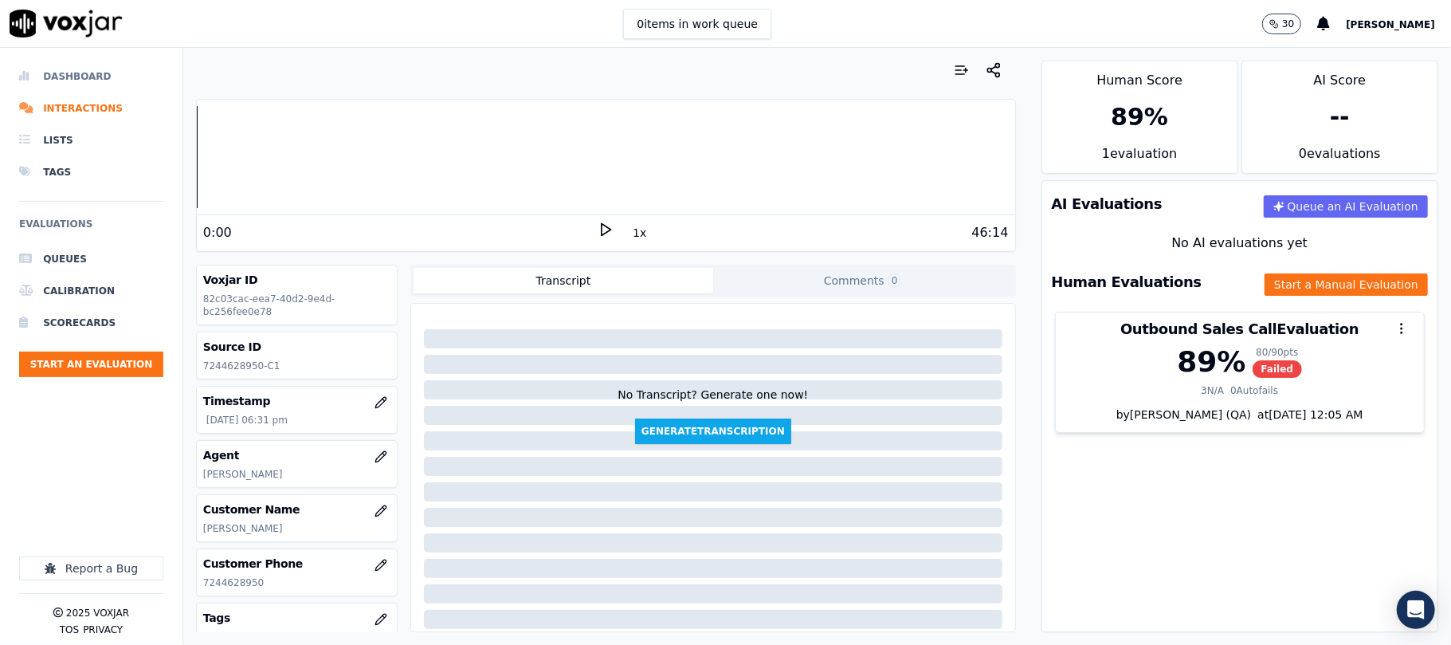
click at [89, 69] on li "Dashboard" at bounding box center [91, 77] width 144 height 32
